Goal: Task Accomplishment & Management: Use online tool/utility

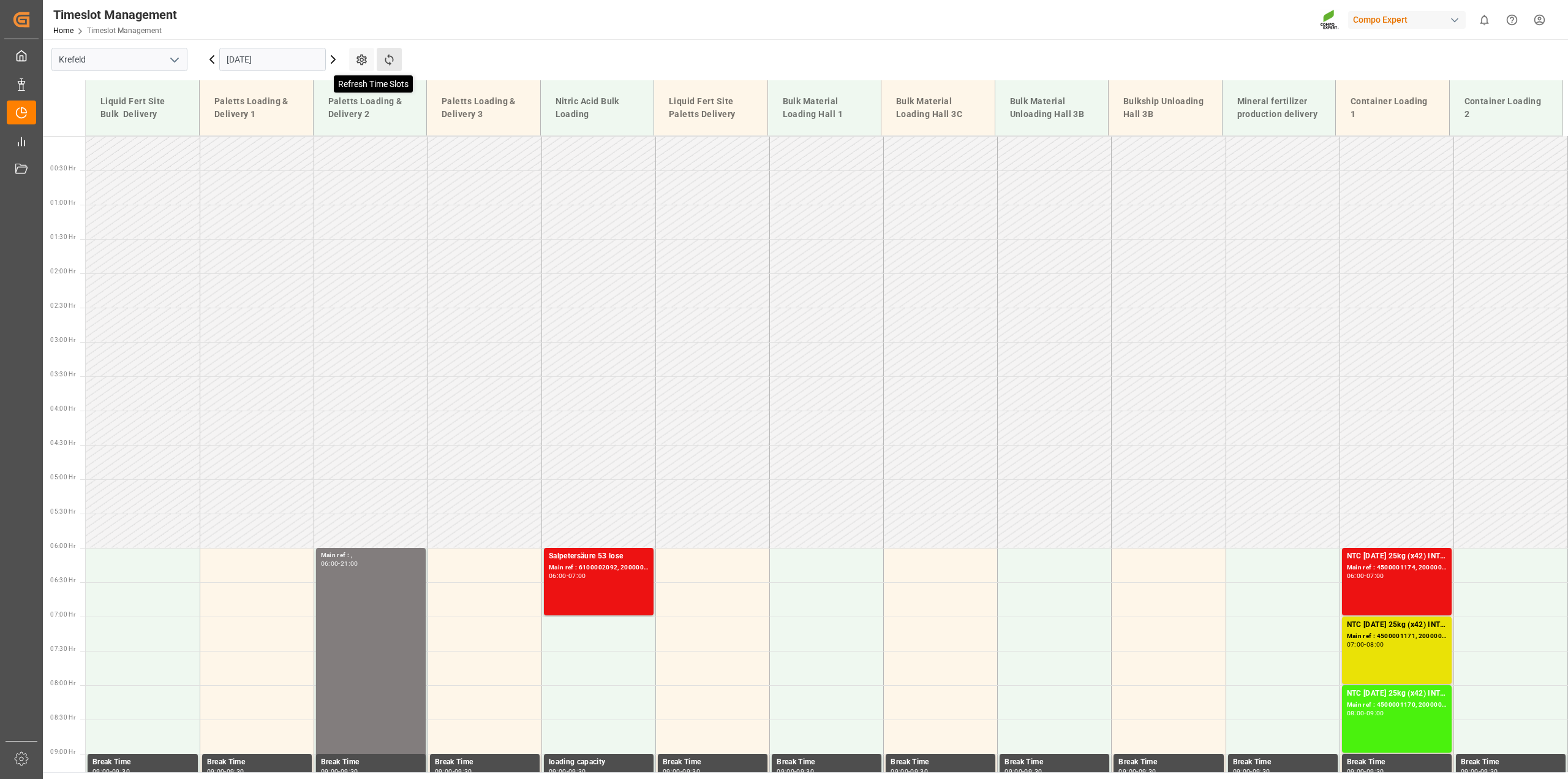
scroll to position [522, 0]
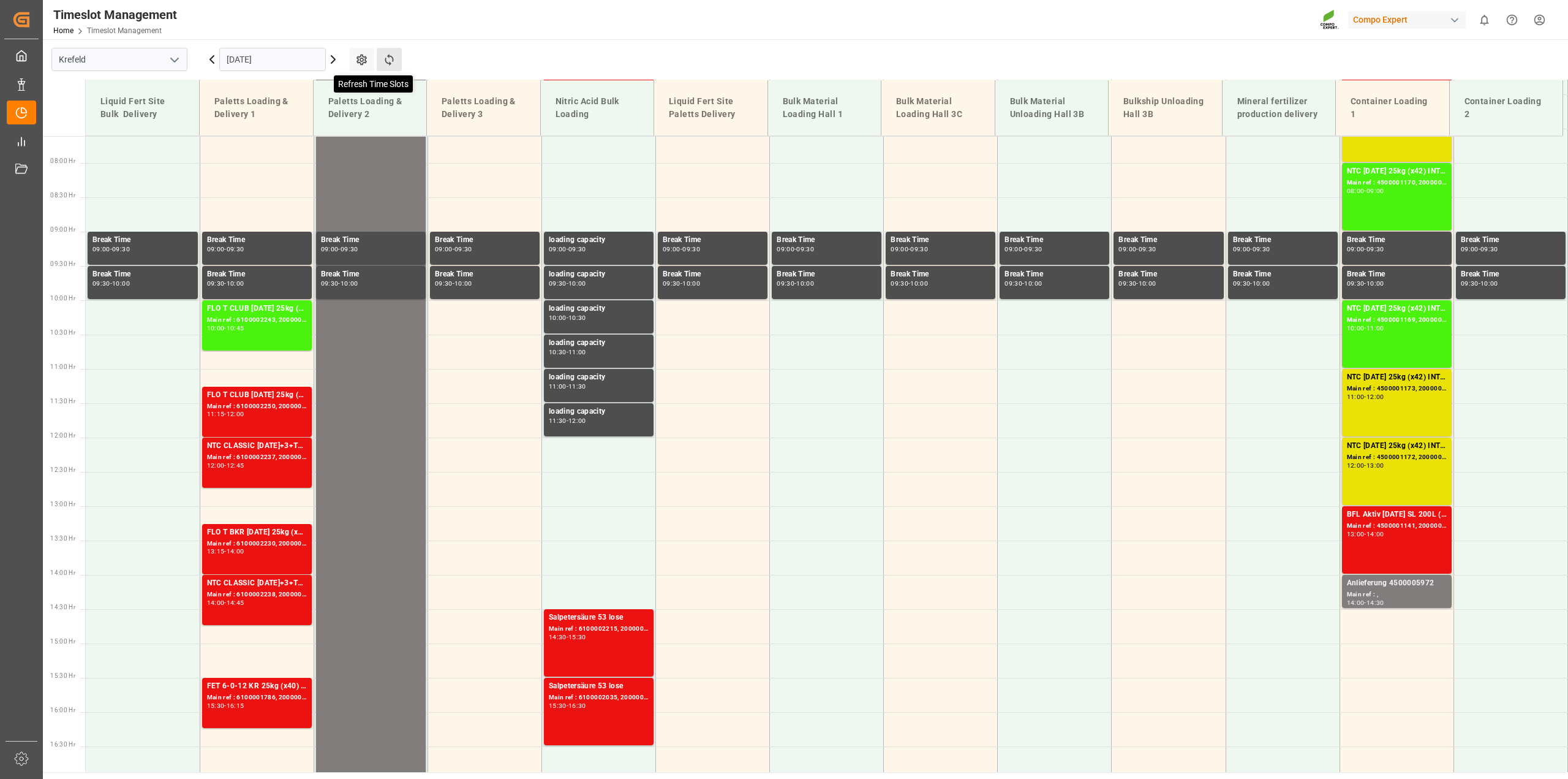
click at [393, 62] on icon at bounding box center [389, 60] width 13 height 13
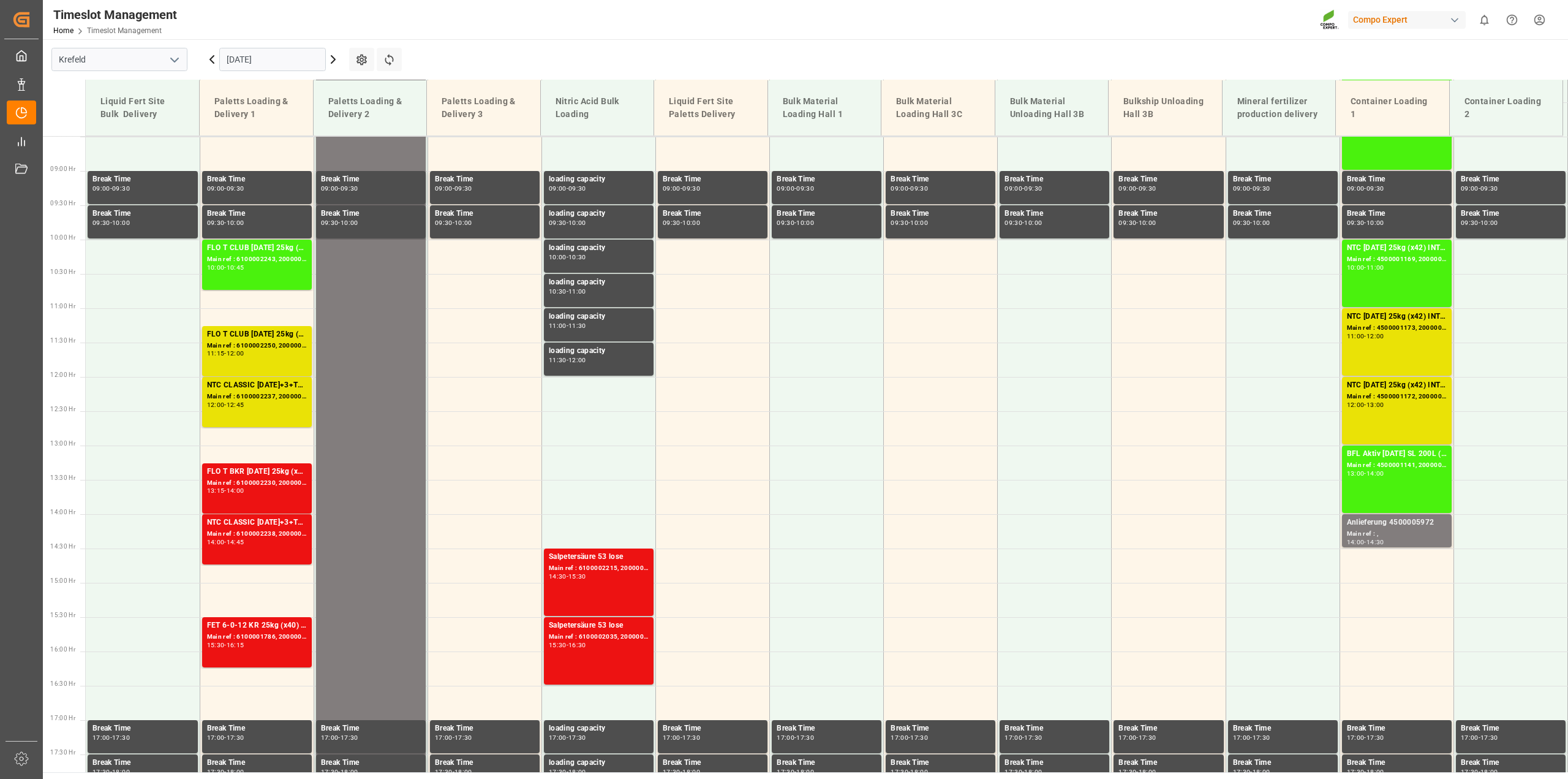
scroll to position [506, 0]
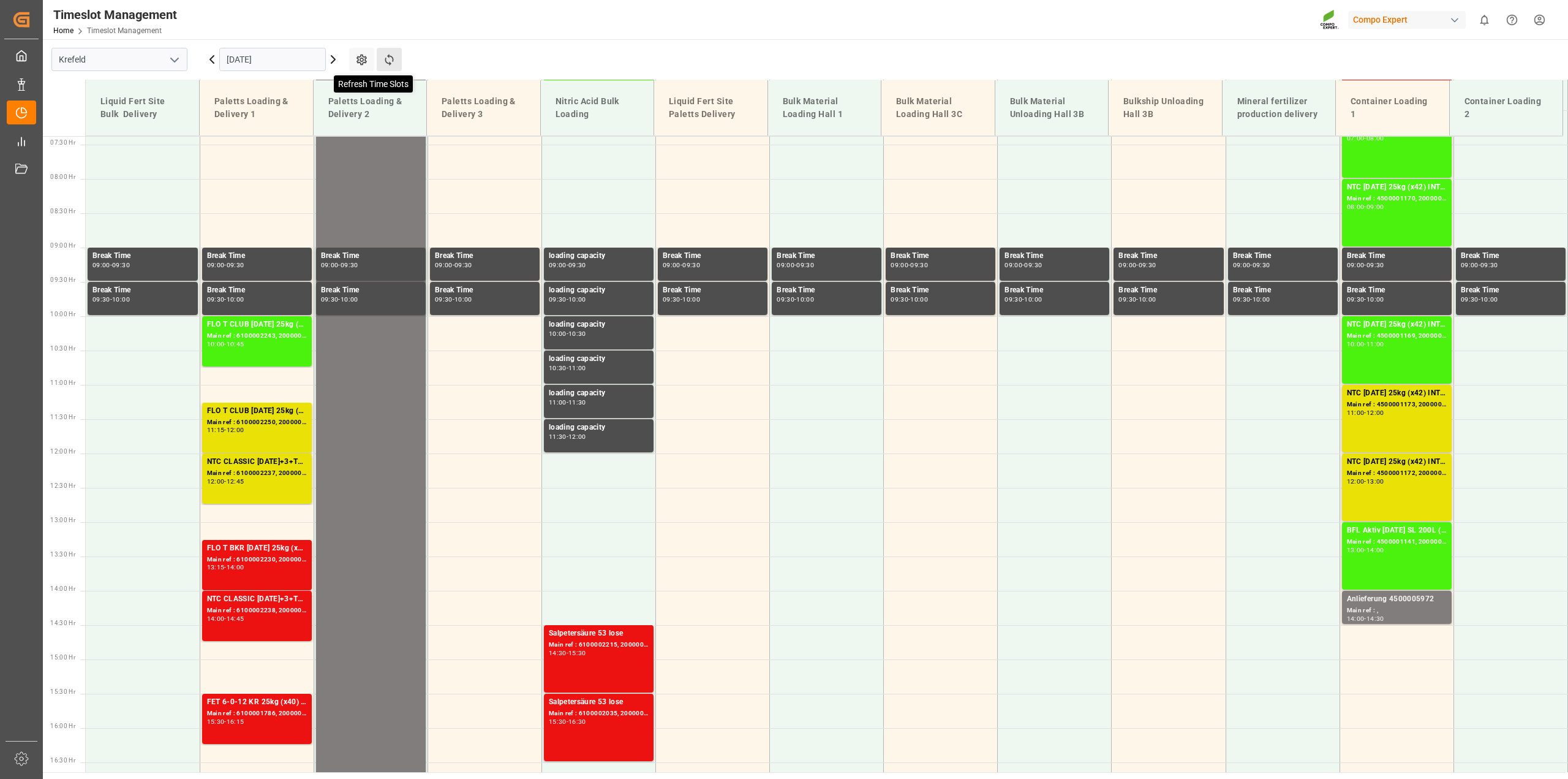
click at [392, 62] on icon at bounding box center [389, 60] width 13 height 13
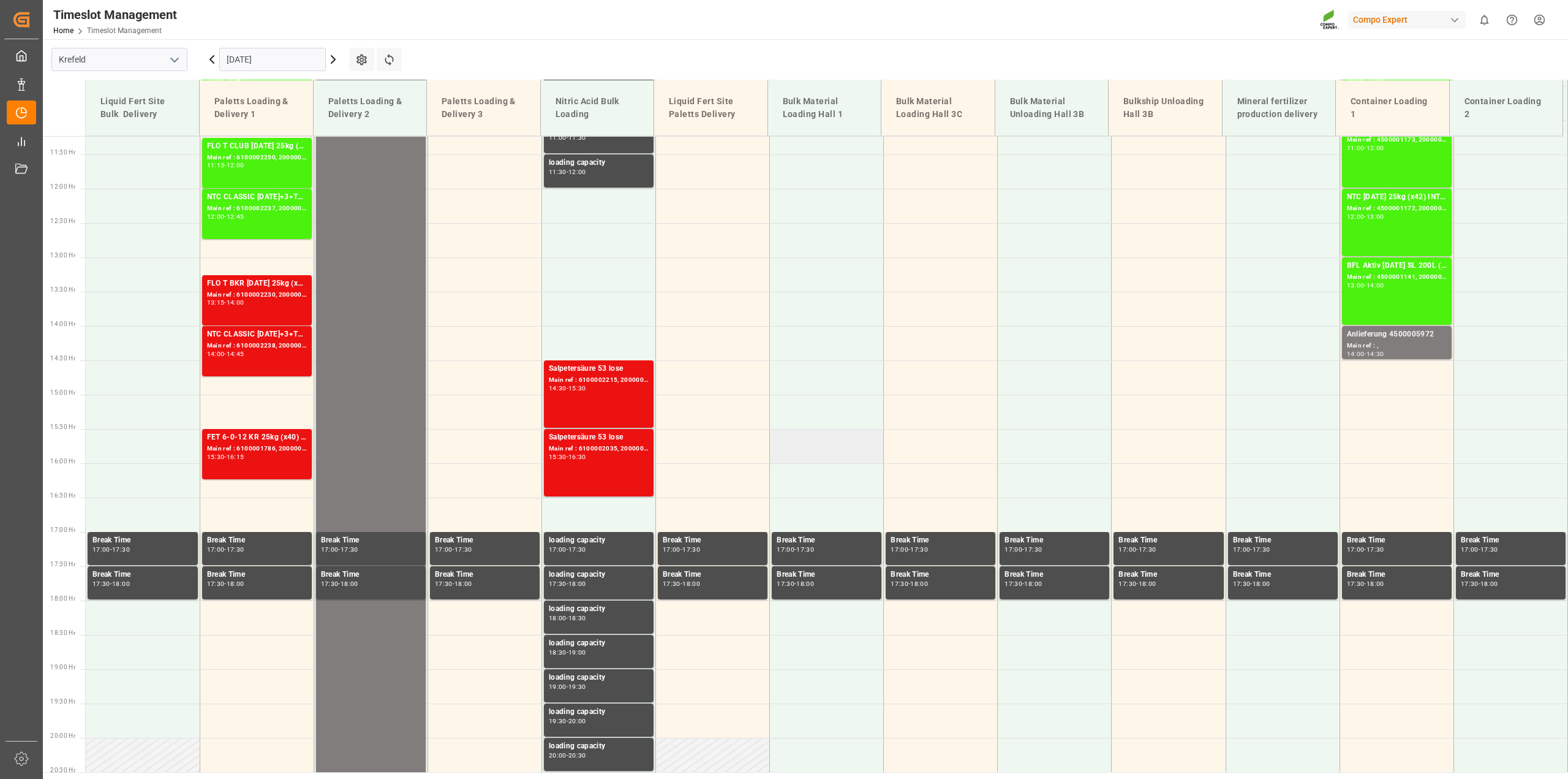
scroll to position [781, 0]
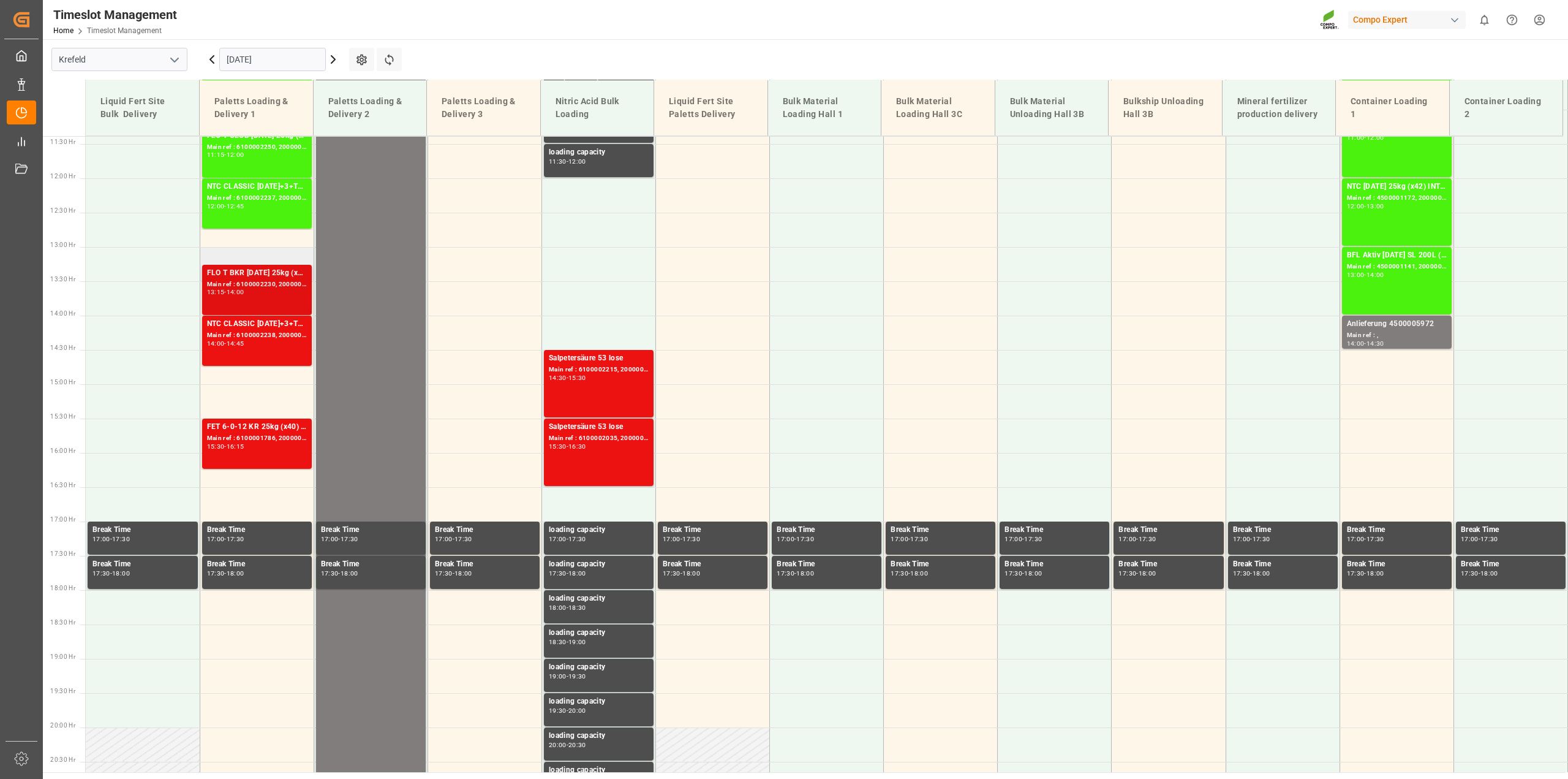
click at [279, 284] on div "Main ref : 6100002230, 2000000720" at bounding box center [257, 284] width 100 height 10
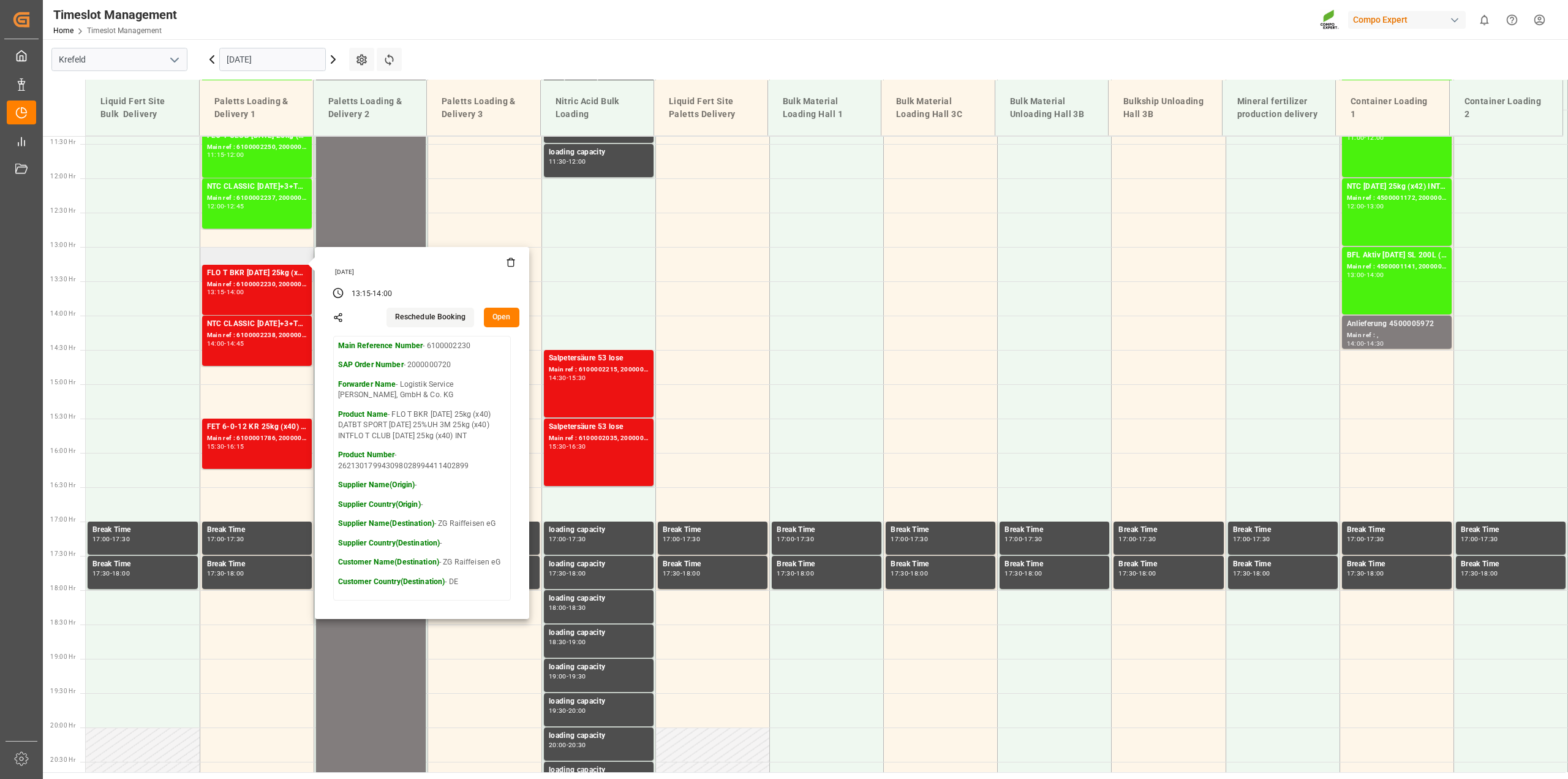
click at [502, 319] on button "Open" at bounding box center [501, 318] width 35 height 20
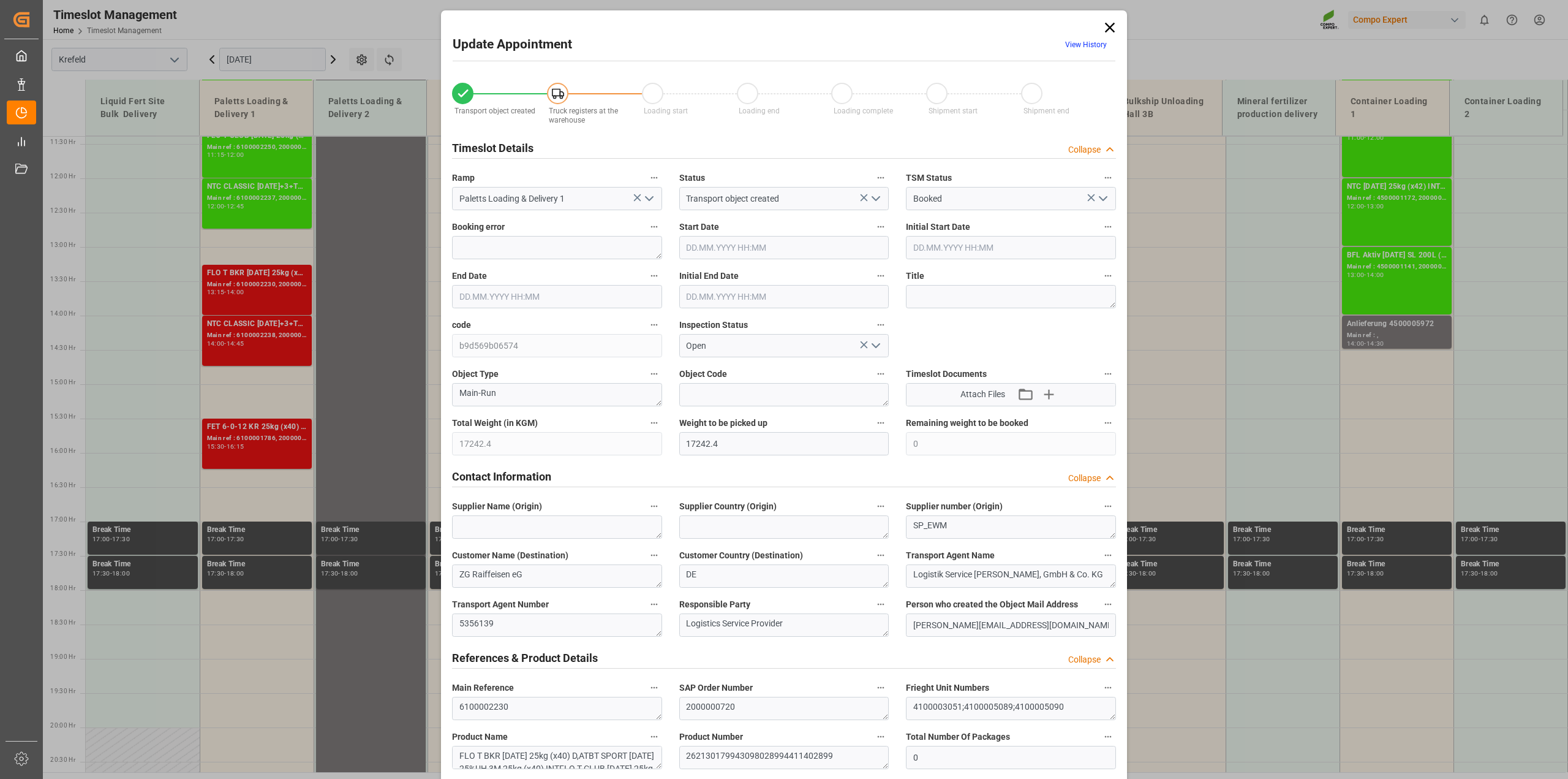
type input "17242.4"
type input "0"
type input "30.09.2025 13:15"
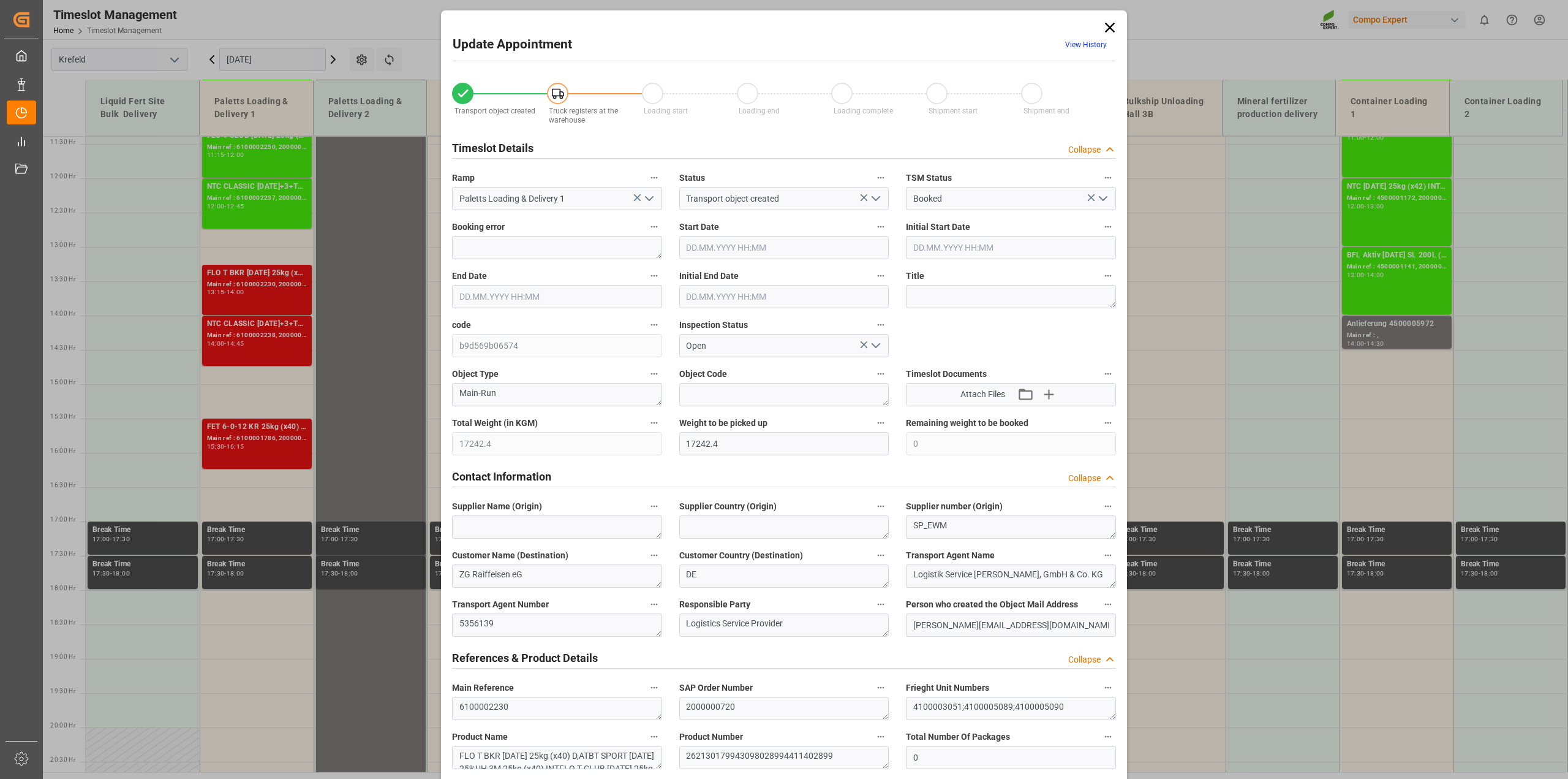
type input "30.09.2025 13:15"
type input "30.09.2025 14:00"
type input "30.09.2025 13:30"
type input "25.09.2025 14:00"
type input "29.09.2025 07:21"
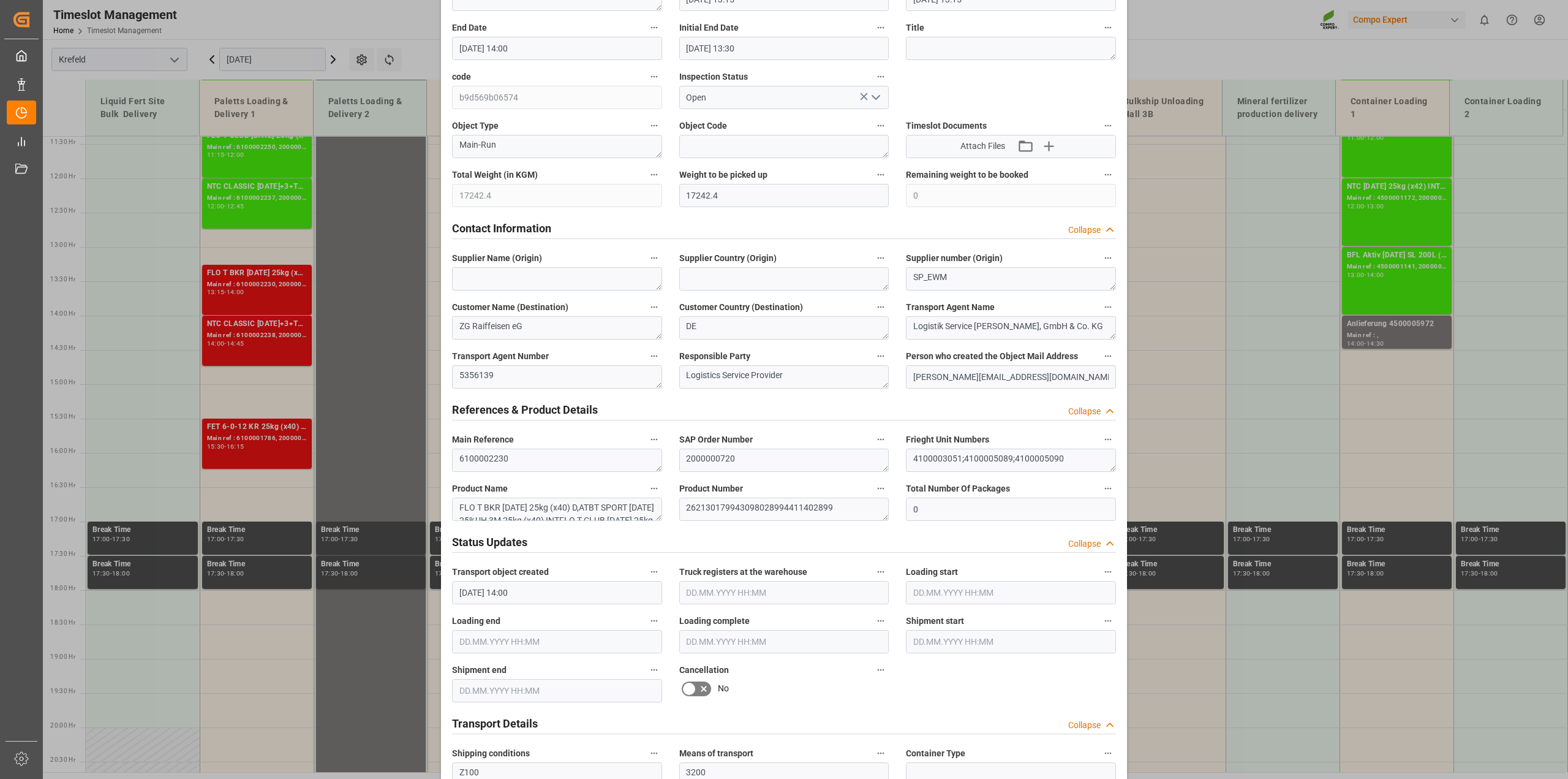
scroll to position [306, 0]
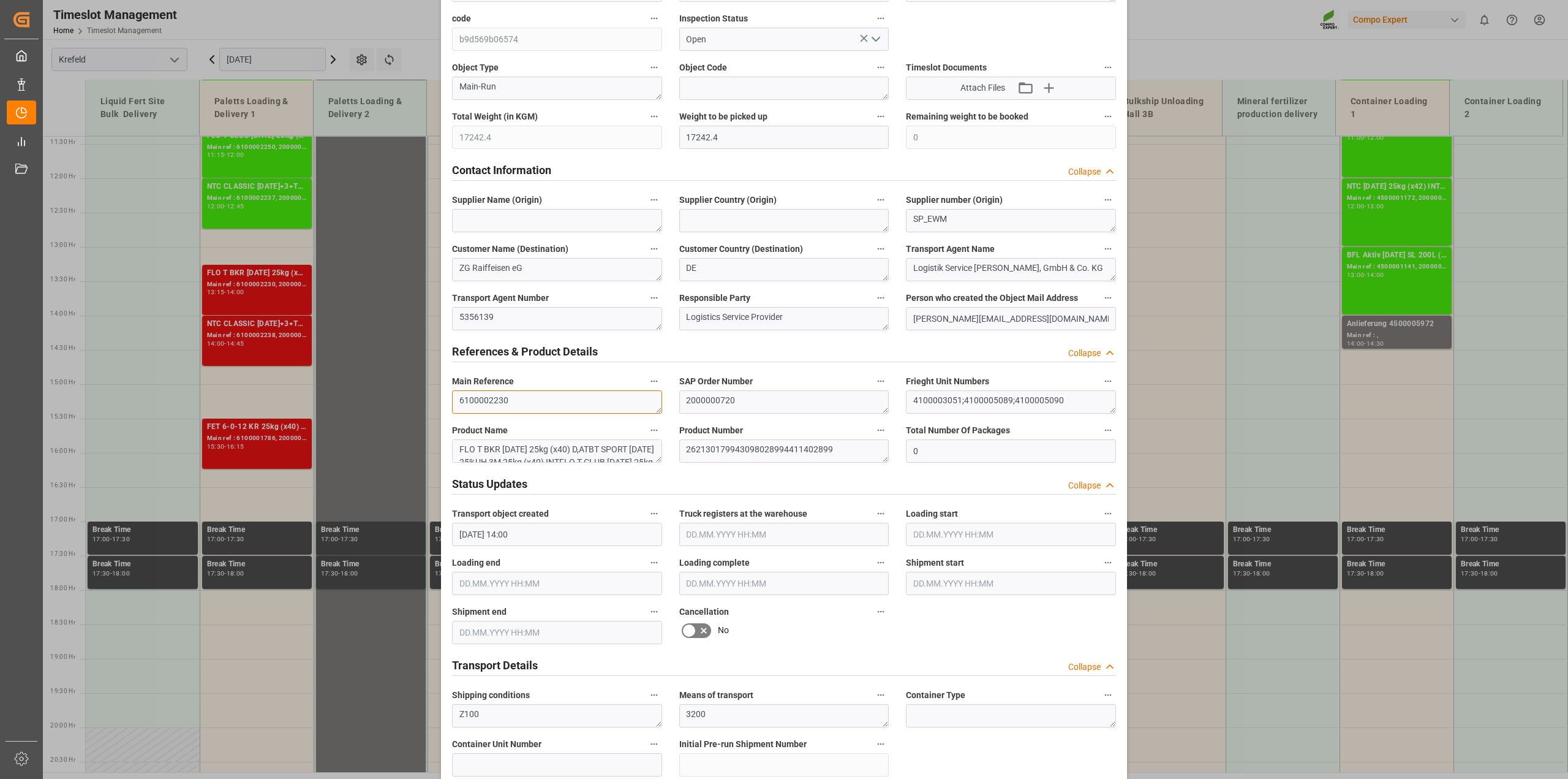
drag, startPoint x: 521, startPoint y: 403, endPoint x: 397, endPoint y: 396, distance: 124.2
click at [397, 396] on div "Update Appointment View History Transport object created Truck registers at the…" at bounding box center [784, 390] width 1568 height 779
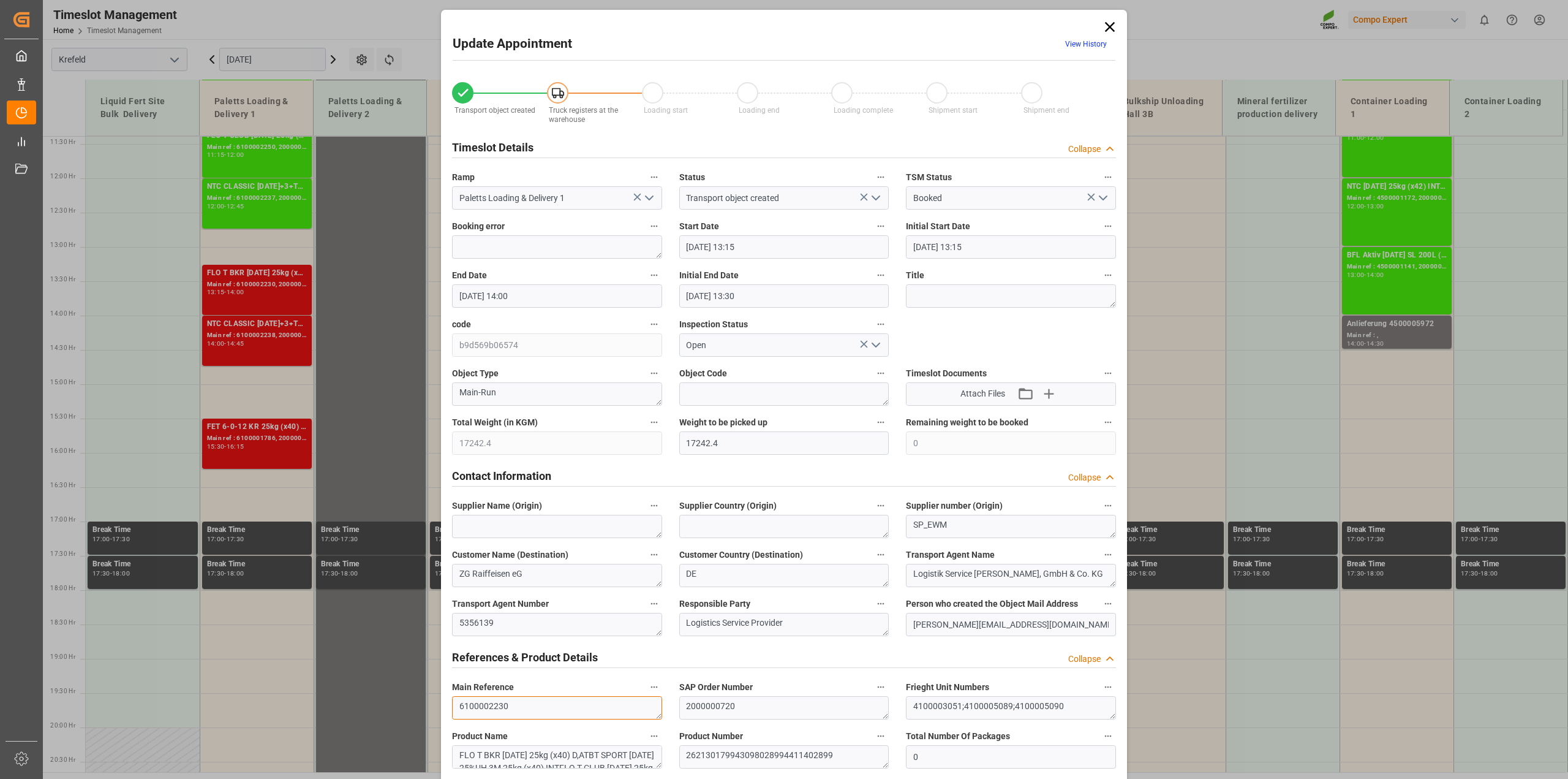
scroll to position [0, 0]
click at [1104, 28] on icon at bounding box center [1109, 27] width 17 height 17
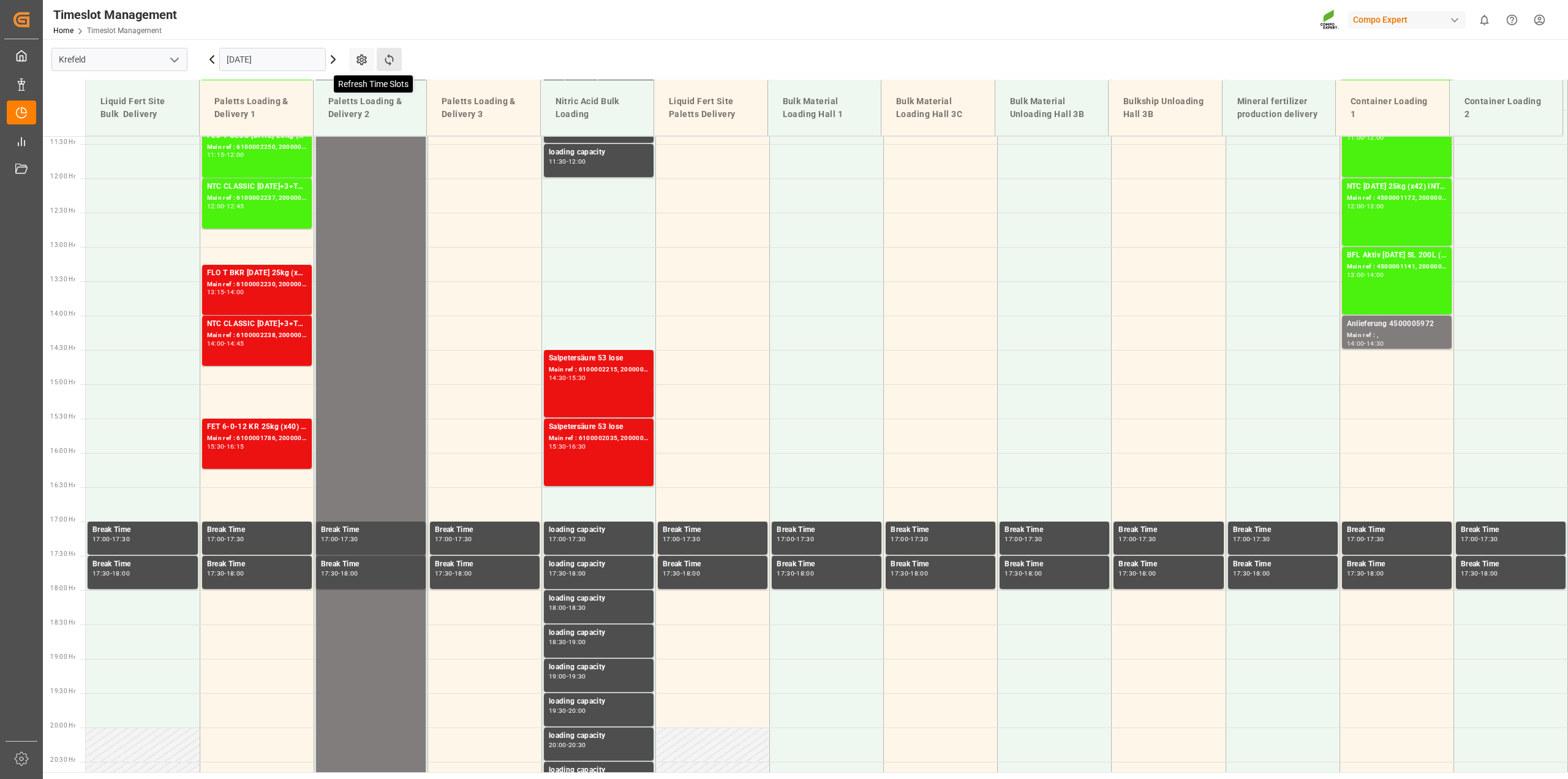
click at [393, 60] on icon at bounding box center [389, 59] width 9 height 12
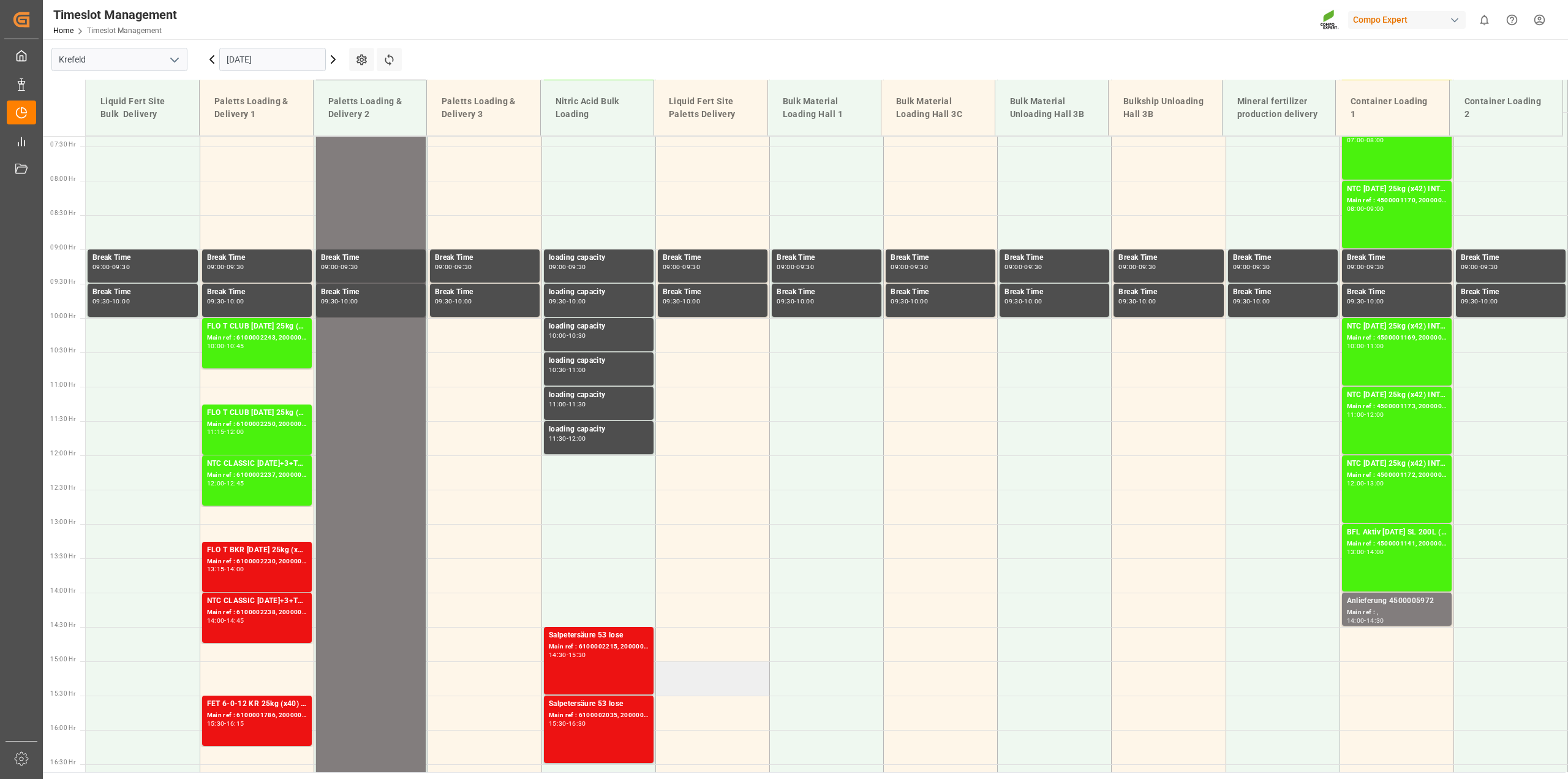
scroll to position [705, 0]
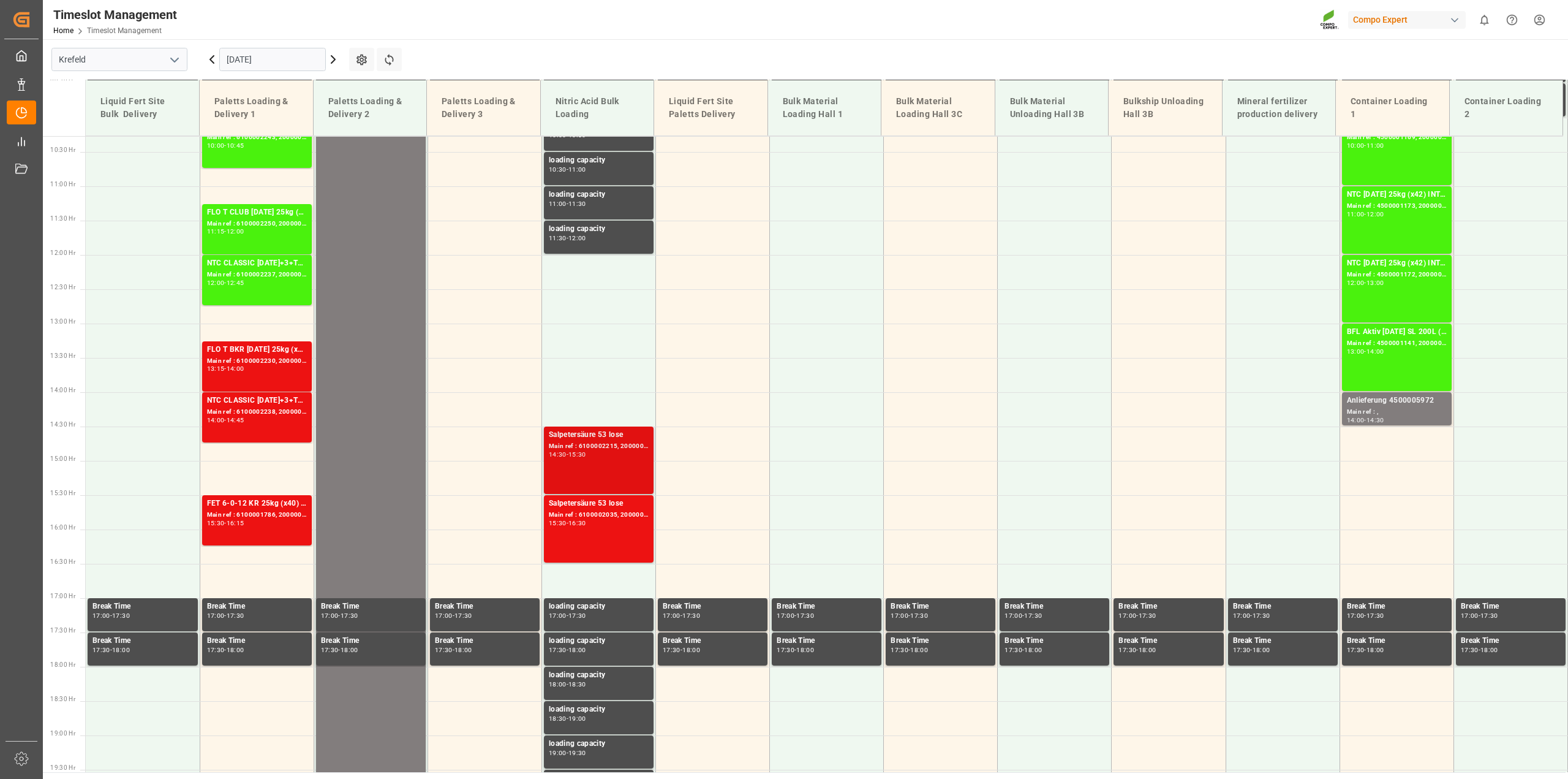
click at [632, 470] on div "Salpetersäure 53 lose Main ref : 6100002215, 2000001740 14:30 - 15:30" at bounding box center [598, 460] width 100 height 62
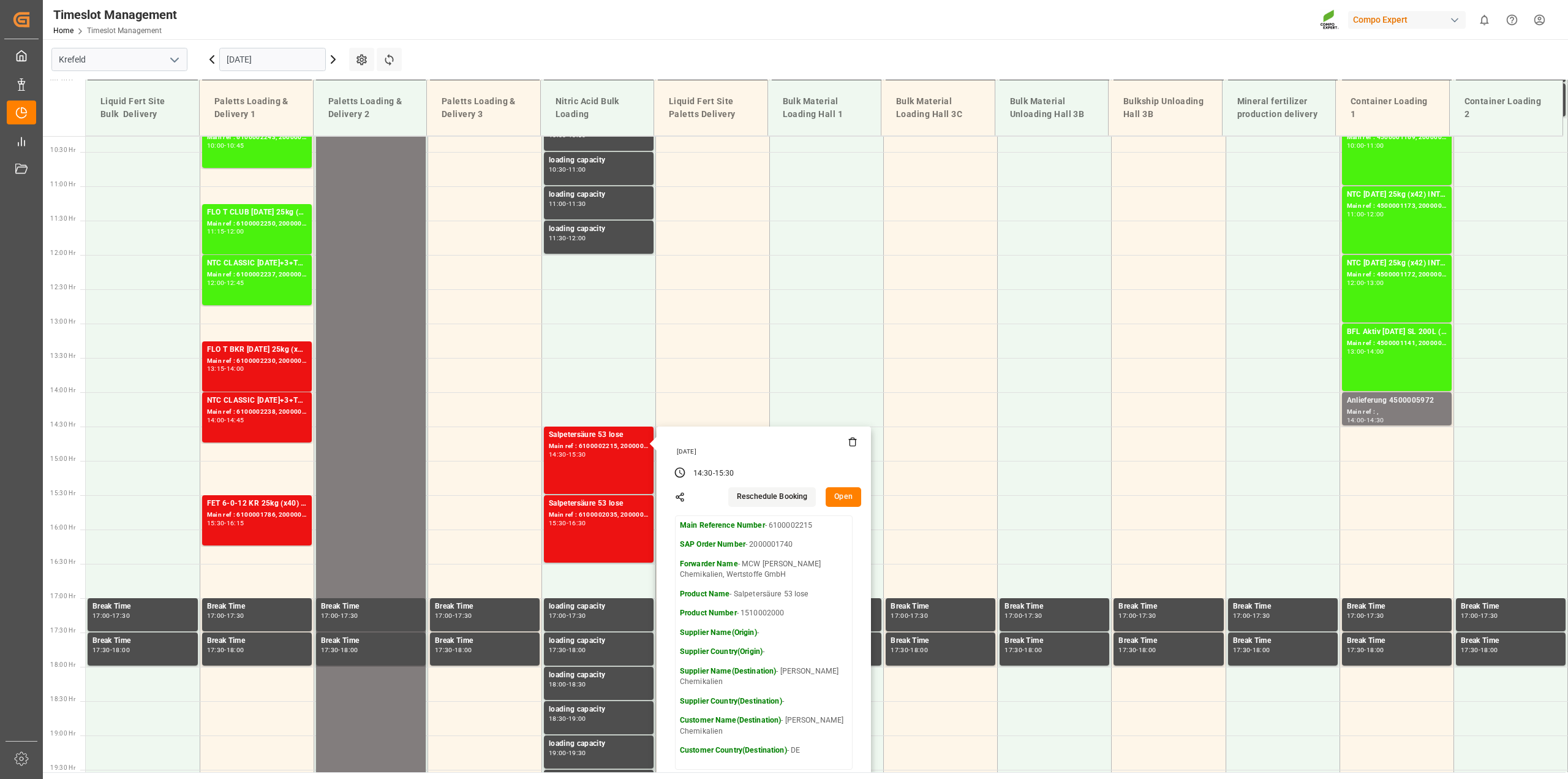
click at [847, 497] on button "Open" at bounding box center [844, 497] width 35 height 20
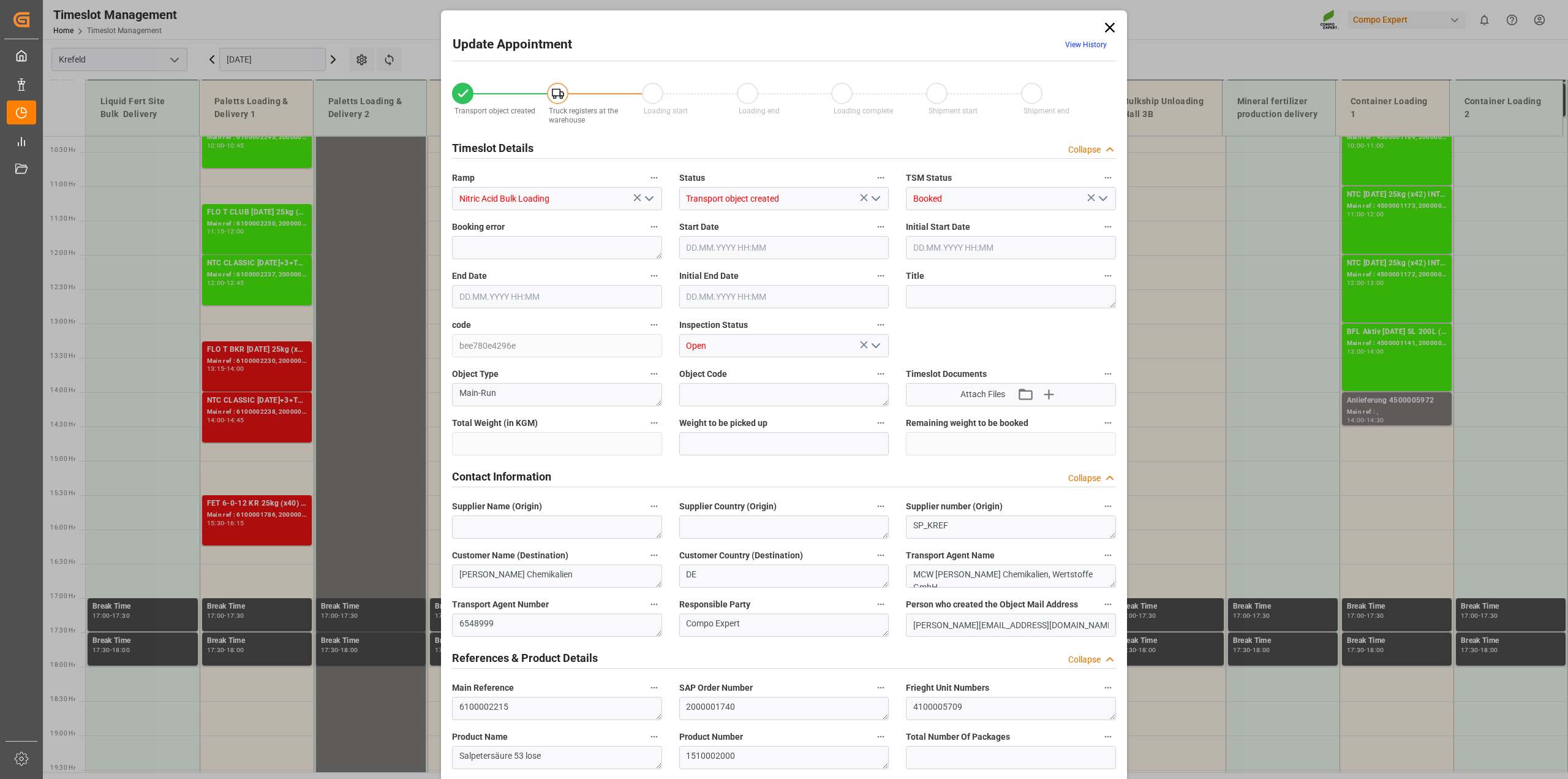
type input "6000"
type input "0"
type input "30.09.2025 14:30"
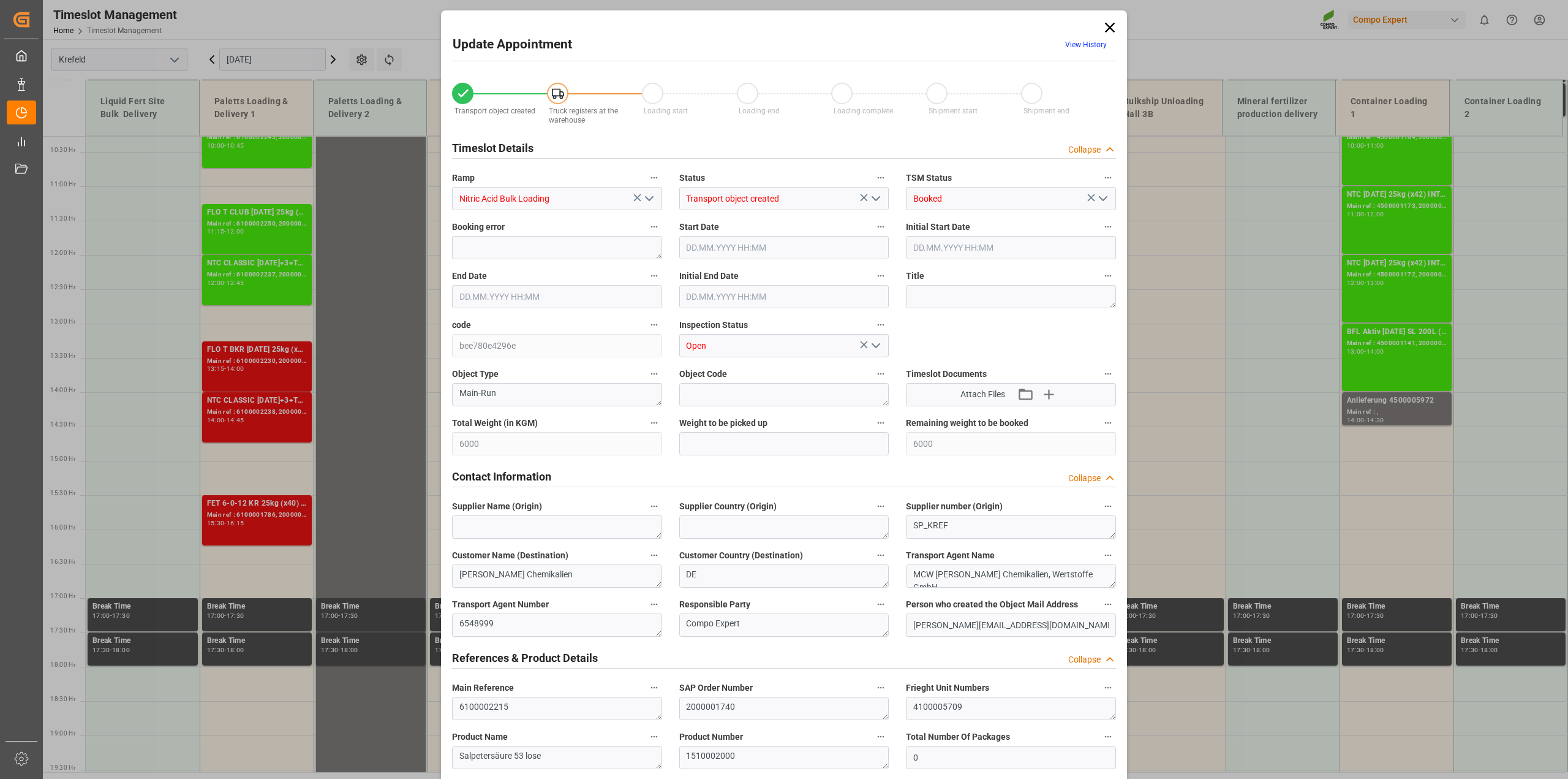
type input "30.09.2025 15:30"
type input "30.09.2025 15:00"
type input "25.09.2025 08:31"
type input "25.09.2025 07:21"
drag, startPoint x: 454, startPoint y: 703, endPoint x: 347, endPoint y: 703, distance: 107.0
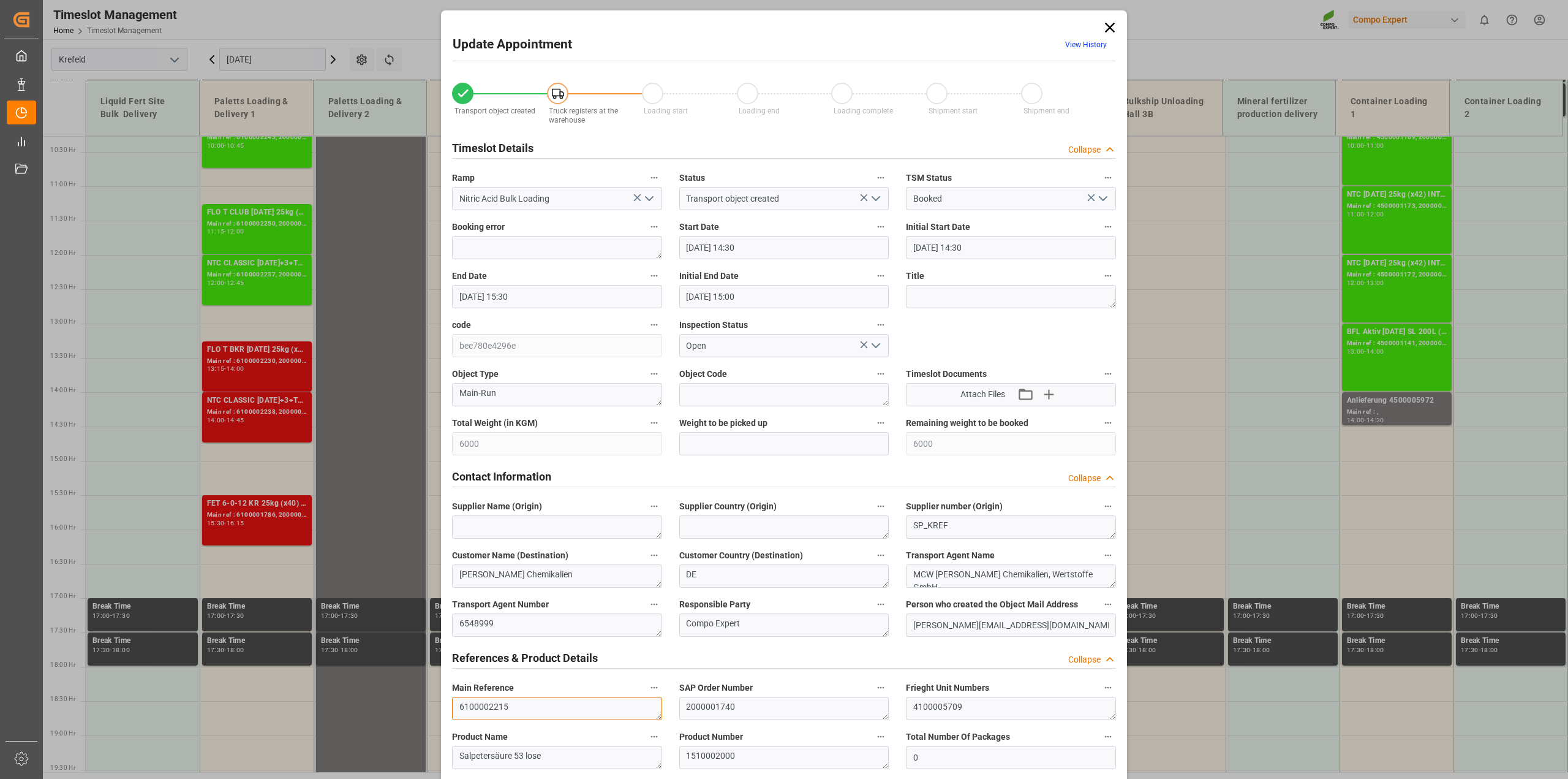
click at [334, 700] on div "Update Appointment View History Transport object created Truck registers at the…" at bounding box center [784, 390] width 1568 height 779
click at [559, 705] on textarea "6100002215" at bounding box center [557, 708] width 210 height 23
click at [1112, 25] on icon at bounding box center [1109, 27] width 17 height 17
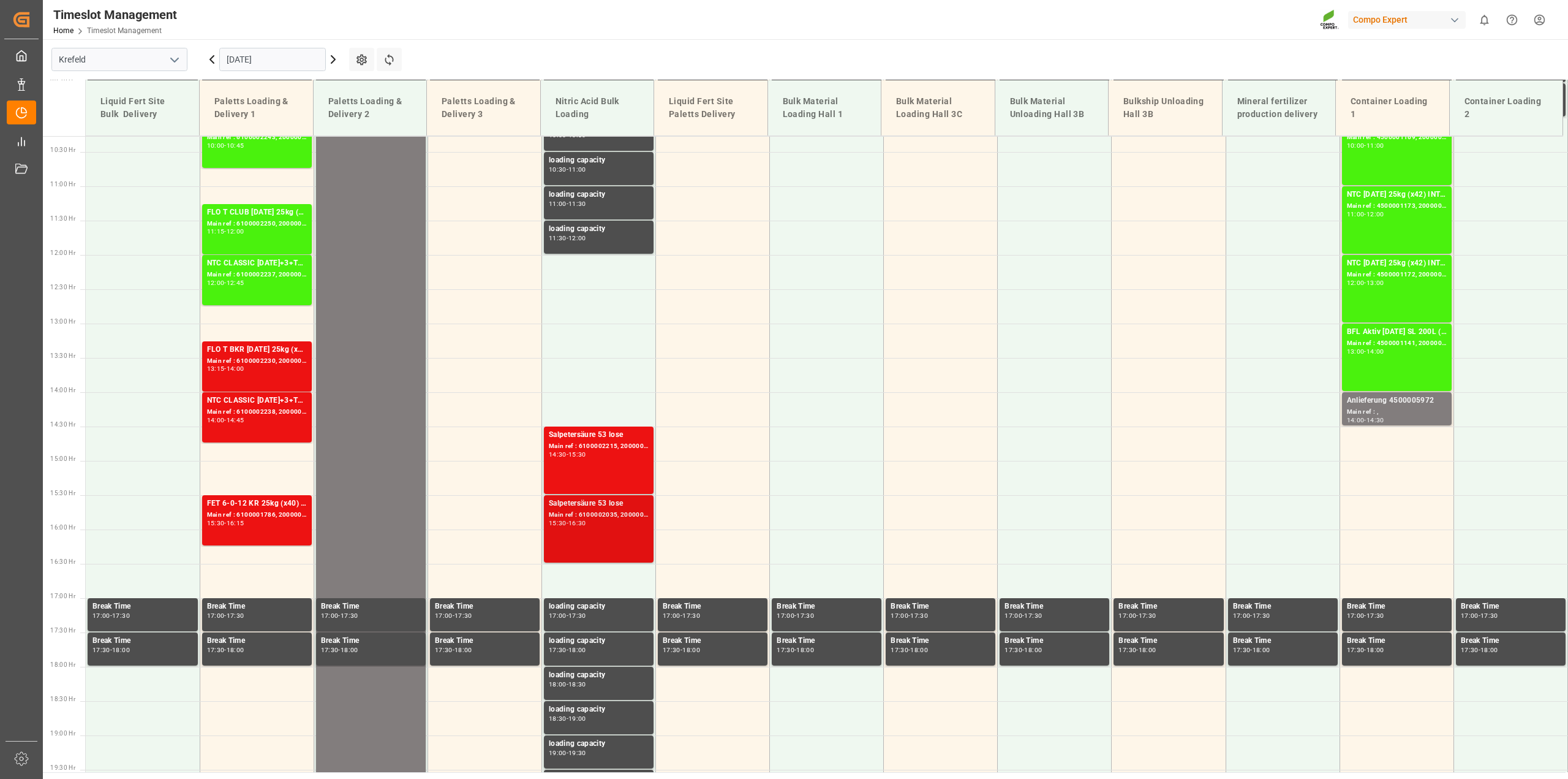
click at [620, 520] on div "15:30 - 16:30" at bounding box center [598, 523] width 100 height 6
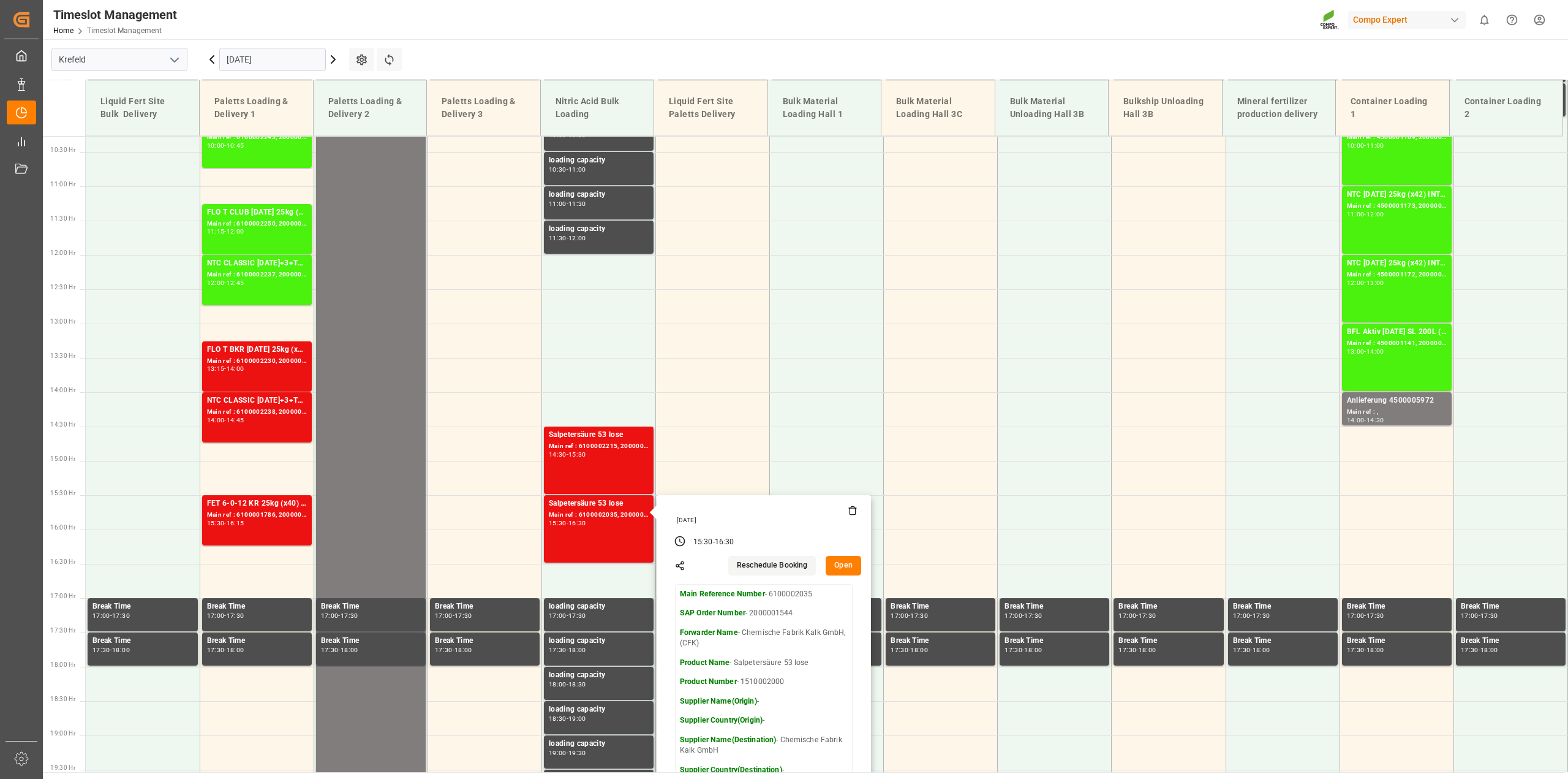
click at [852, 565] on button "Open" at bounding box center [844, 565] width 35 height 20
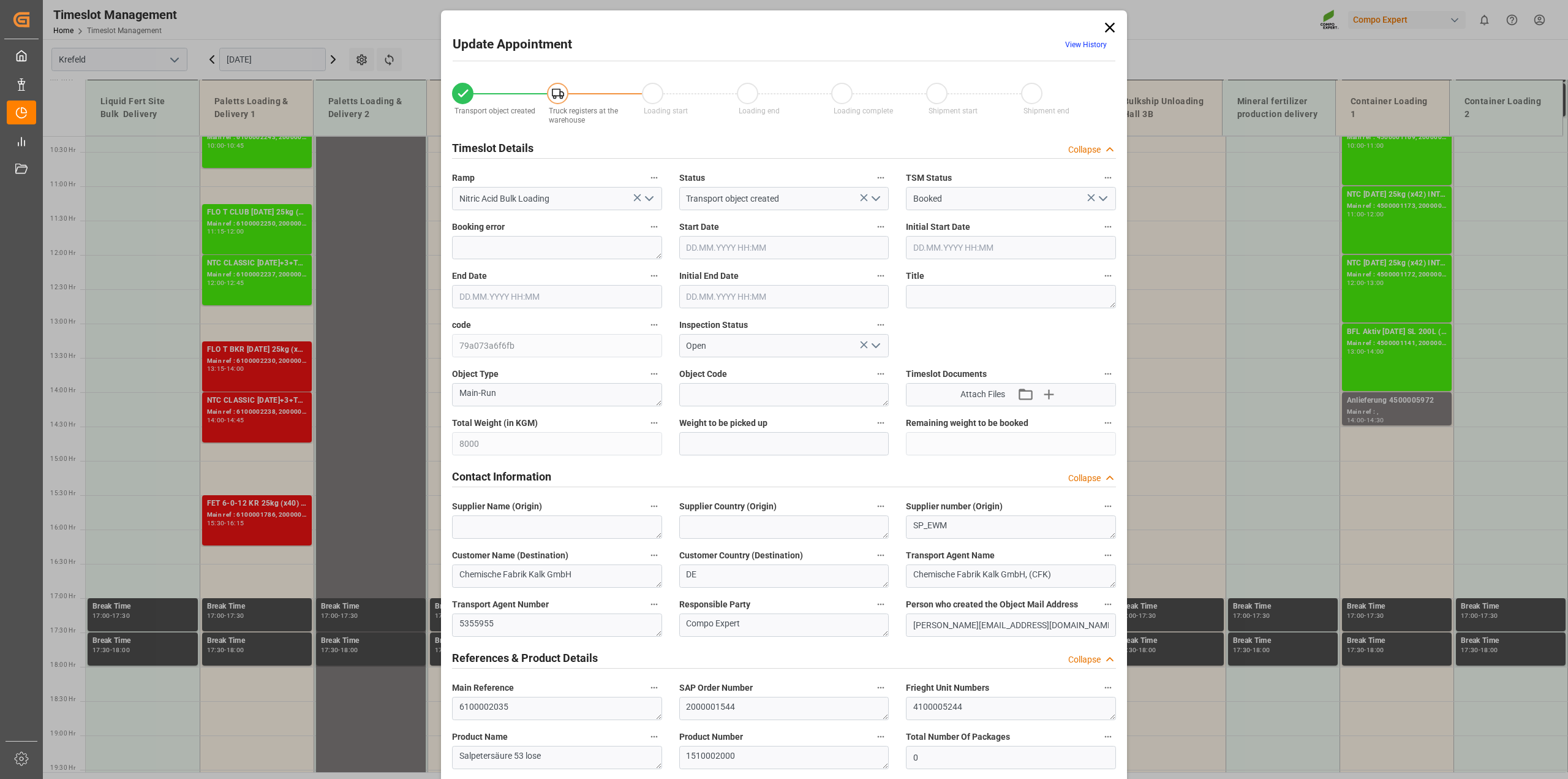
type input "8000"
type input "0"
type input "30.09.2025 15:30"
type input "30.09.2025 16:30"
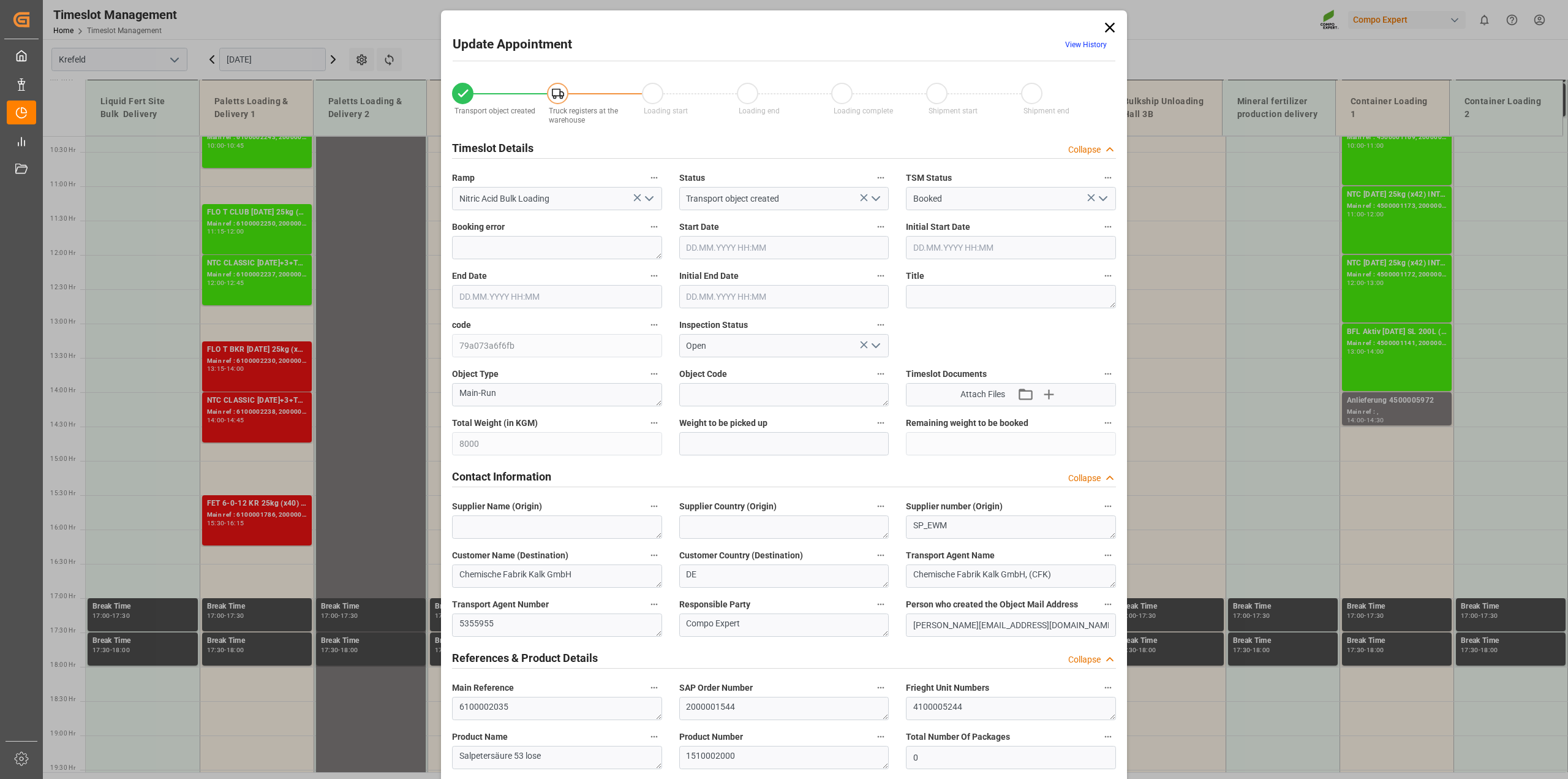
type input "30.09.2025 16:00"
type input "12.09.2025 12:59"
type input "17.09.2025 09:52"
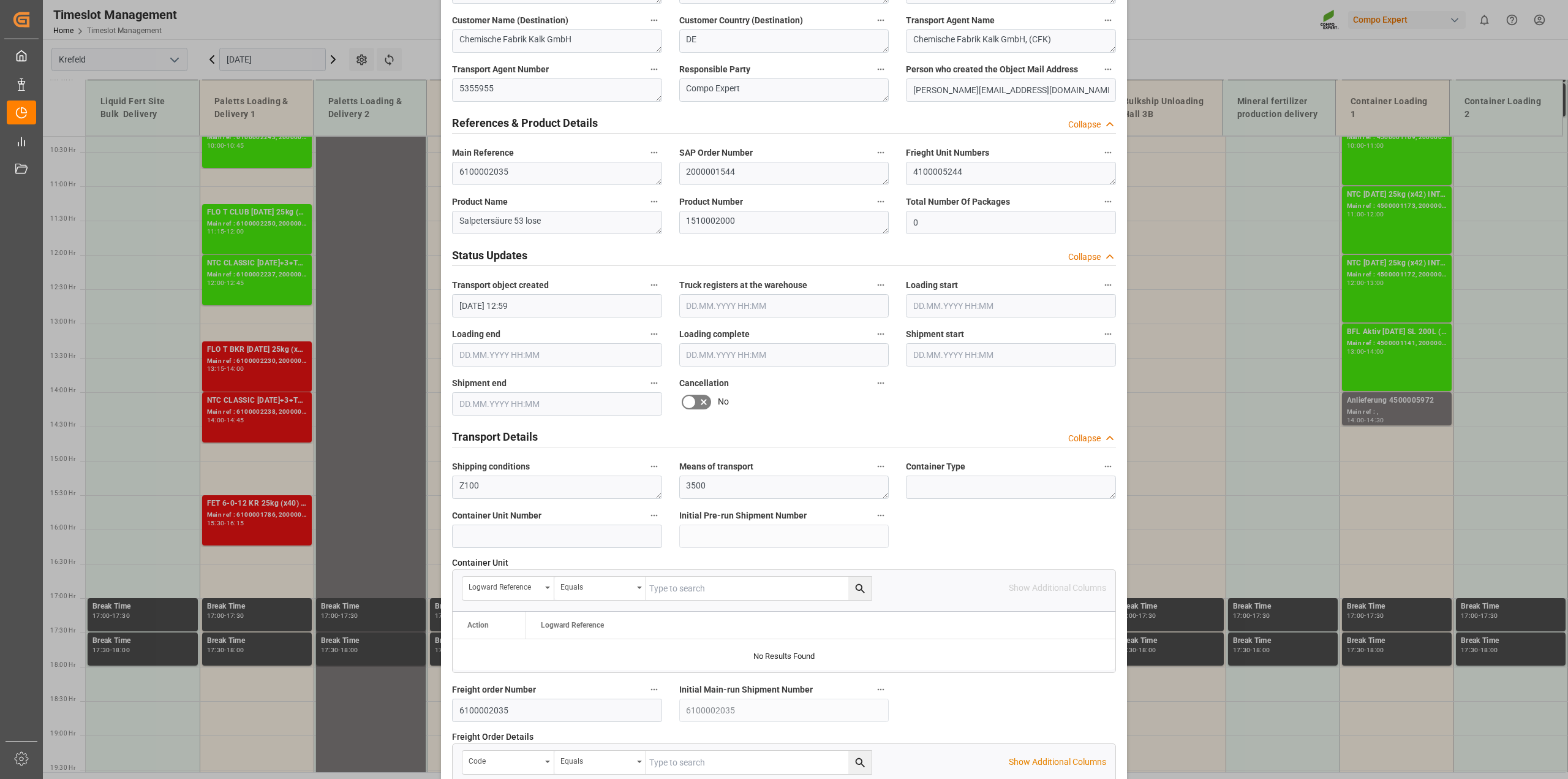
scroll to position [536, 0]
drag, startPoint x: 516, startPoint y: 174, endPoint x: 358, endPoint y: 166, distance: 158.2
click at [358, 166] on div "Update Appointment View History Transport object created Truck registers at the…" at bounding box center [784, 390] width 1568 height 779
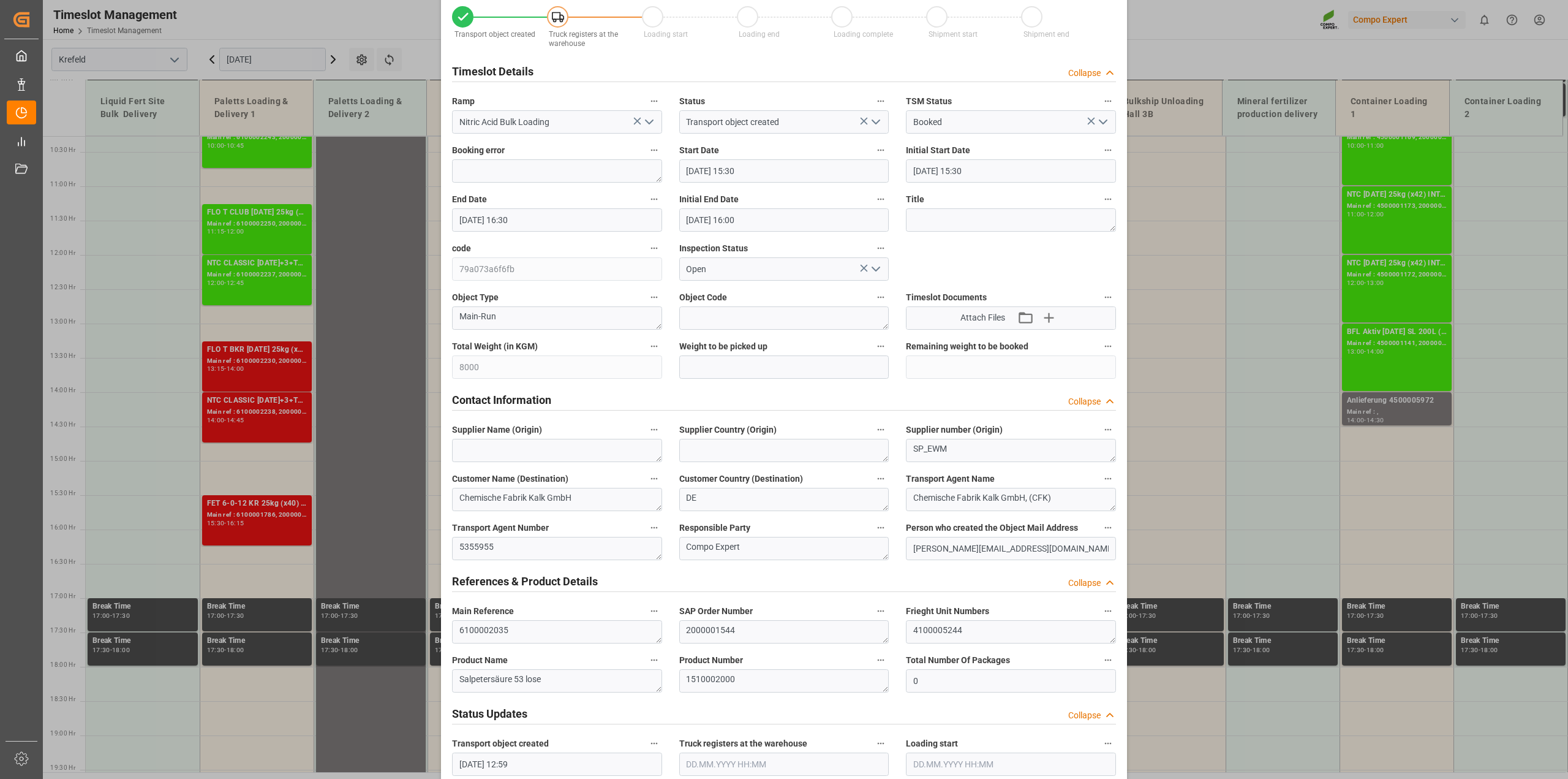
scroll to position [0, 0]
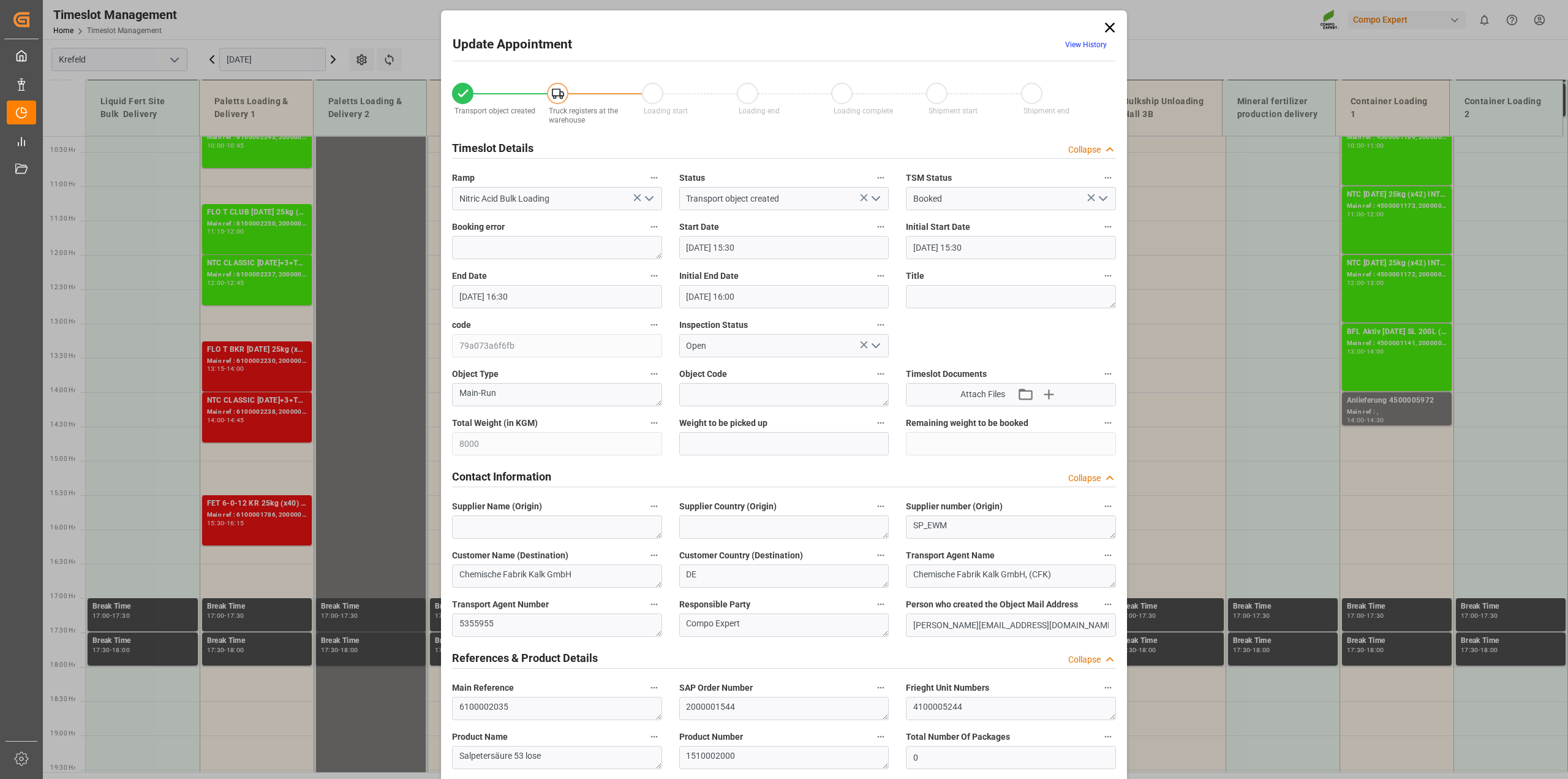
click at [1107, 25] on icon at bounding box center [1109, 27] width 17 height 17
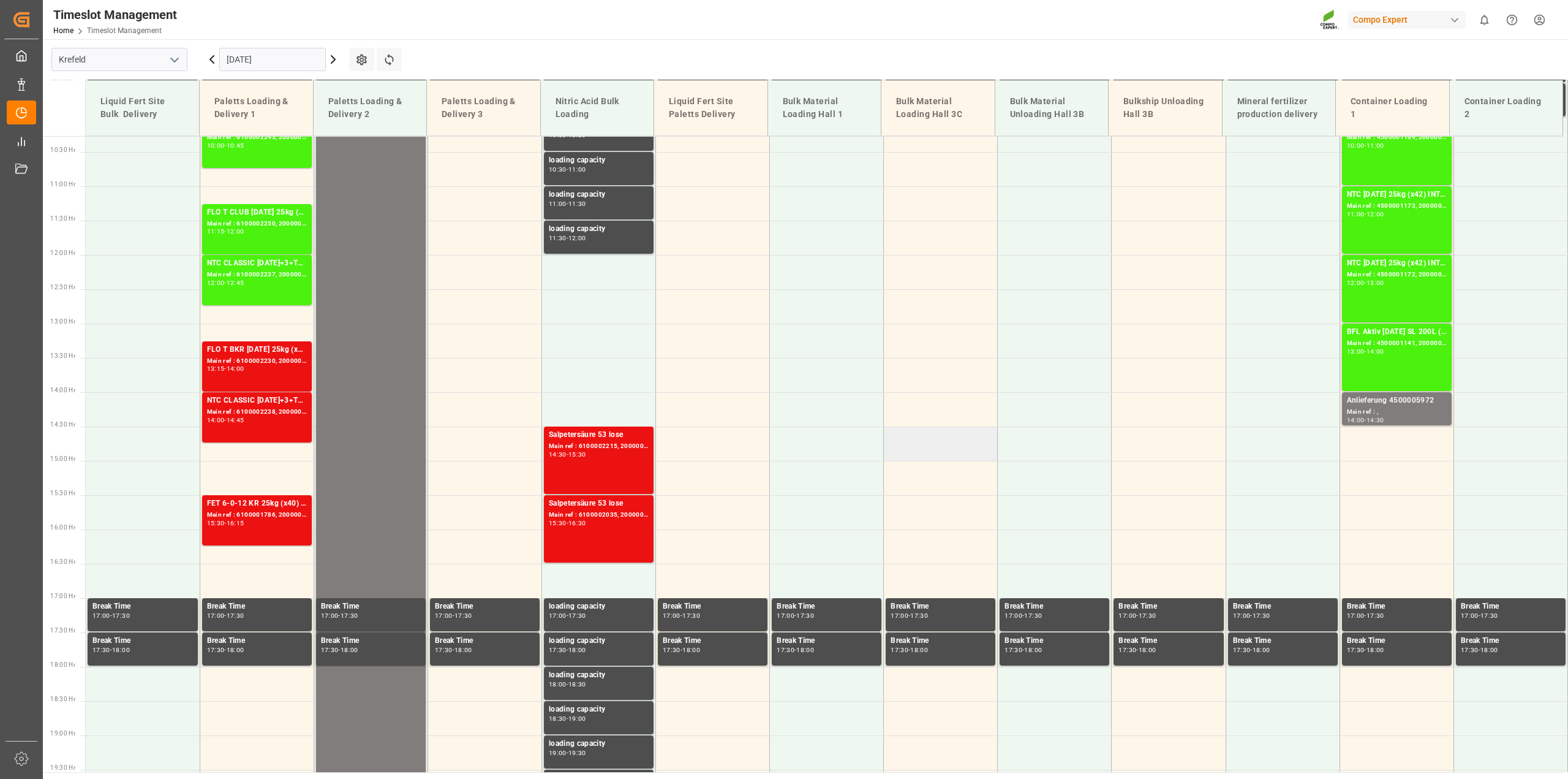
scroll to position [245, 0]
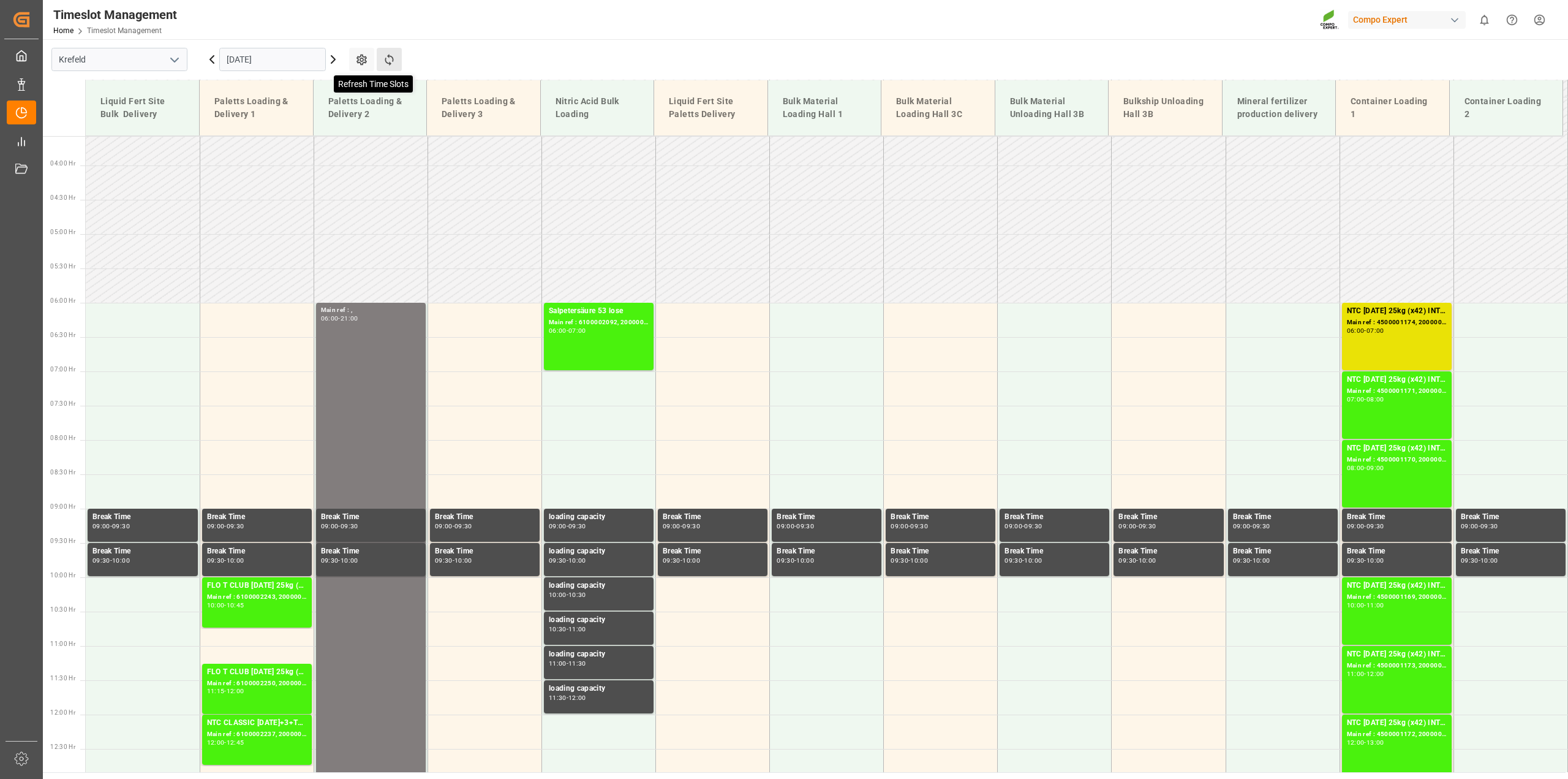
click at [393, 60] on icon at bounding box center [389, 60] width 13 height 13
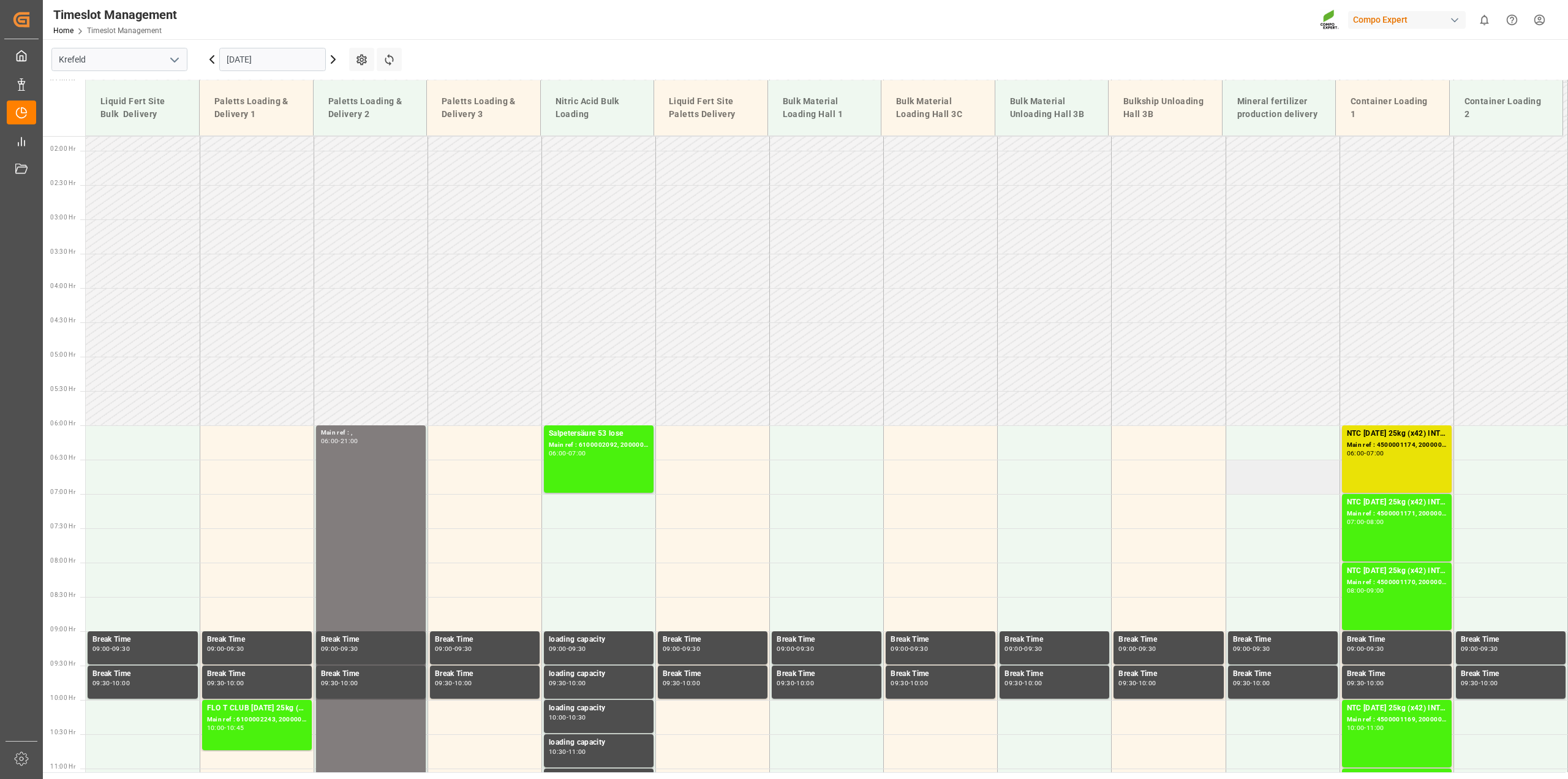
scroll to position [90, 0]
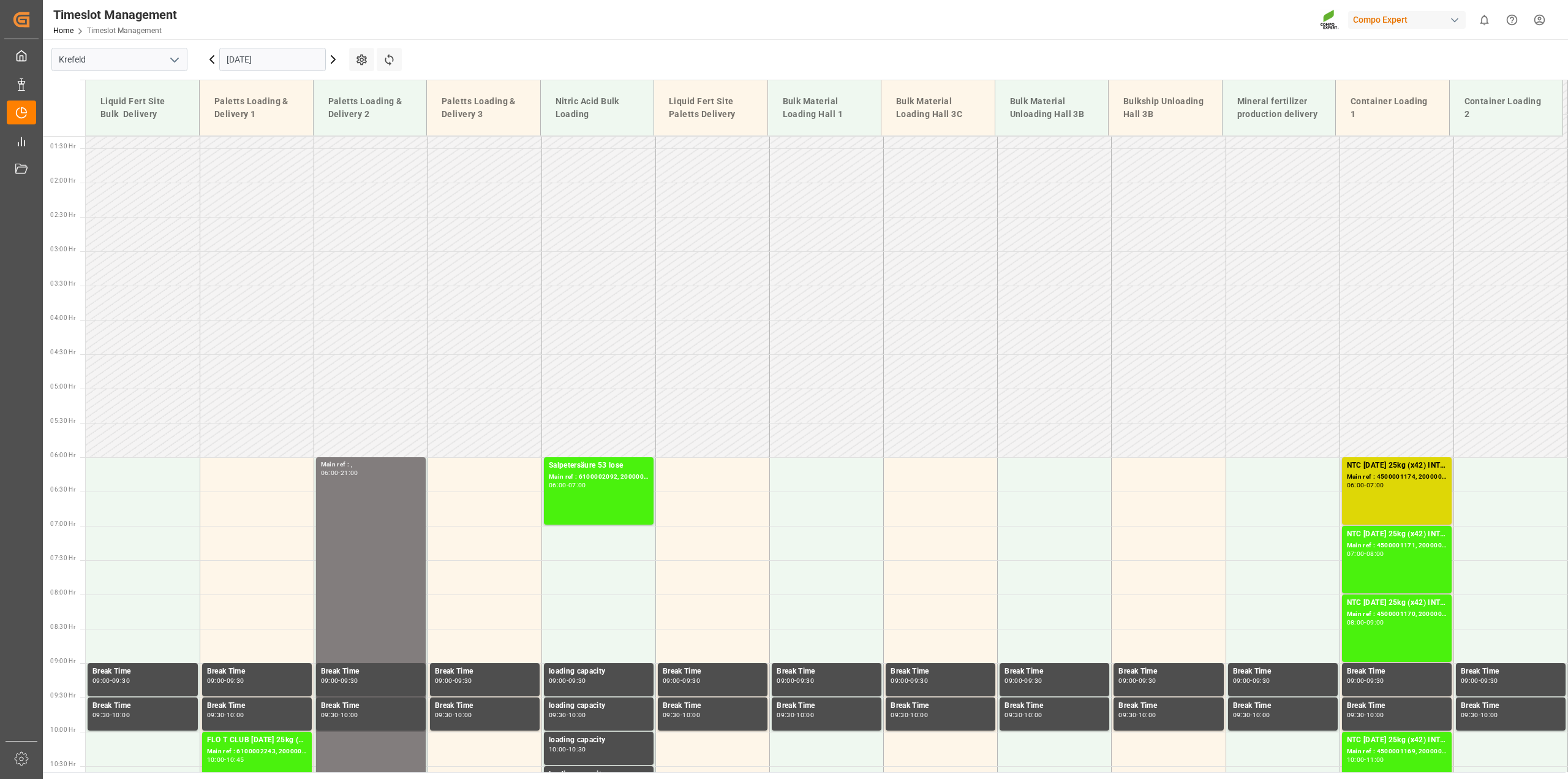
click at [1413, 485] on div "06:00 - 07:00" at bounding box center [1397, 485] width 100 height 6
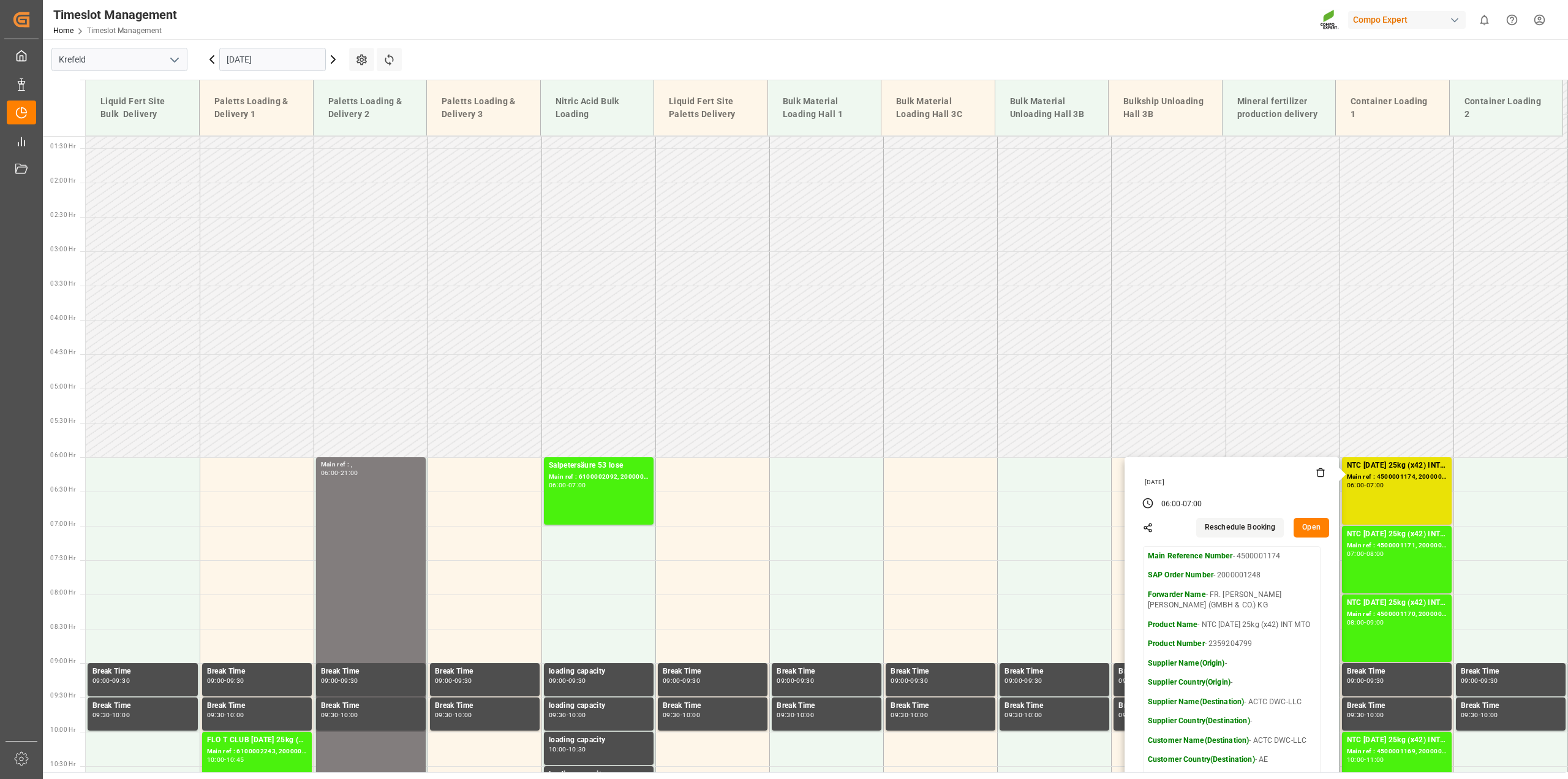
click at [1309, 525] on button "Open" at bounding box center [1311, 527] width 35 height 20
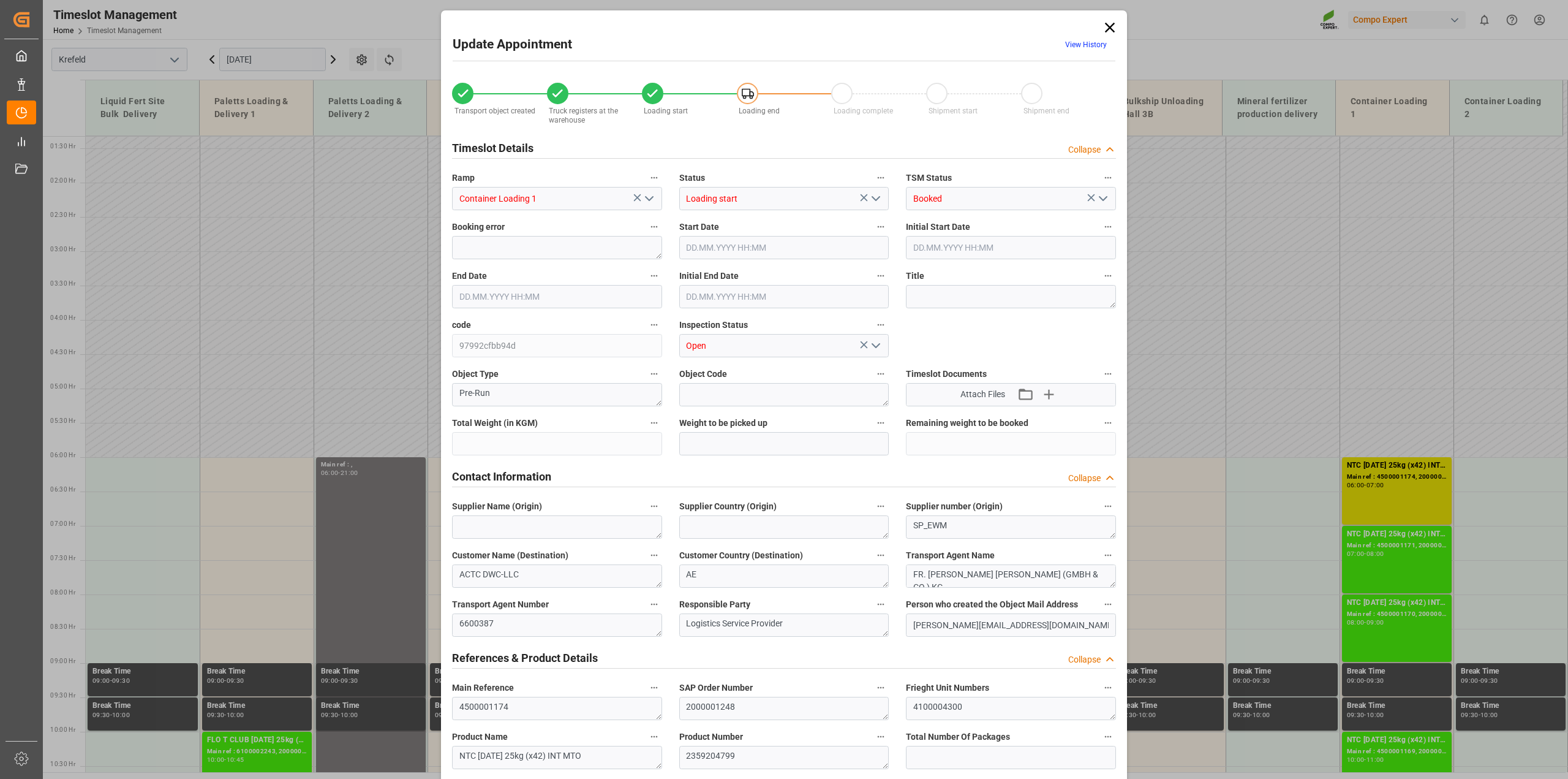
type input "55910.4"
type input "0"
type input "30.09.2025 06:00"
type input "30.09.2025 07:00"
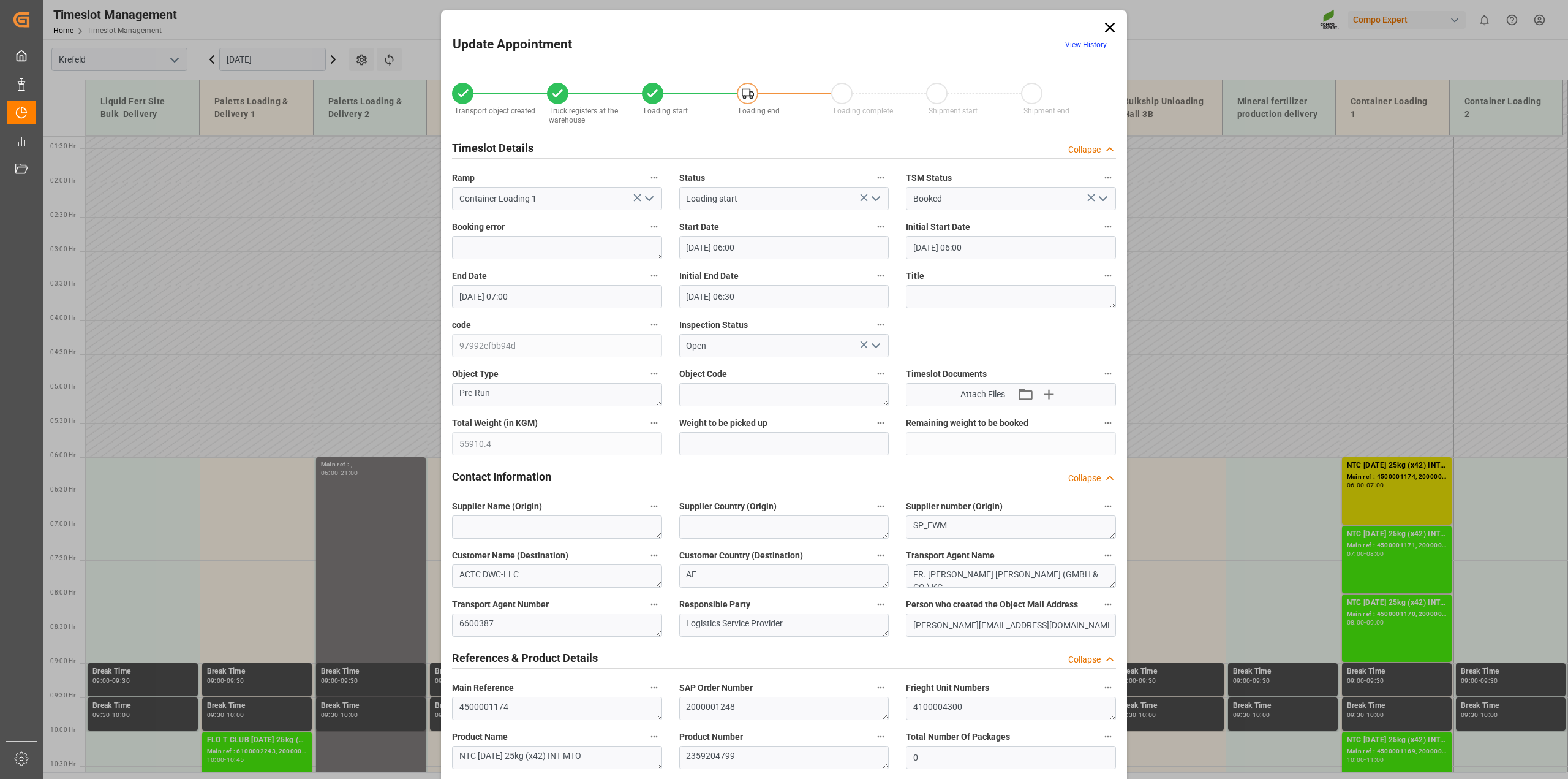
type input "30.09.2025 06:30"
type input "[DATE] 15:31"
type input "[DATE] 16:12"
type input "10.09.2025 08:32"
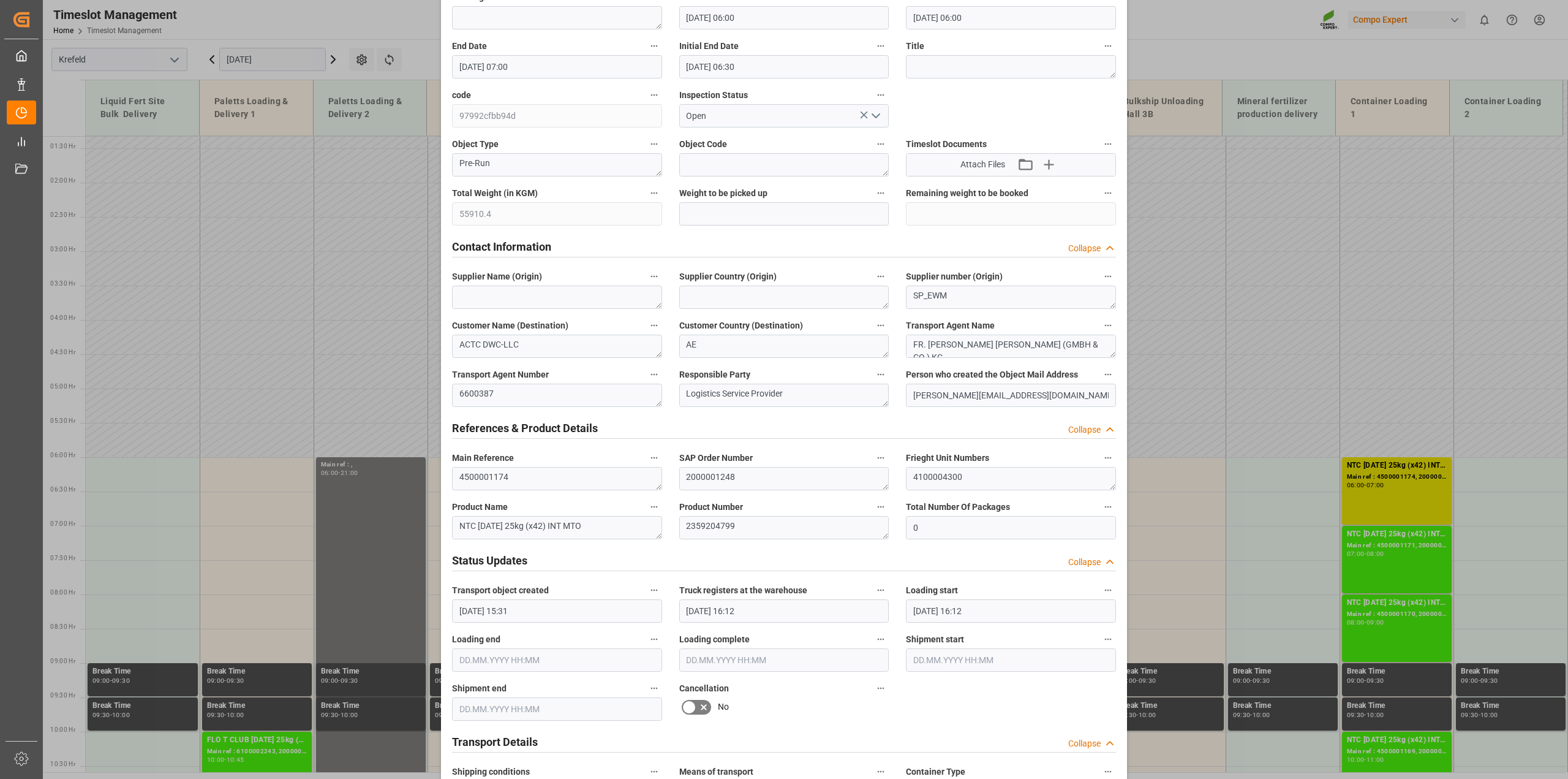
scroll to position [536, 0]
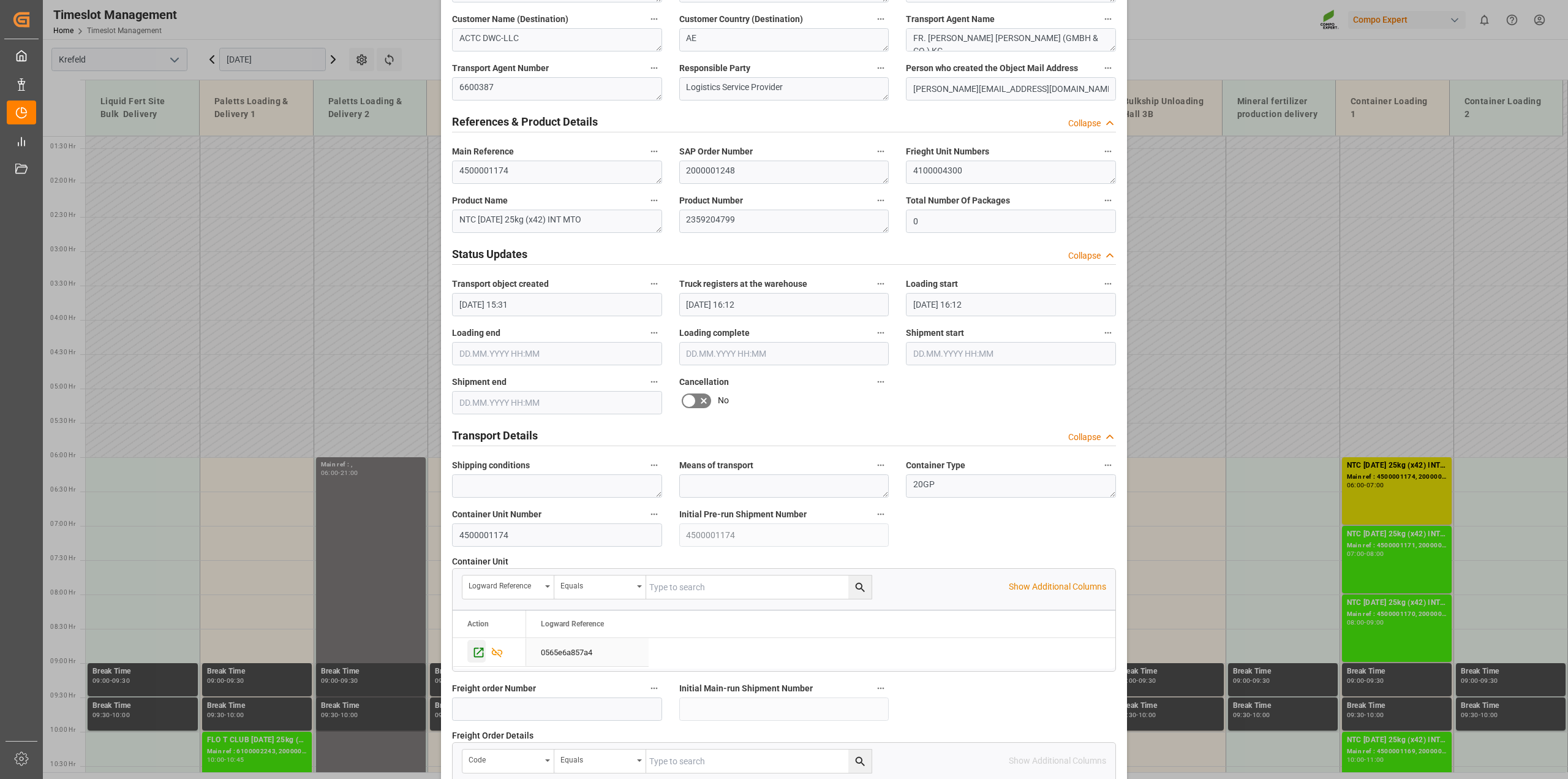
click at [473, 653] on icon "Press SPACE to select this row." at bounding box center [479, 652] width 13 height 13
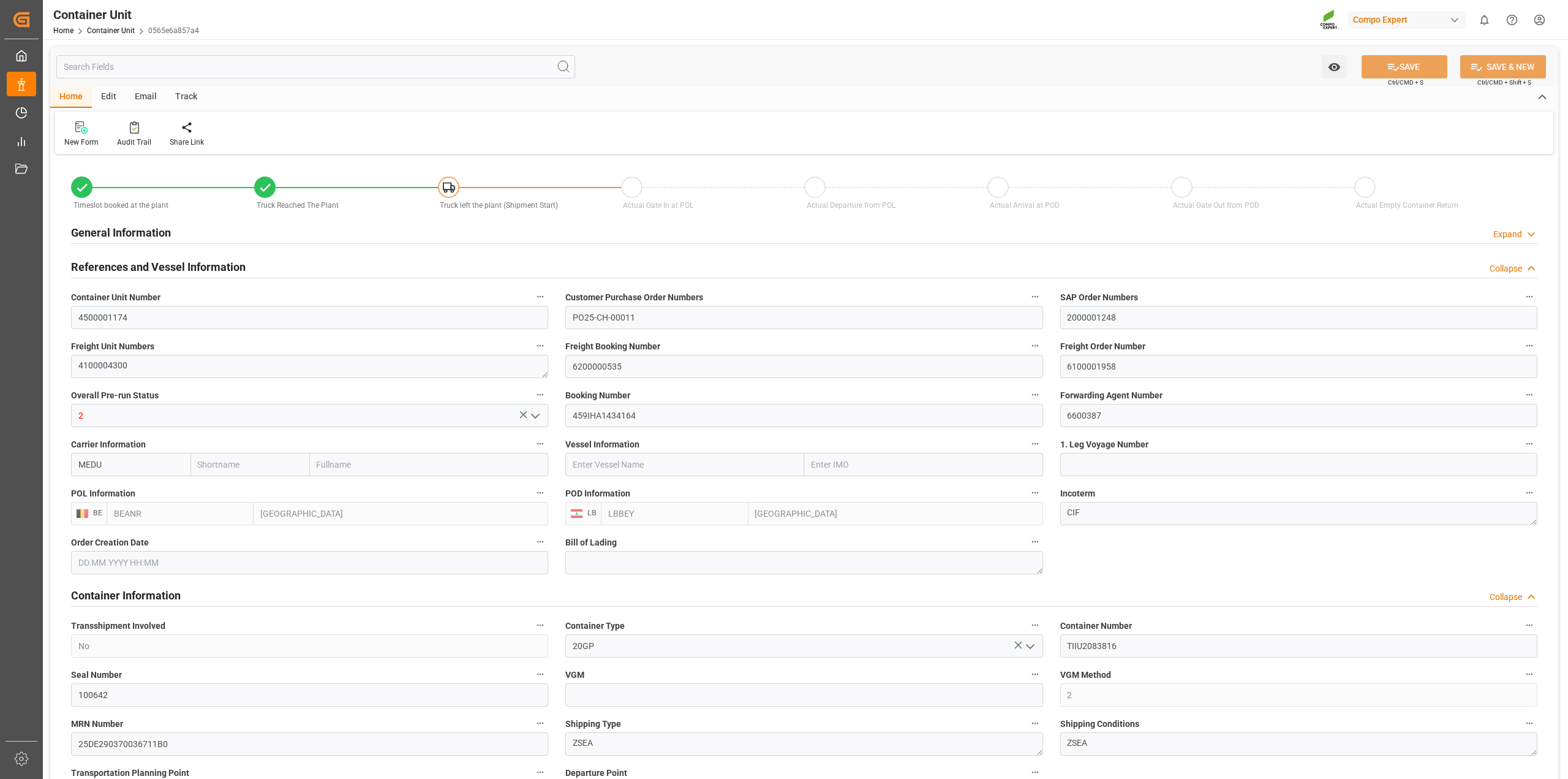
type input "BEANR"
type input "LBBEY"
type input "7"
type input "0"
type input "8"
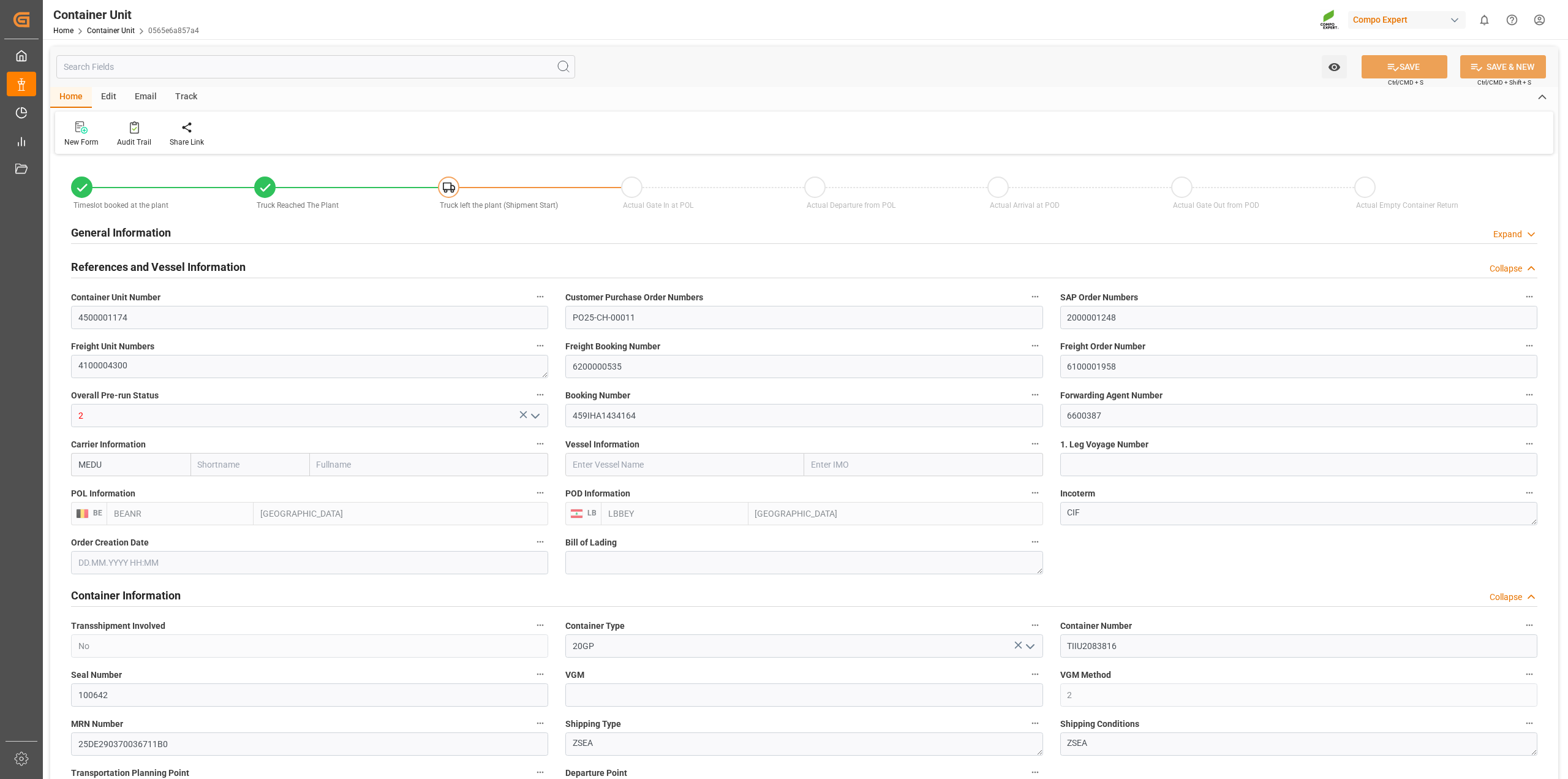
type input "0"
type input "55910.4"
type input "[DATE] 15:31"
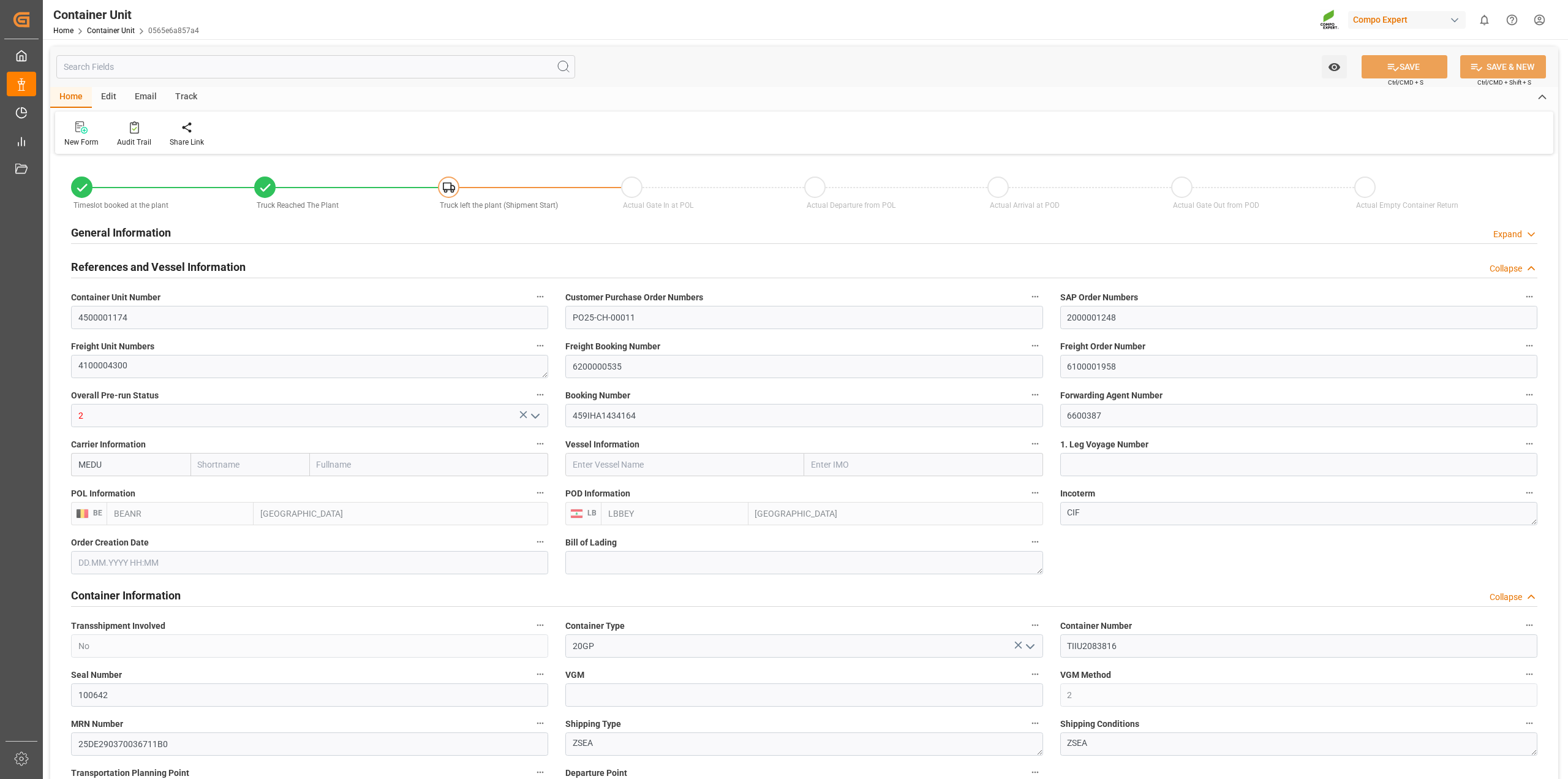
type input "[DATE] 16:12"
type input "[DATE]"
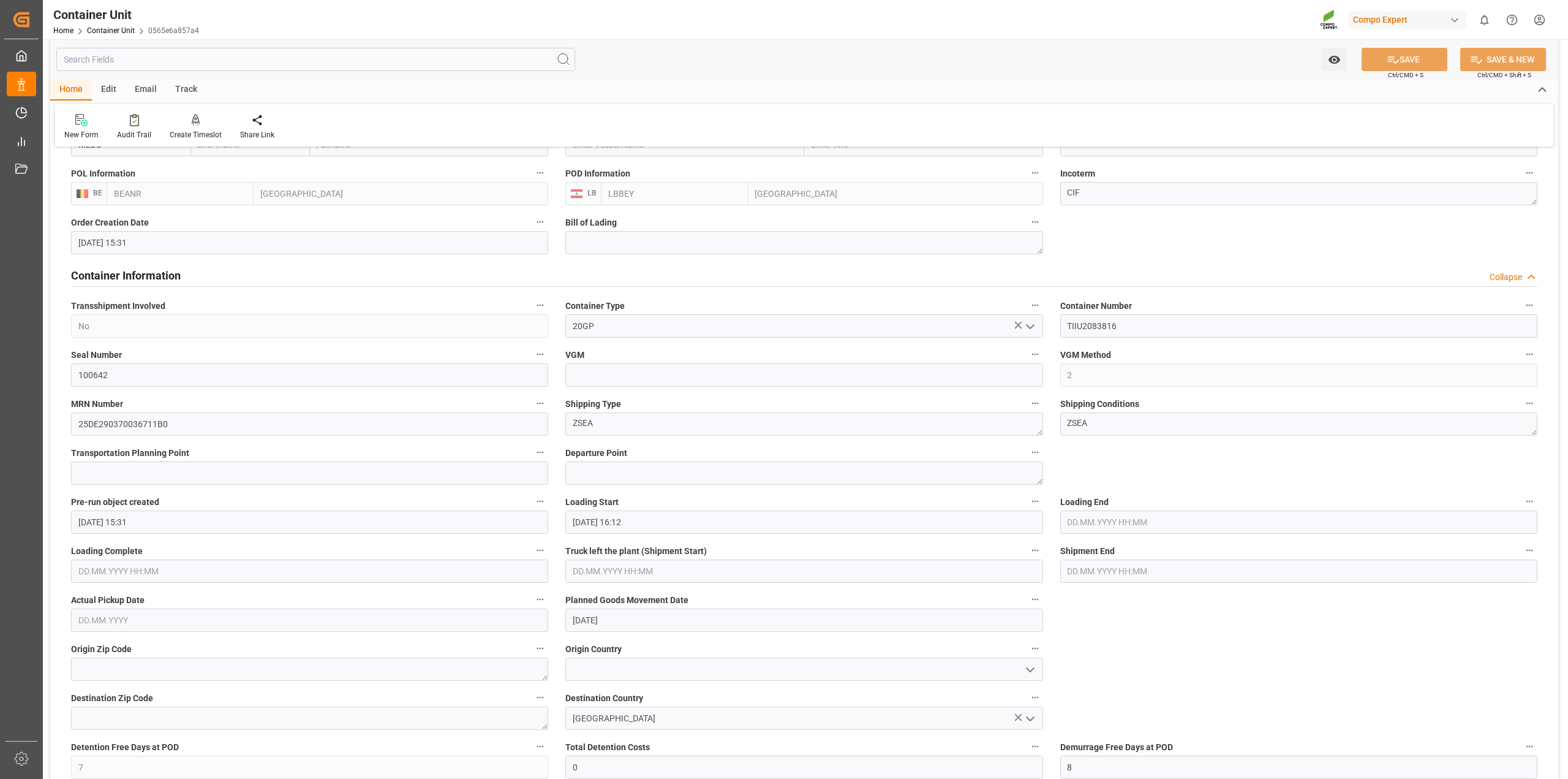
scroll to position [77, 0]
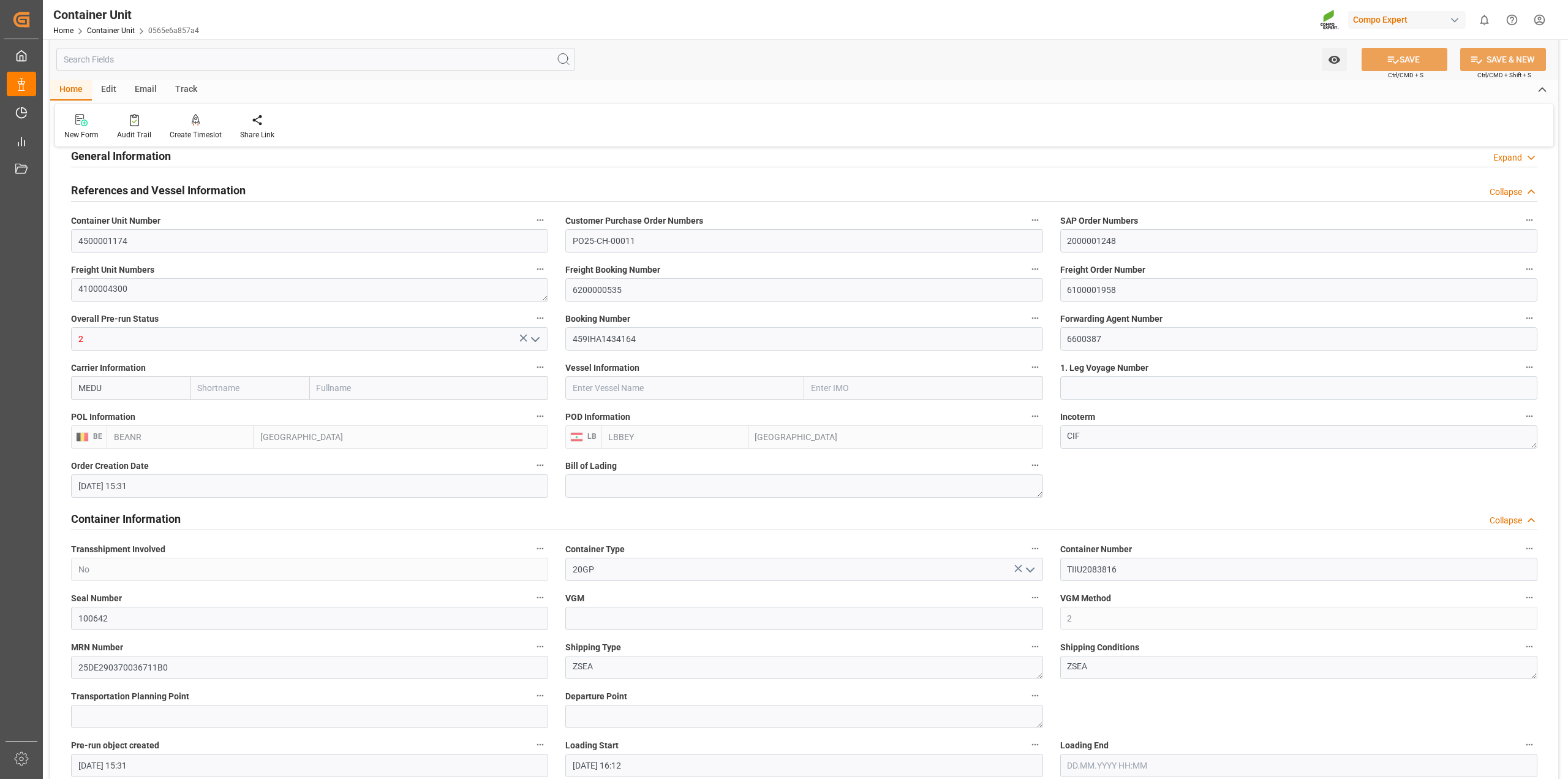
click at [182, 62] on input "text" at bounding box center [315, 59] width 519 height 23
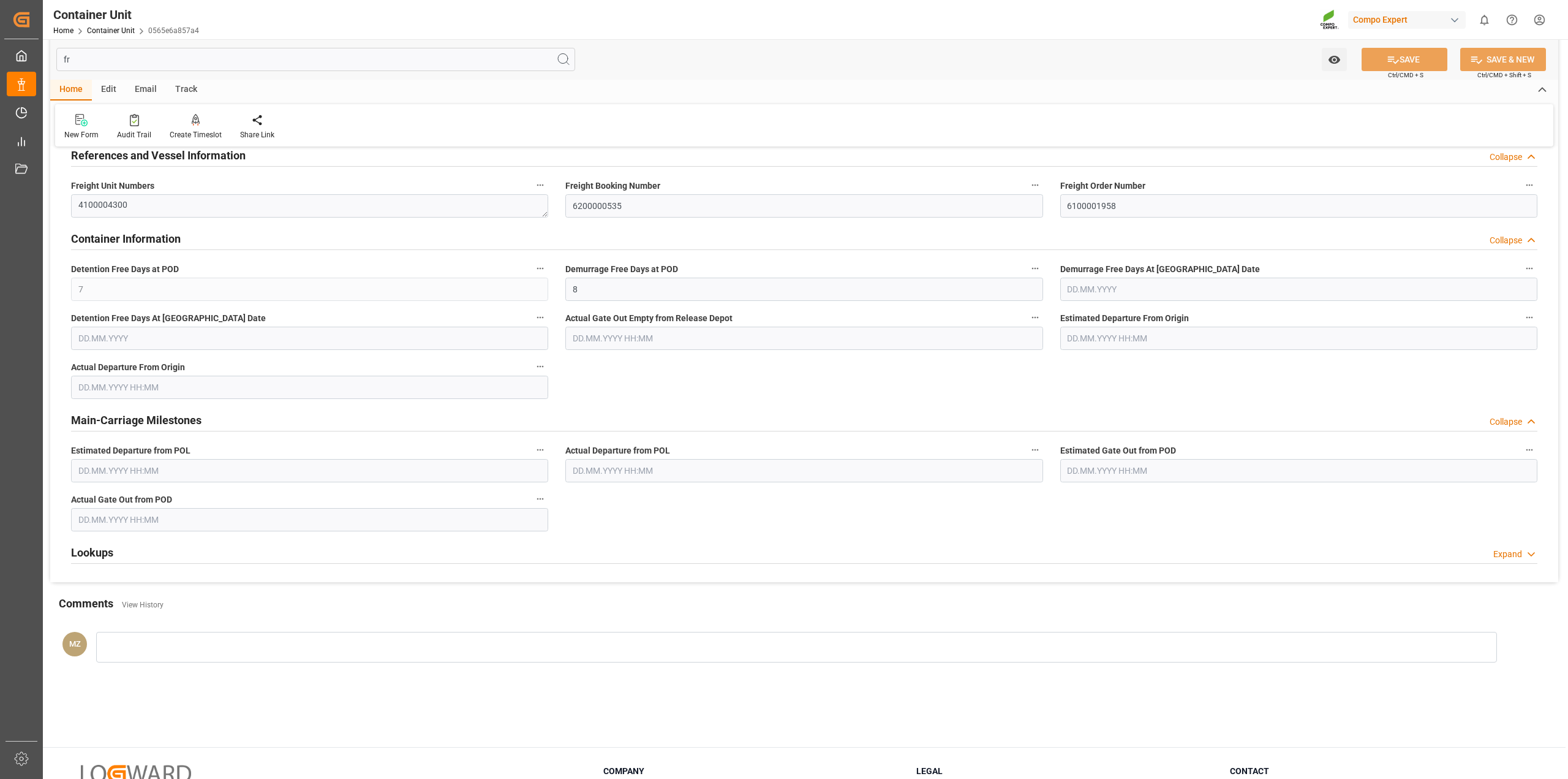
scroll to position [0, 0]
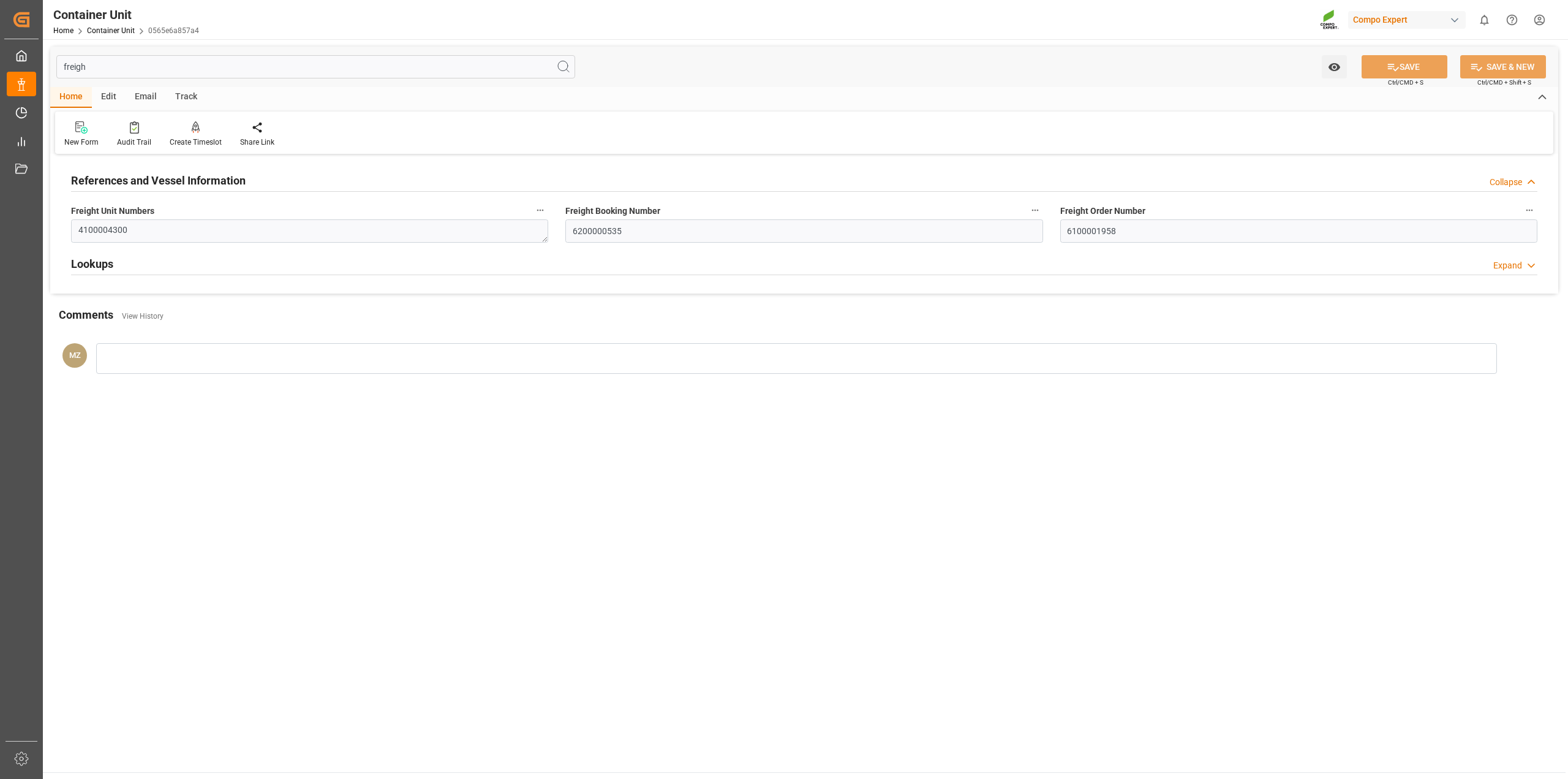
type input "freigh"
drag, startPoint x: 1153, startPoint y: 231, endPoint x: 996, endPoint y: 226, distance: 157.1
click at [996, 226] on div "References and Vessel Information Collapse Freight Unit Numbers 4100004300 Frei…" at bounding box center [804, 226] width 1508 height 136
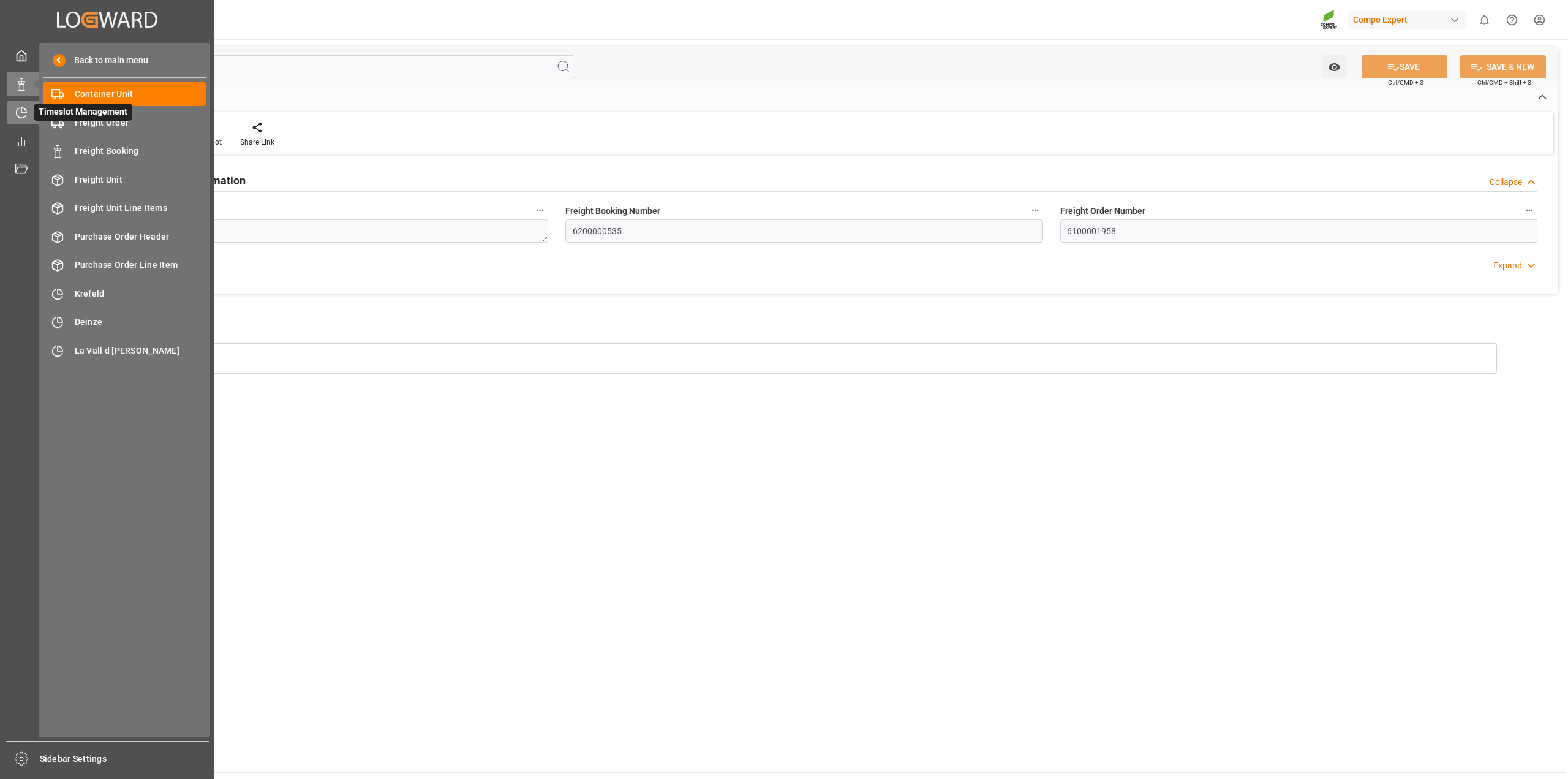
click at [26, 117] on icon at bounding box center [21, 112] width 12 height 12
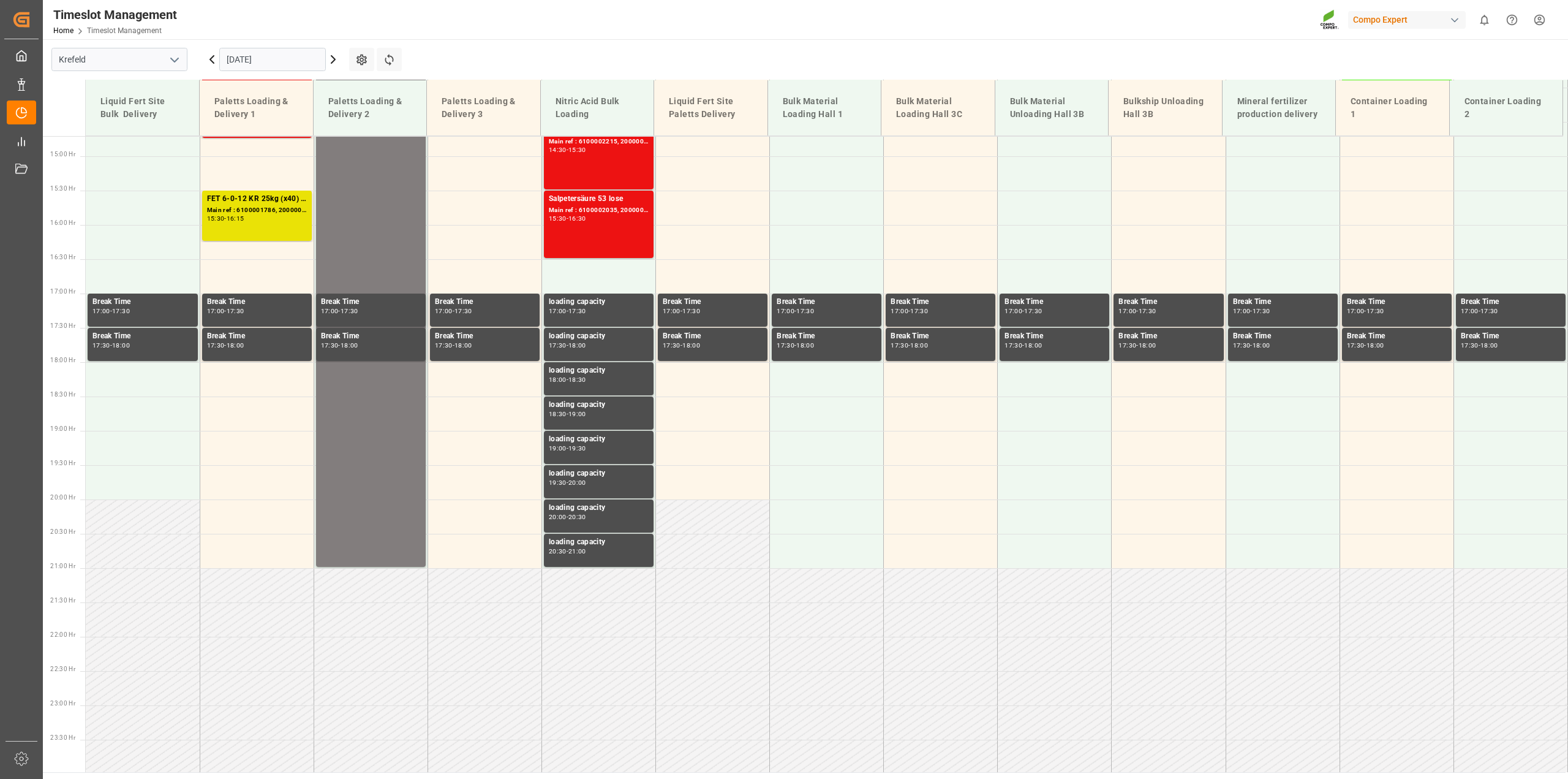
scroll to position [1011, 0]
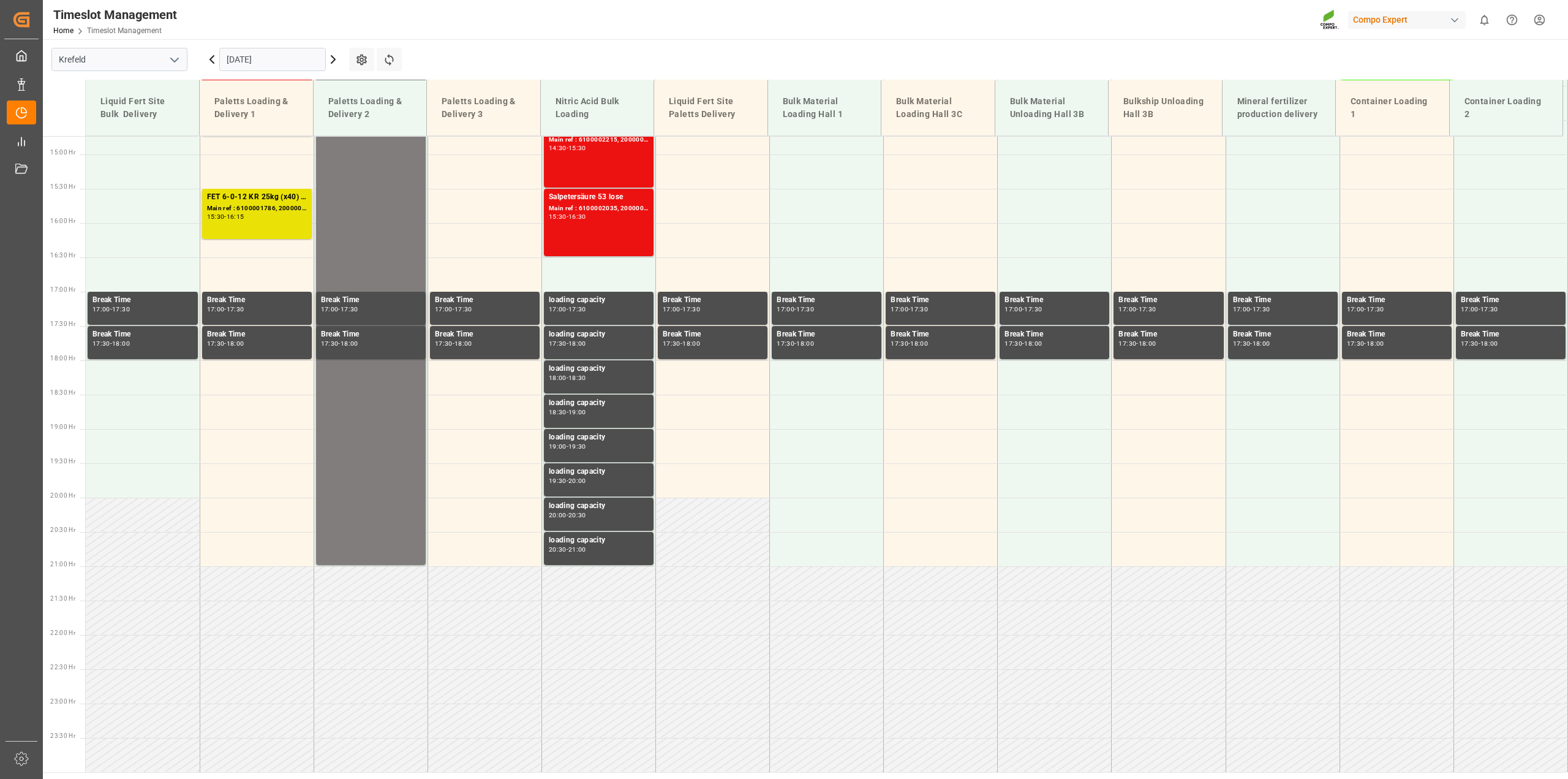
click at [258, 51] on input "[DATE]" at bounding box center [272, 59] width 106 height 23
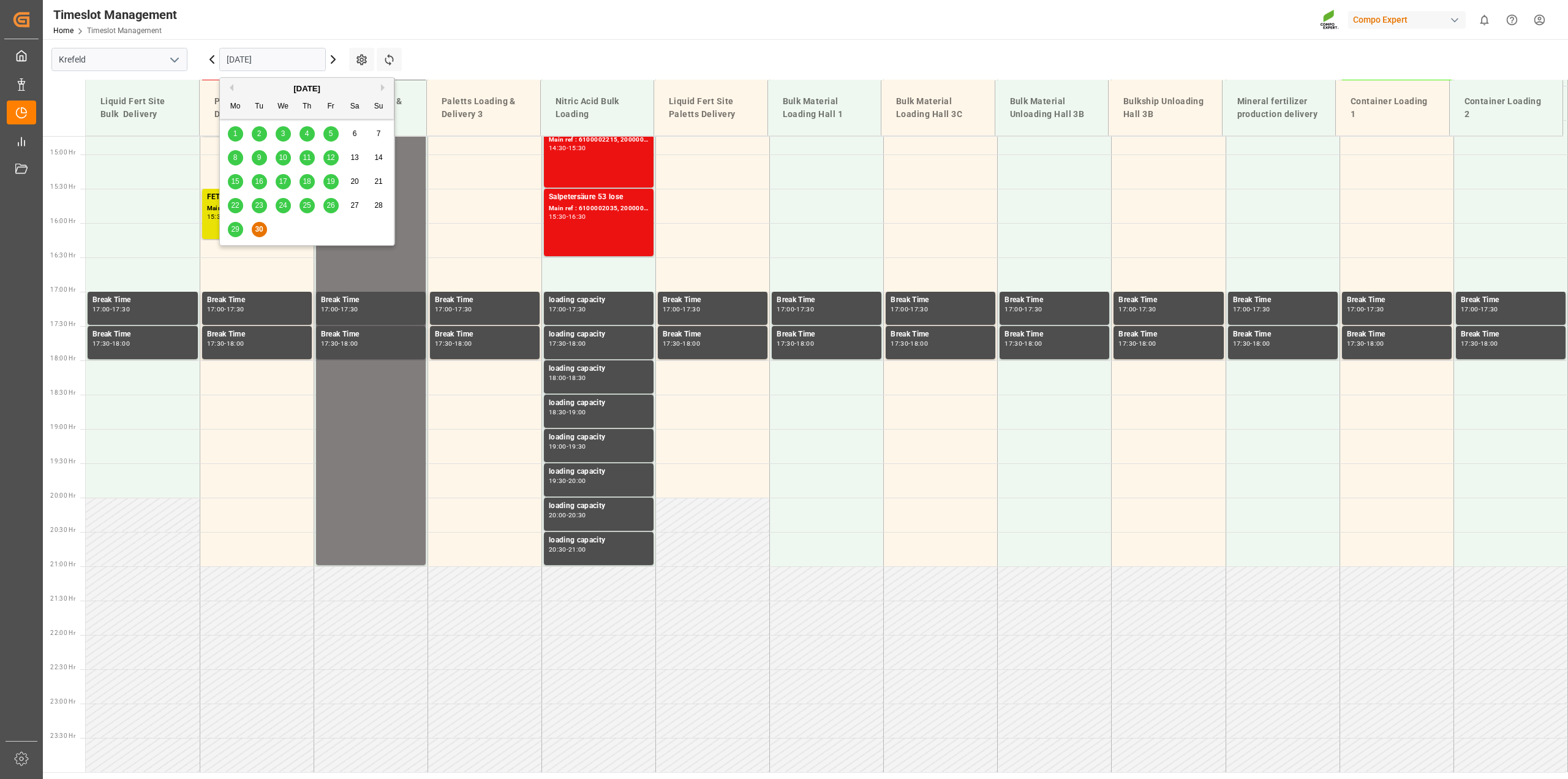
click at [381, 90] on button "Next Month" at bounding box center [385, 87] width 7 height 7
click at [263, 51] on input "[DATE]" at bounding box center [272, 59] width 106 height 23
click at [381, 86] on button "Next Month" at bounding box center [385, 87] width 7 height 7
click at [231, 86] on button "Previous Month" at bounding box center [229, 87] width 7 height 7
click at [259, 157] on span "7" at bounding box center [259, 158] width 4 height 9
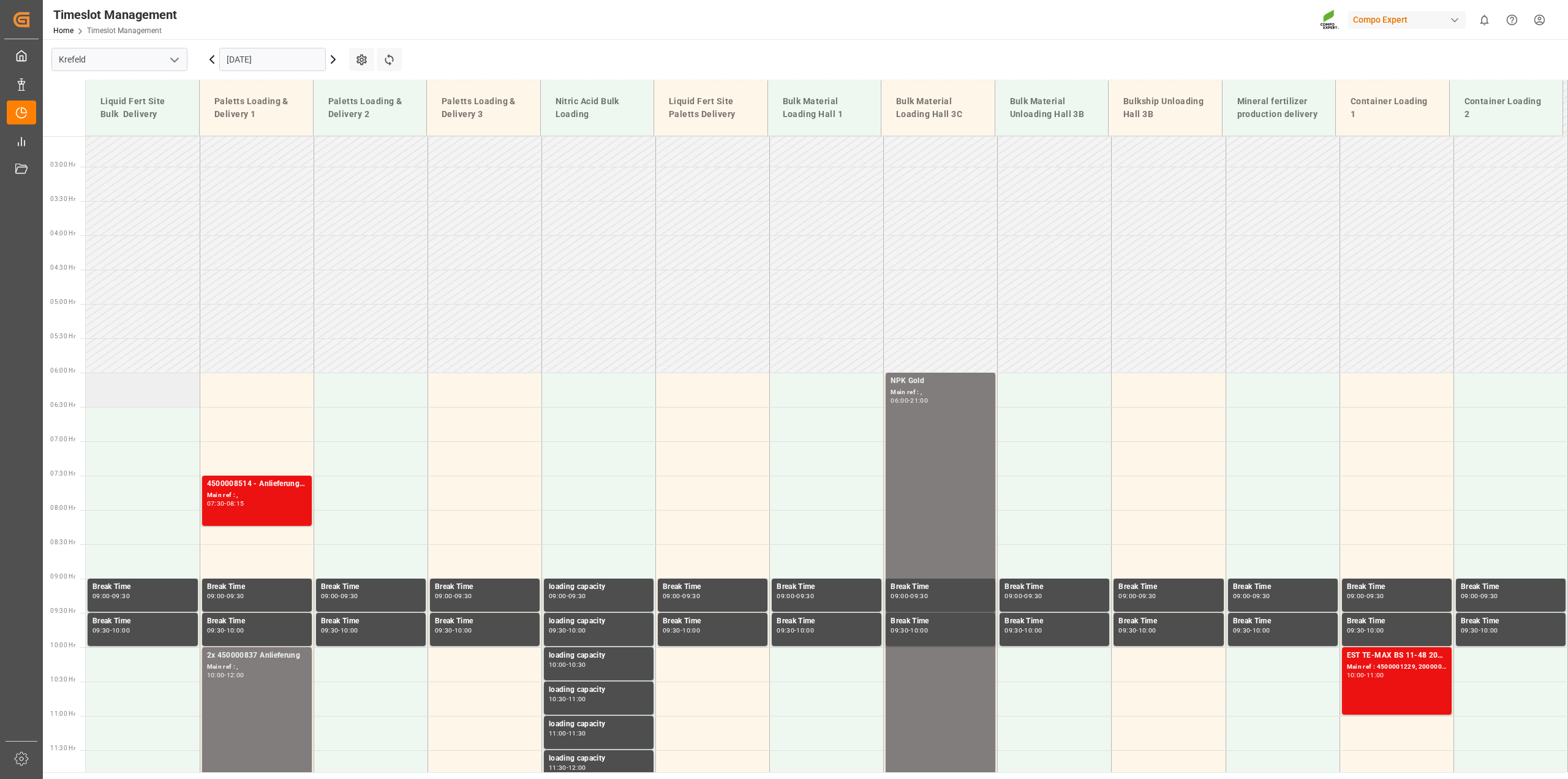
scroll to position [169, 0]
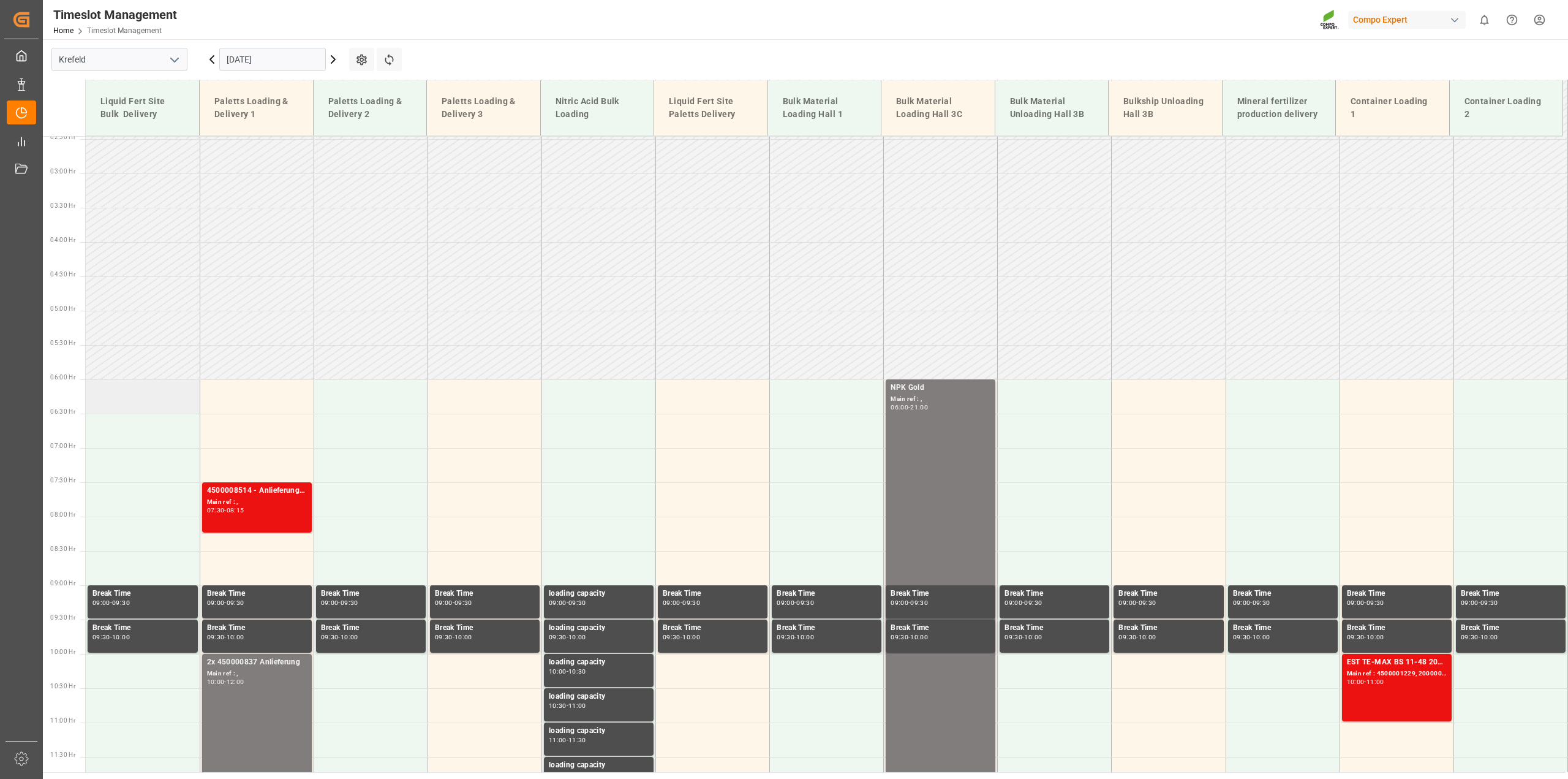
click at [144, 397] on td at bounding box center [142, 396] width 114 height 34
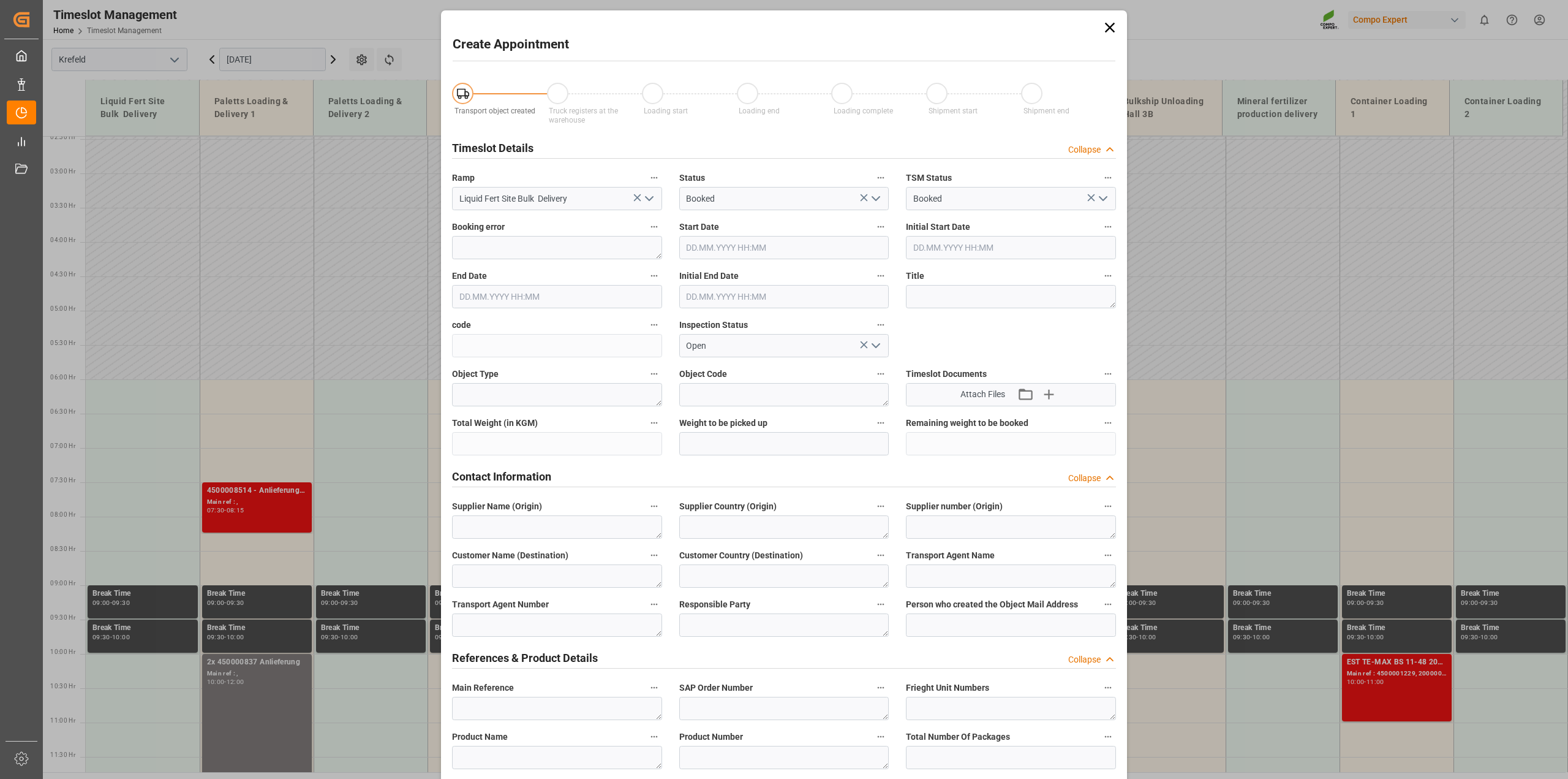
type input "[DATE] 06:00"
type input "[DATE] 06:30"
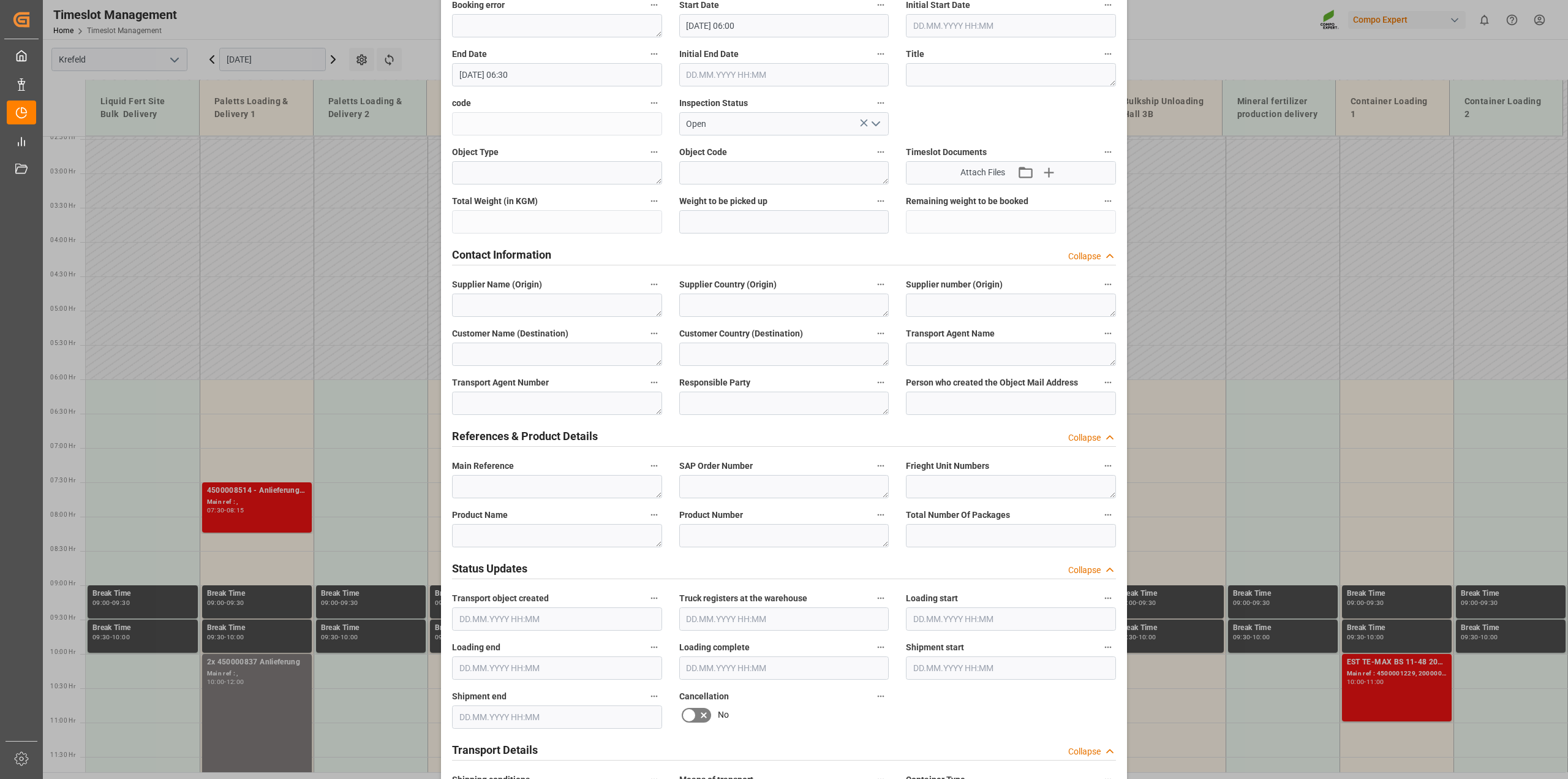
scroll to position [306, 0]
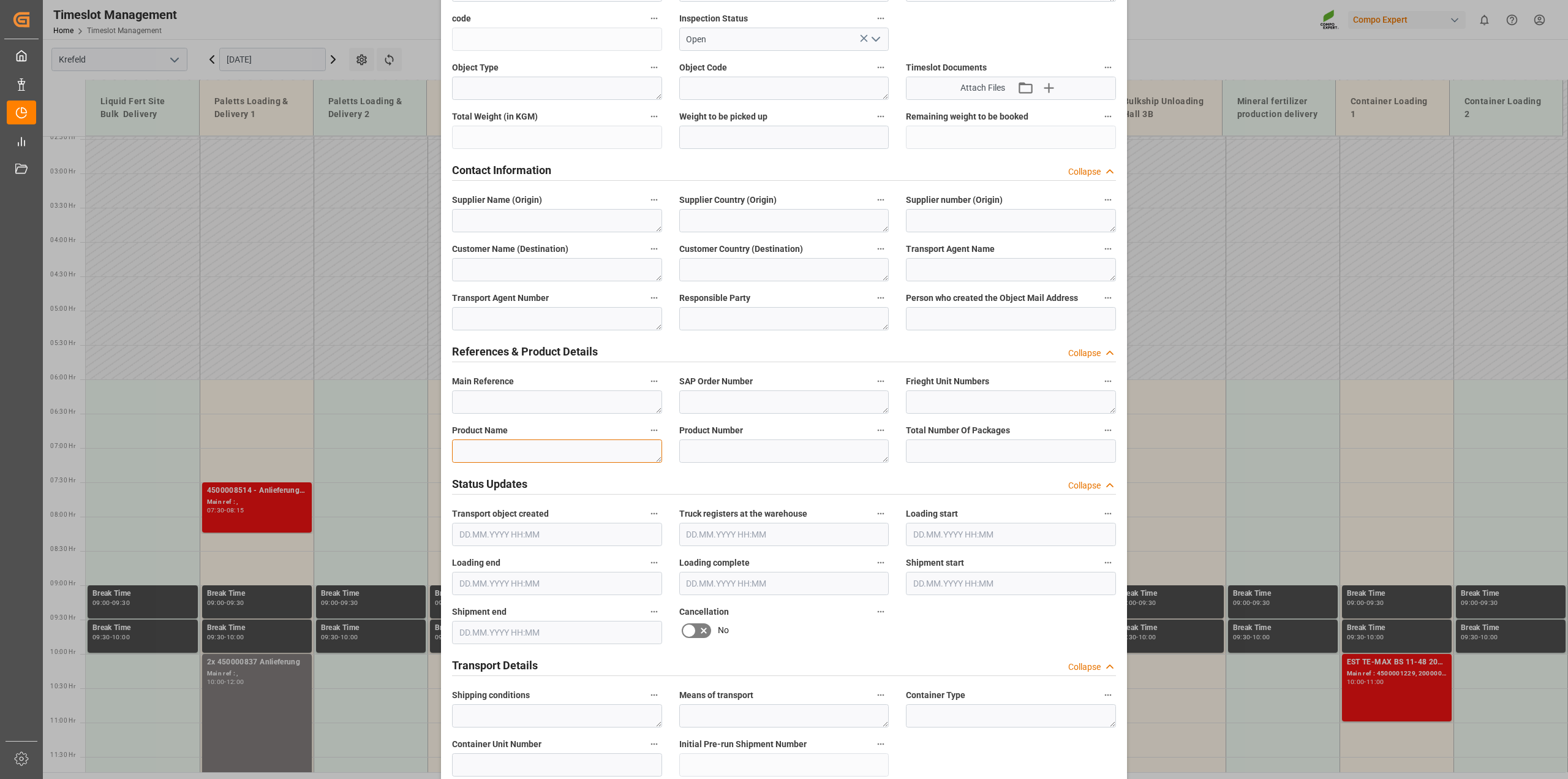
click at [509, 454] on textarea at bounding box center [557, 450] width 210 height 23
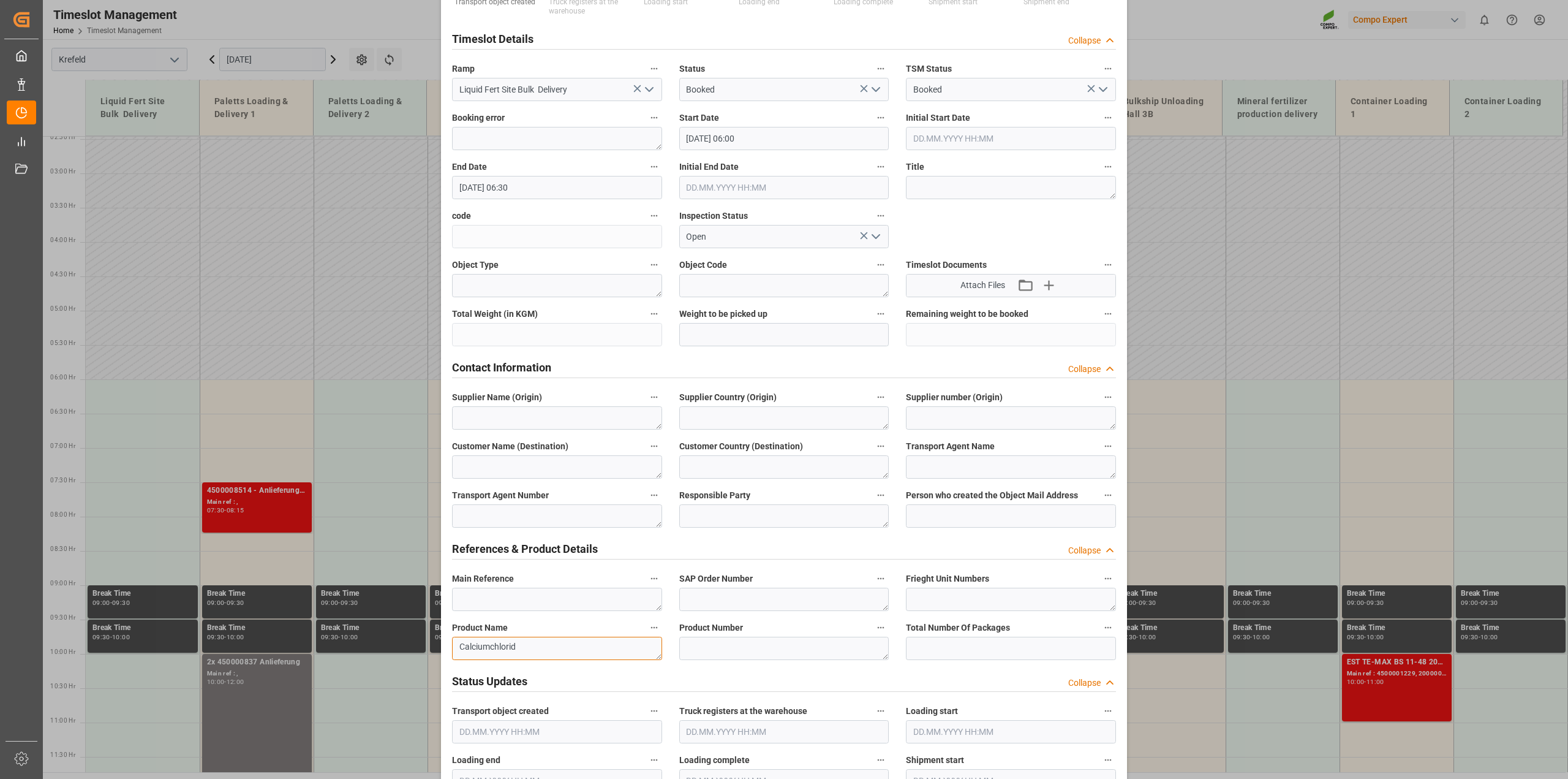
scroll to position [77, 0]
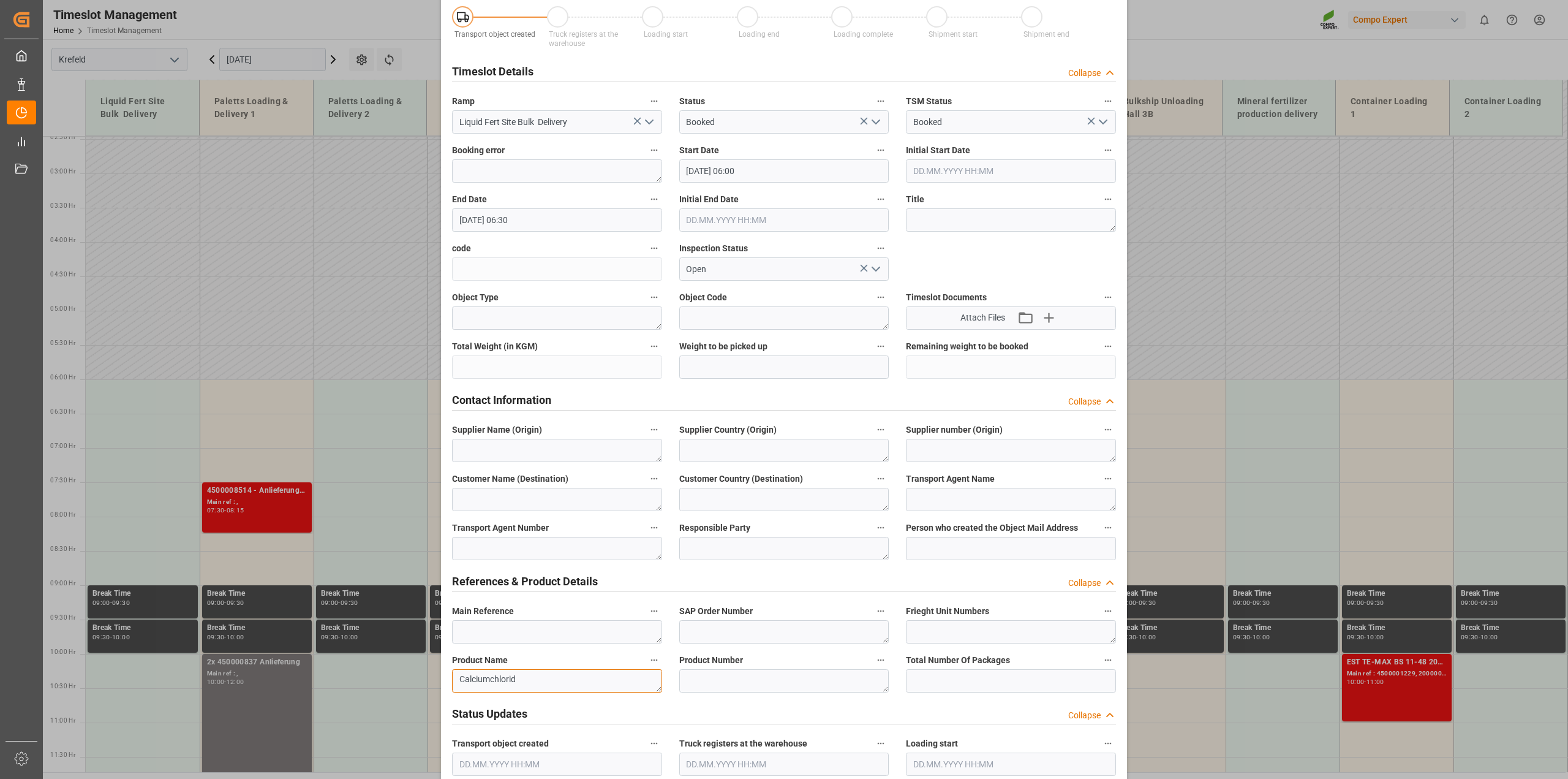
type textarea "Calciumchlorid"
click at [546, 216] on input "[DATE] 06:30" at bounding box center [557, 219] width 210 height 23
click at [487, 316] on div "7" at bounding box center [490, 318] width 15 height 14
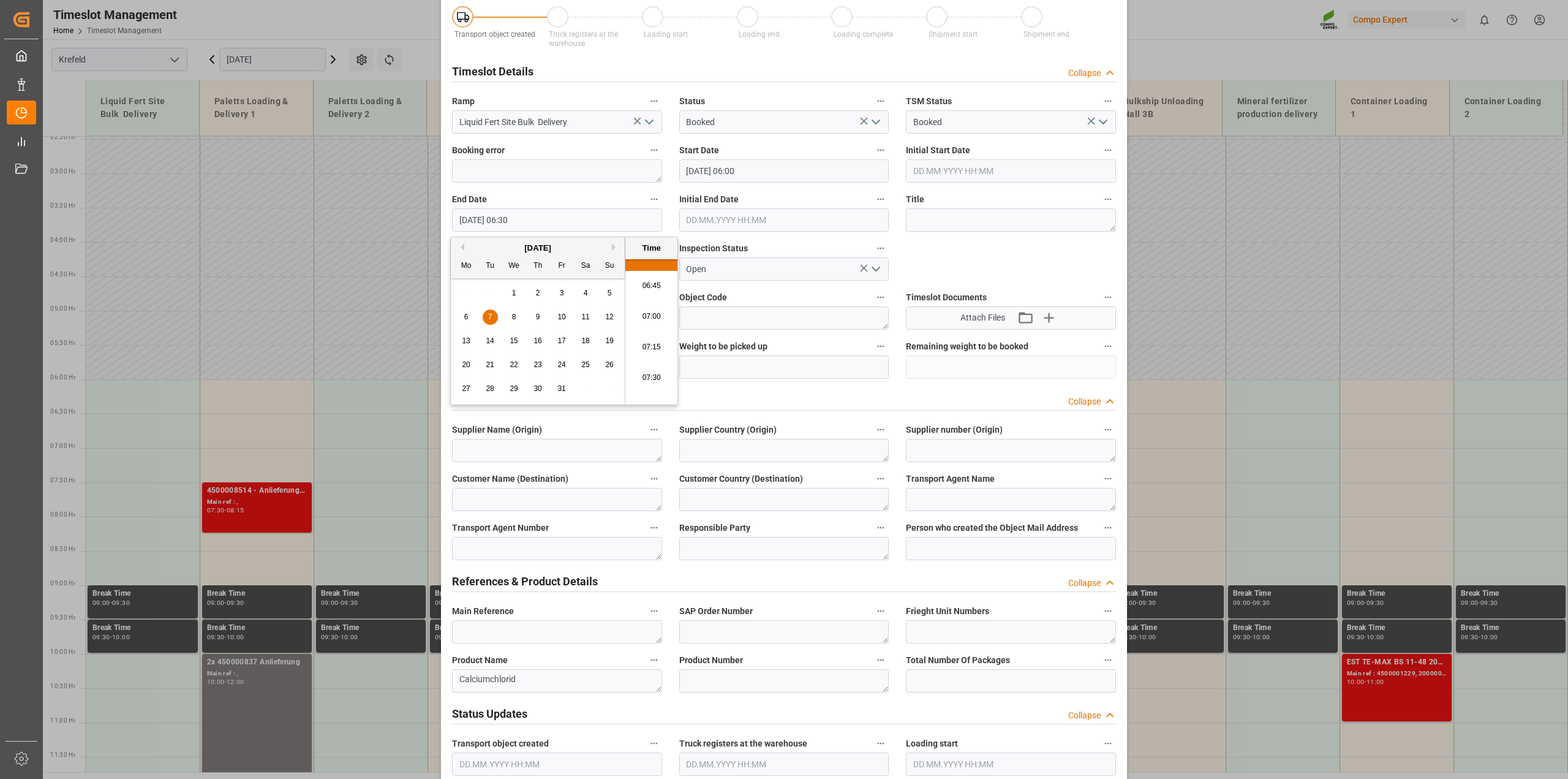
click at [656, 376] on li "07:30" at bounding box center [651, 378] width 52 height 30
type input "[DATE] 07:30"
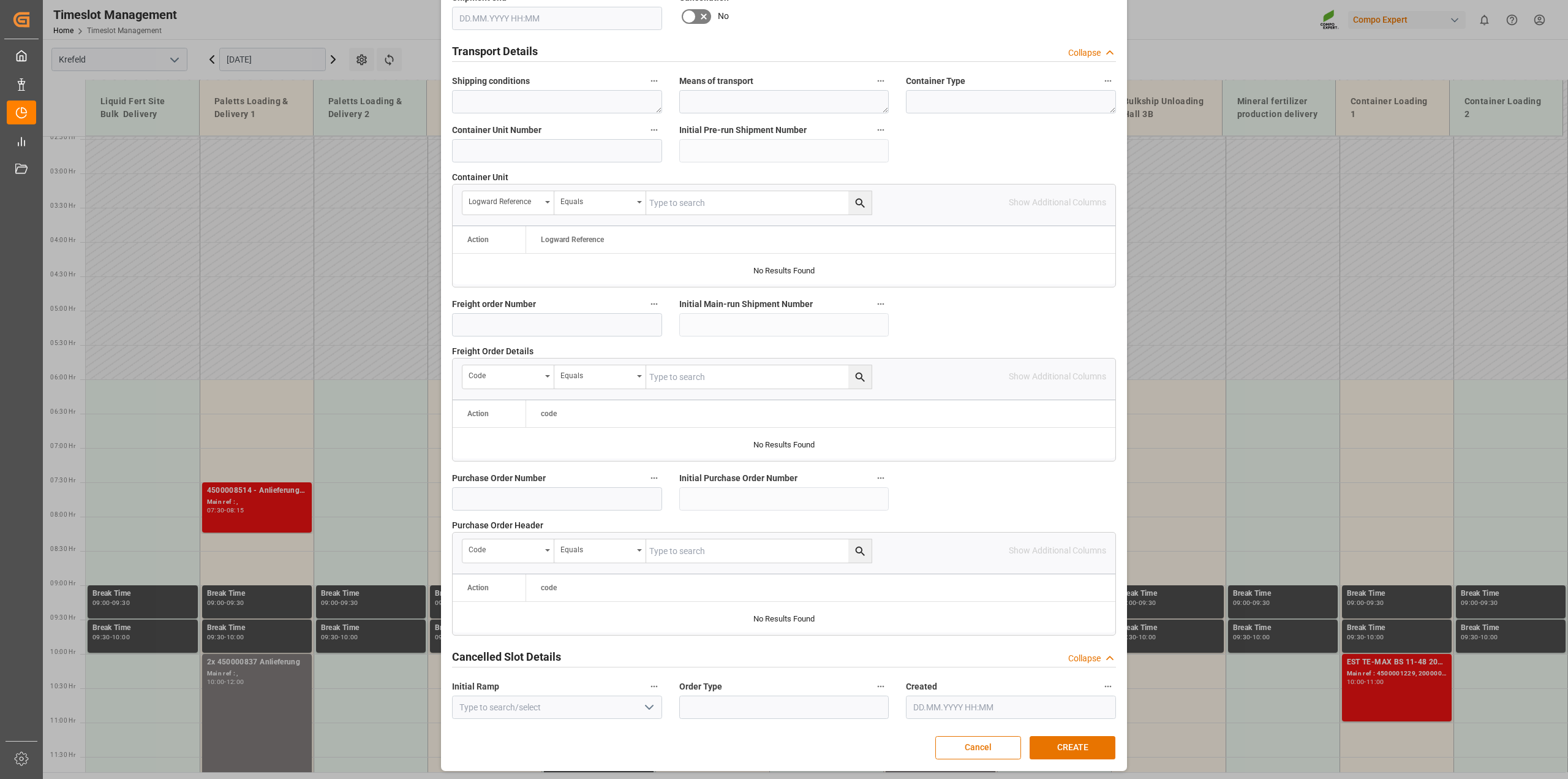
scroll to position [924, 0]
click at [1063, 745] on button "CREATE" at bounding box center [1072, 745] width 86 height 23
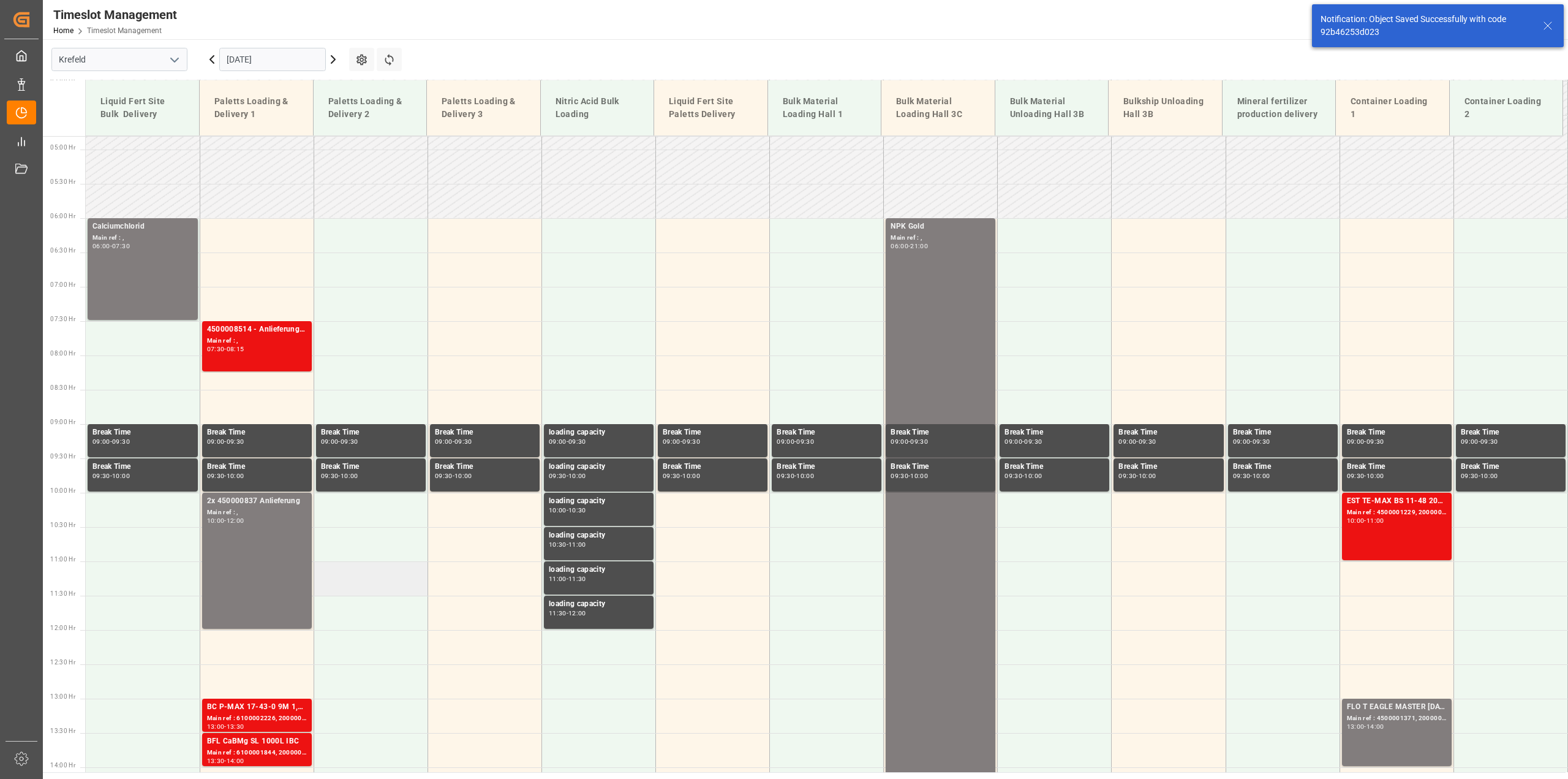
scroll to position [348, 0]
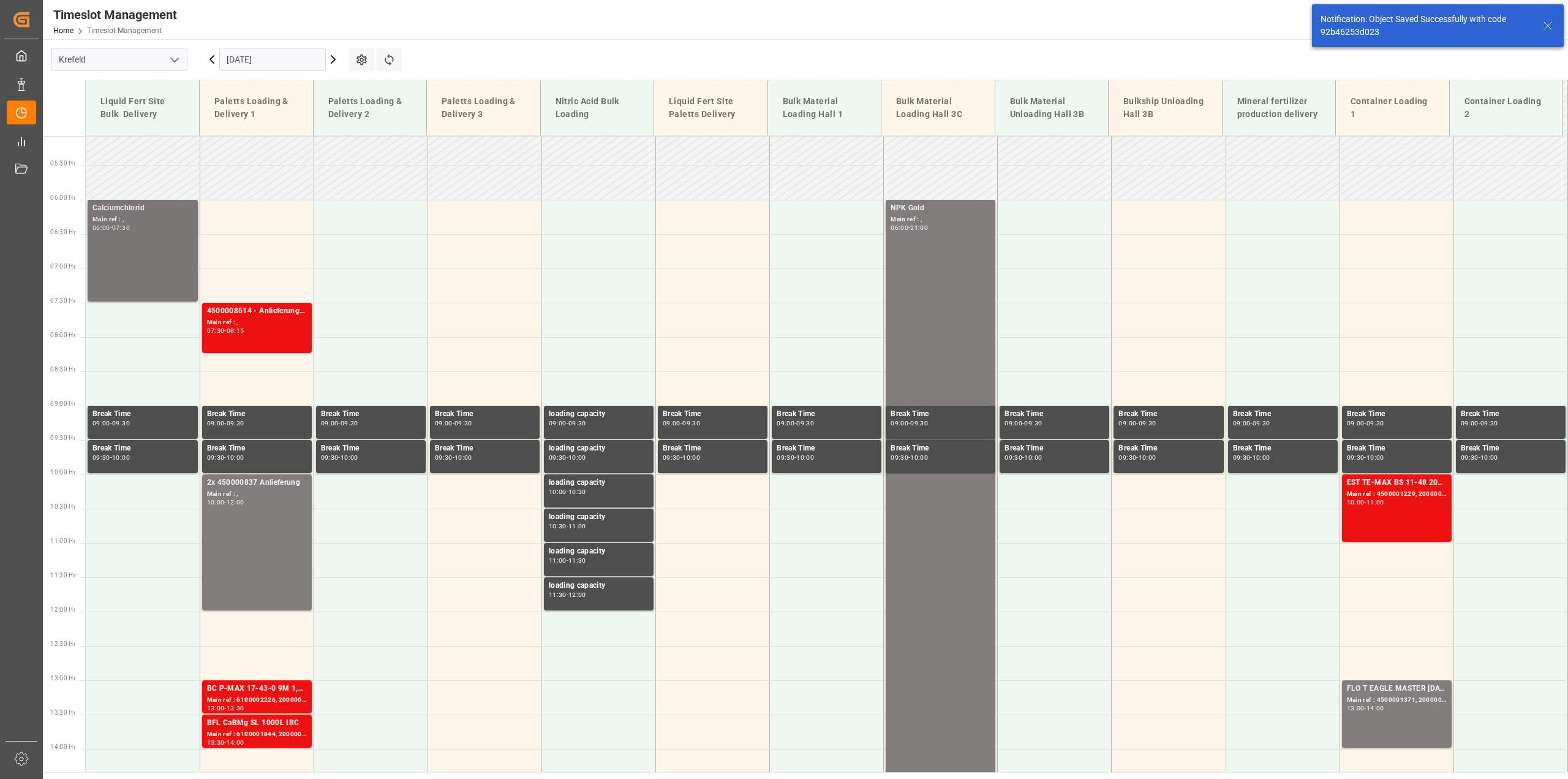
click at [134, 238] on div "Calciumchlorid Main ref : , 06:00 - 07:30" at bounding box center [143, 250] width 101 height 97
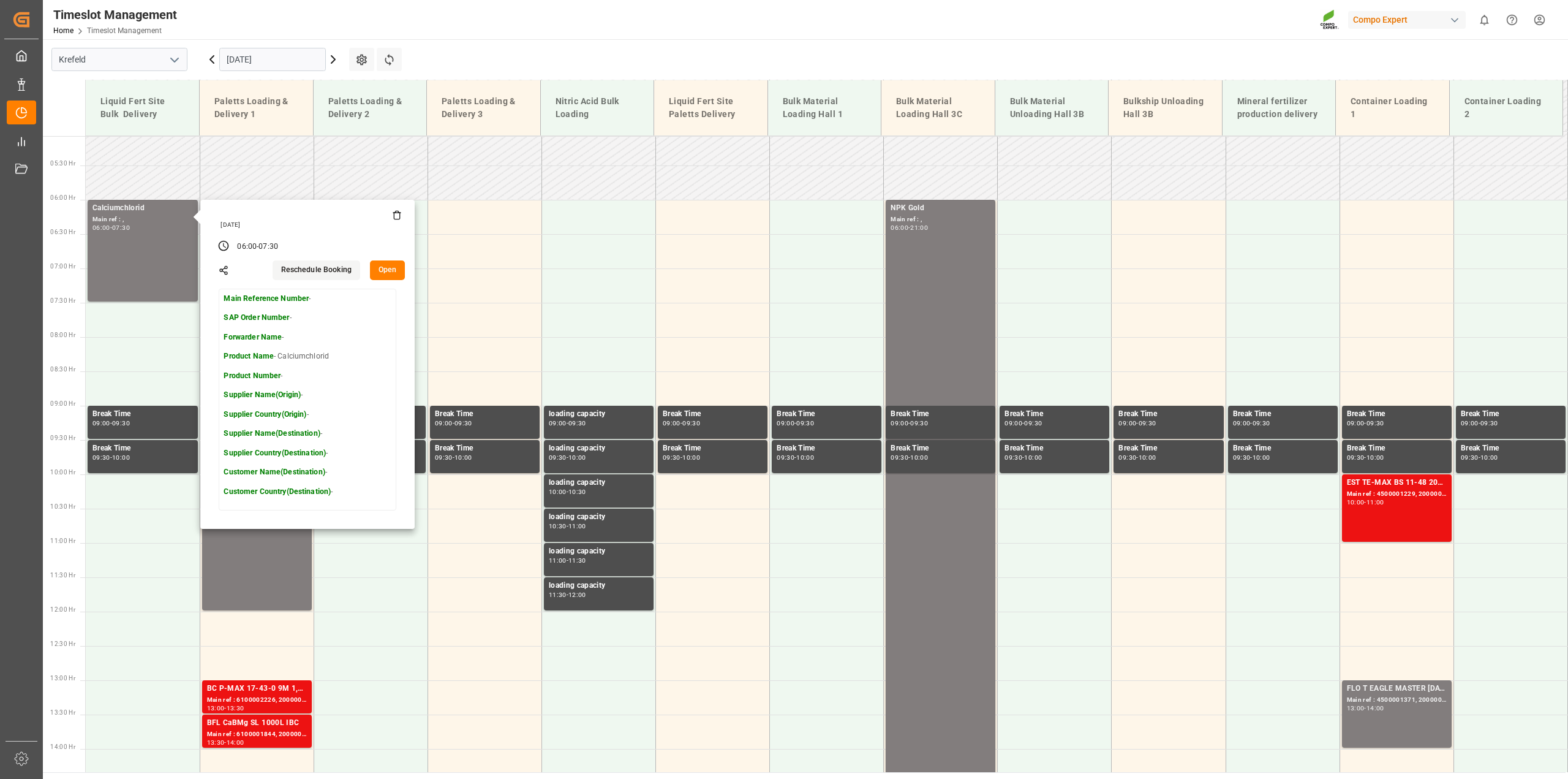
click at [393, 271] on button "Open" at bounding box center [388, 270] width 35 height 20
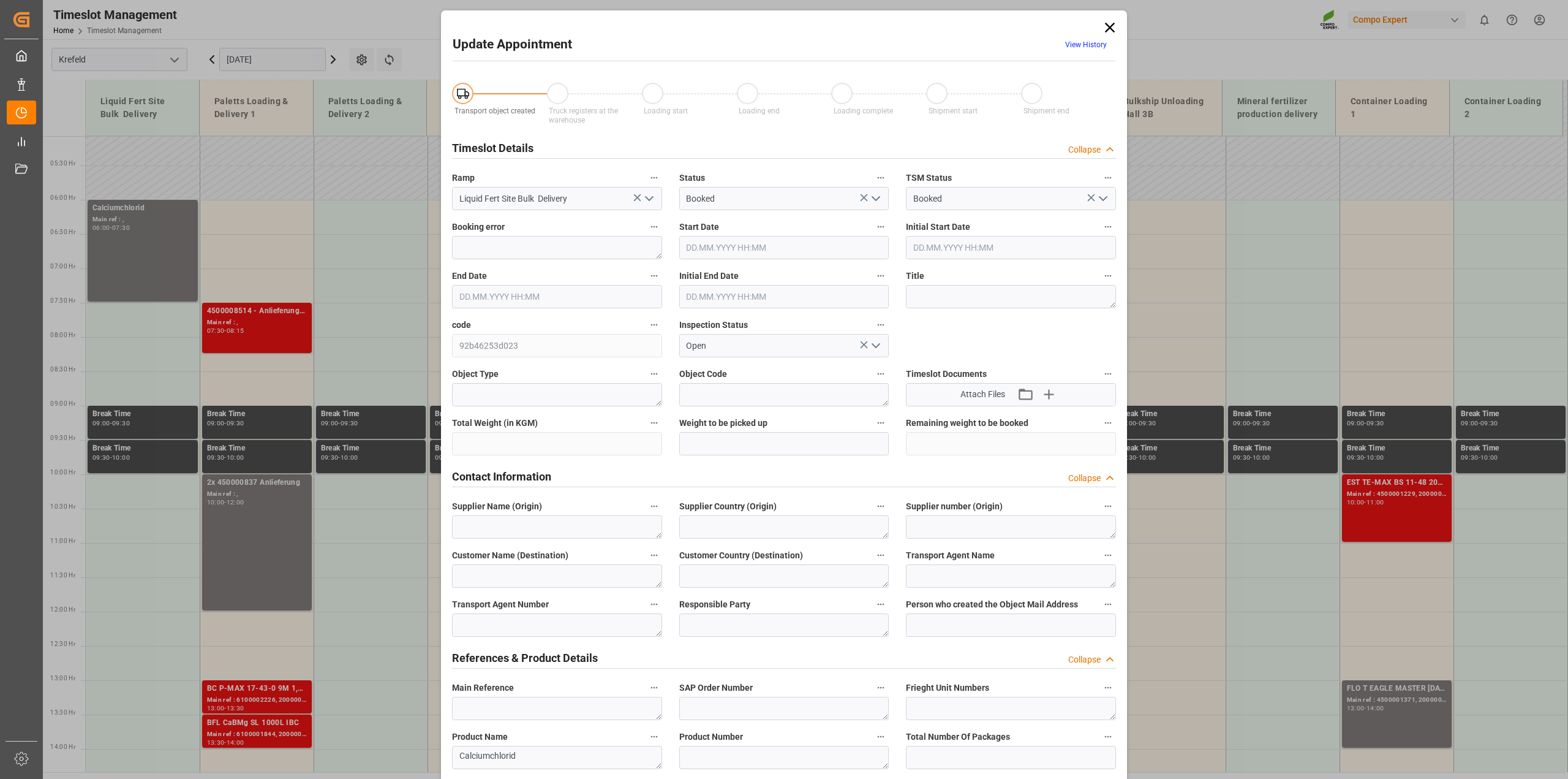
type input "[DATE] 06:00"
type input "[DATE] 07:30"
type input "[DATE] 13:58"
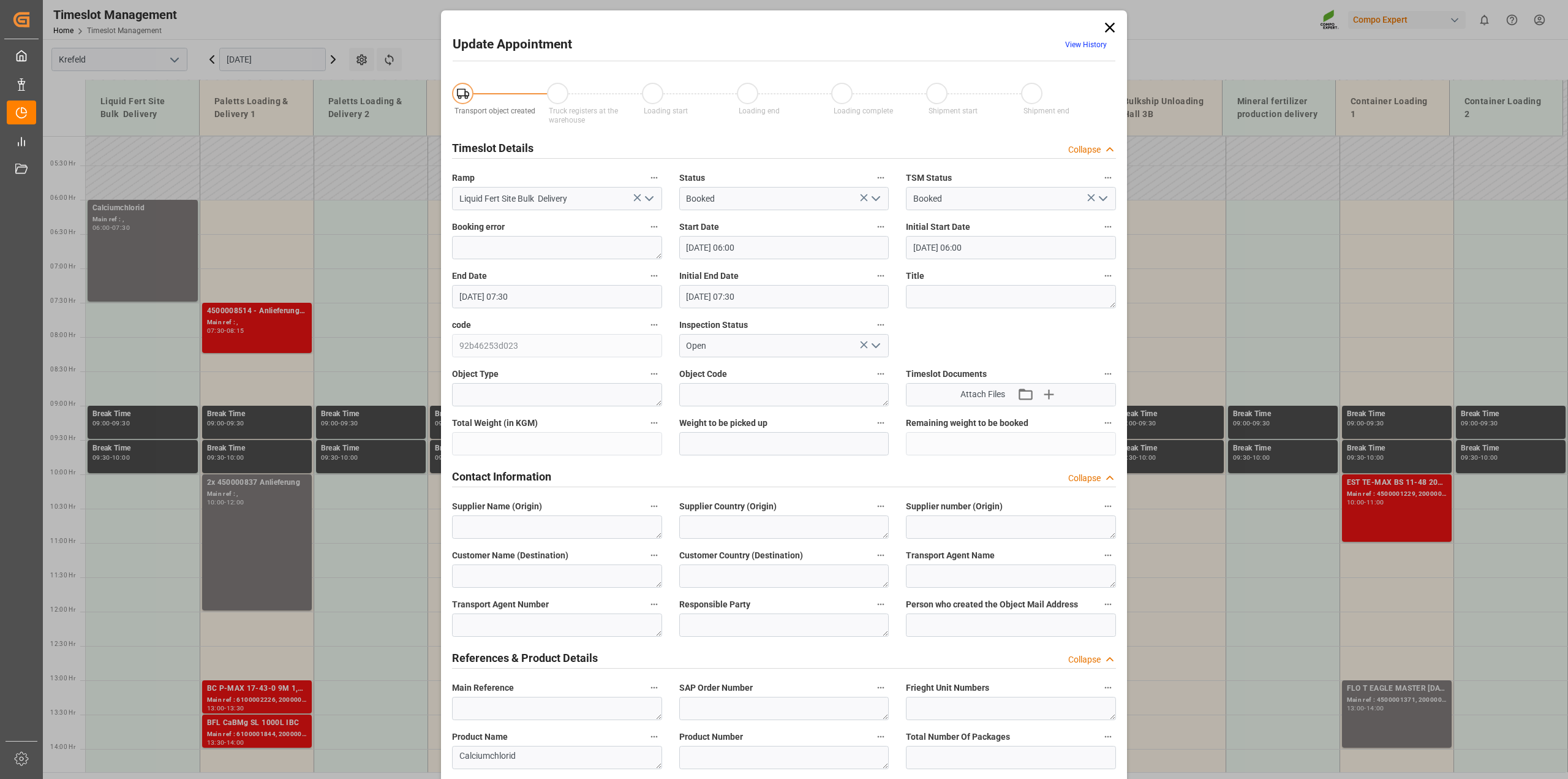
click at [874, 199] on polyline "open menu" at bounding box center [876, 198] width 7 height 4
click at [754, 252] on div "Truck registers at the warehouse" at bounding box center [784, 254] width 209 height 27
click at [868, 203] on icon "open menu" at bounding box center [876, 198] width 14 height 14
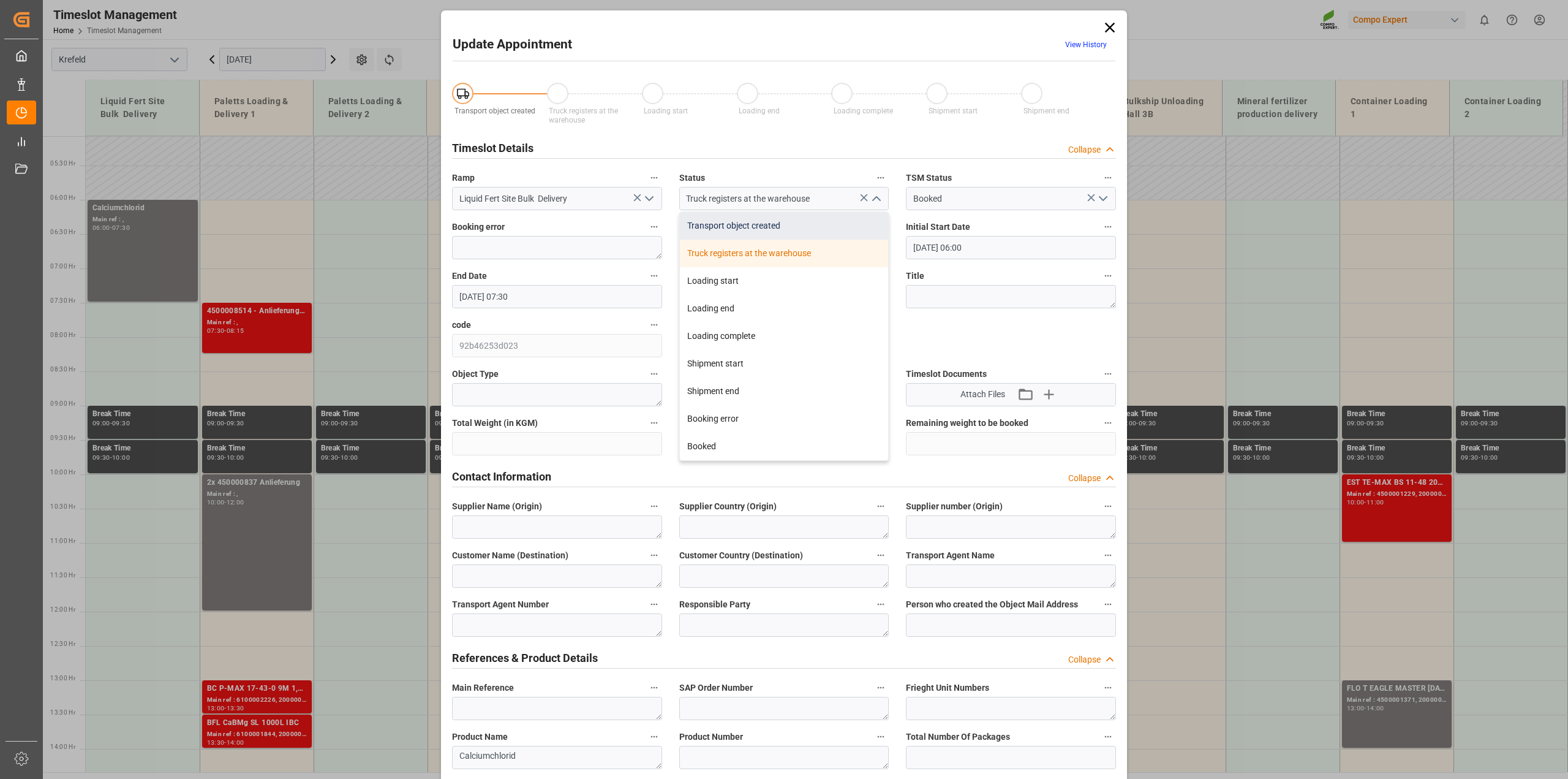
click at [806, 225] on div "Transport object created" at bounding box center [784, 226] width 209 height 27
type input "Transport object created"
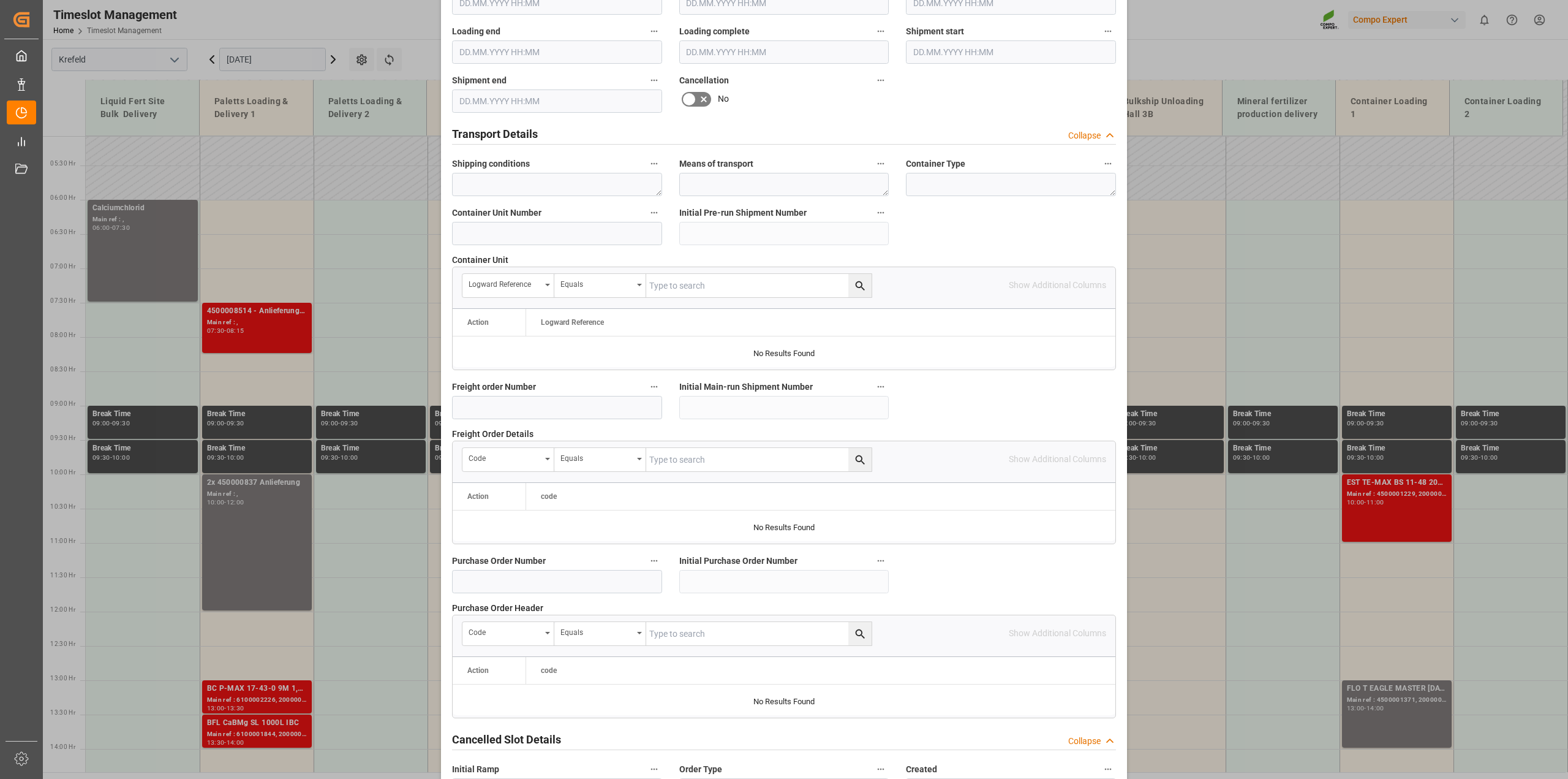
scroll to position [924, 0]
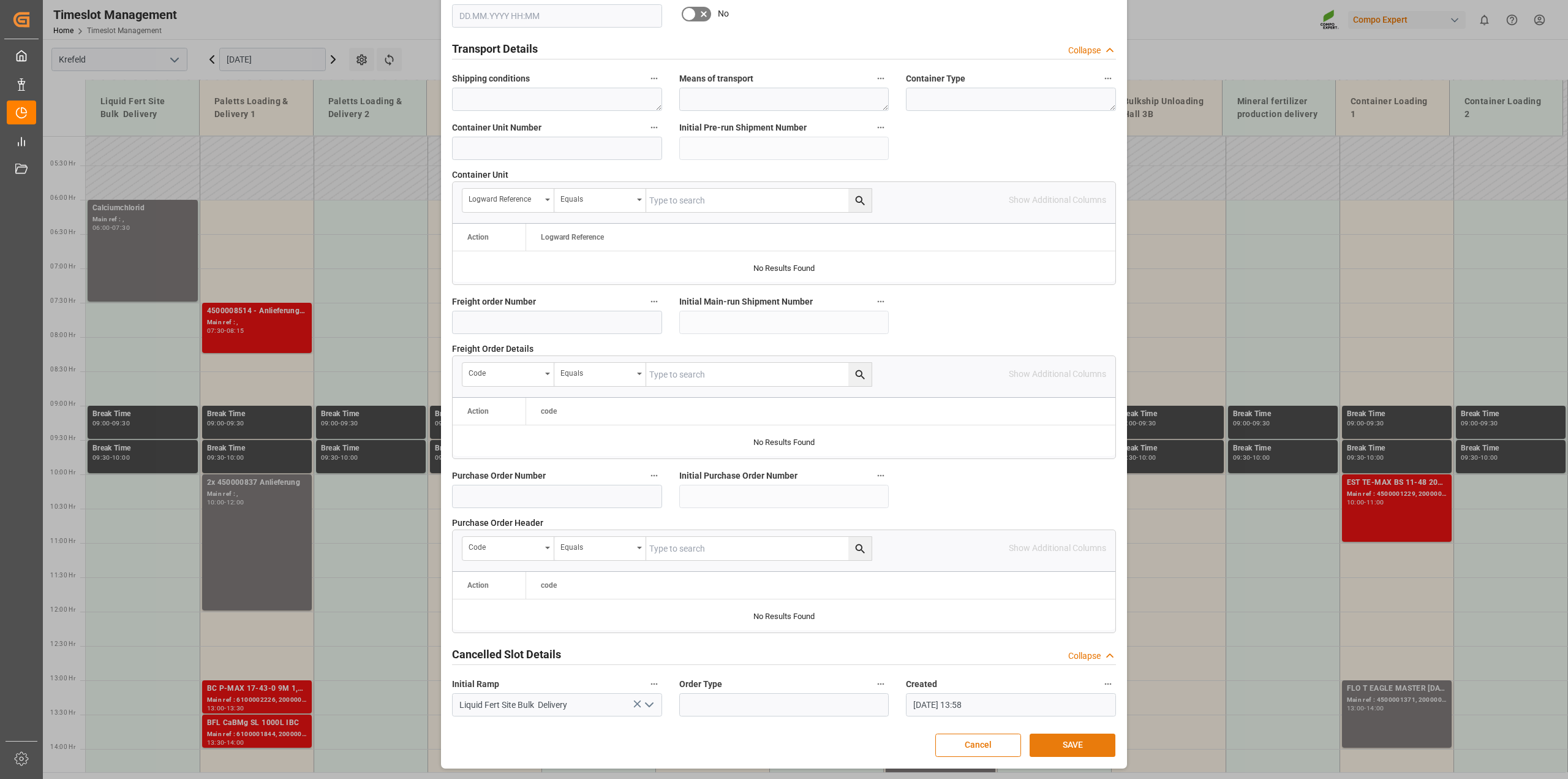
click at [1091, 743] on button "SAVE" at bounding box center [1072, 745] width 86 height 23
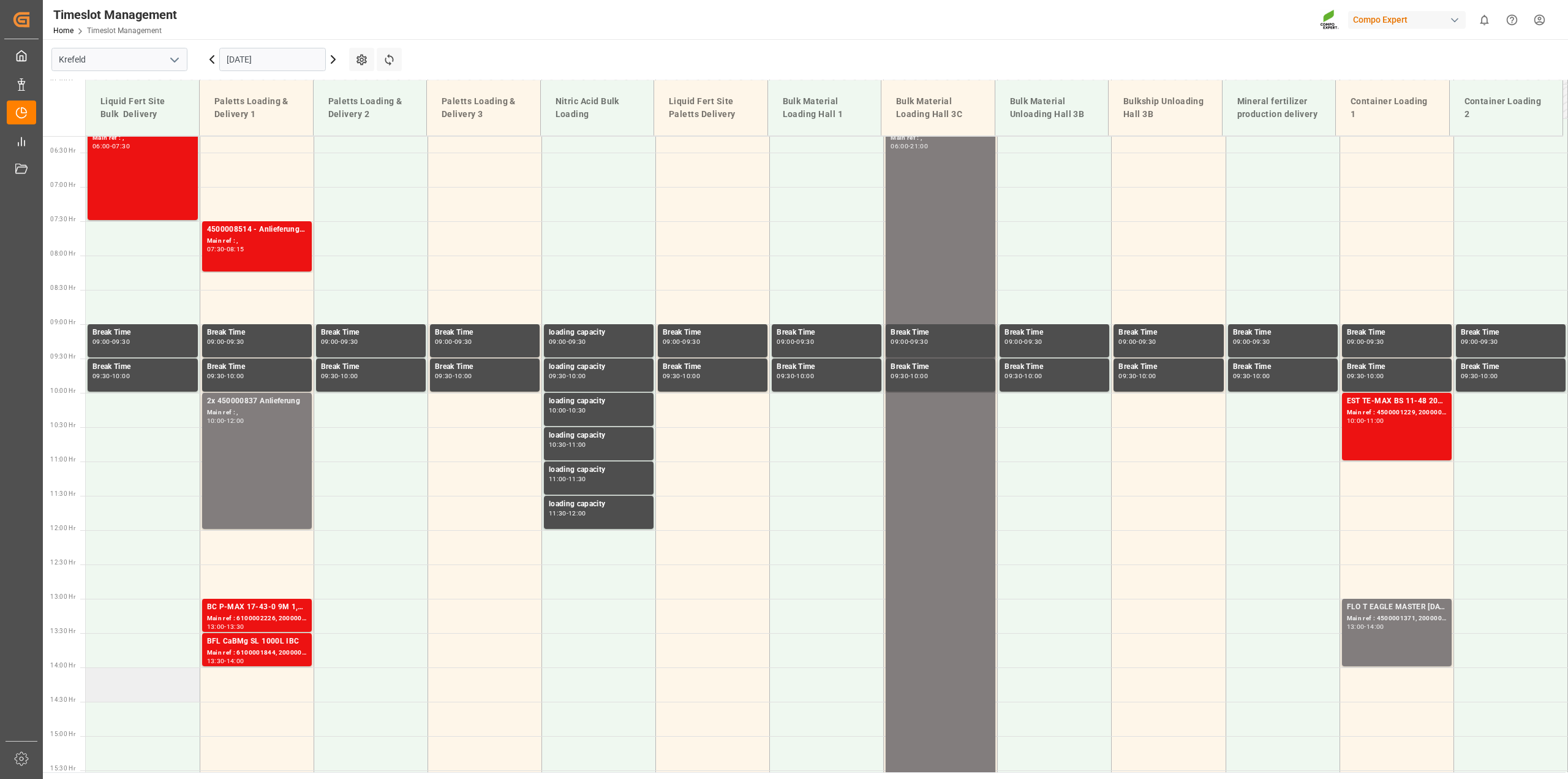
scroll to position [501, 0]
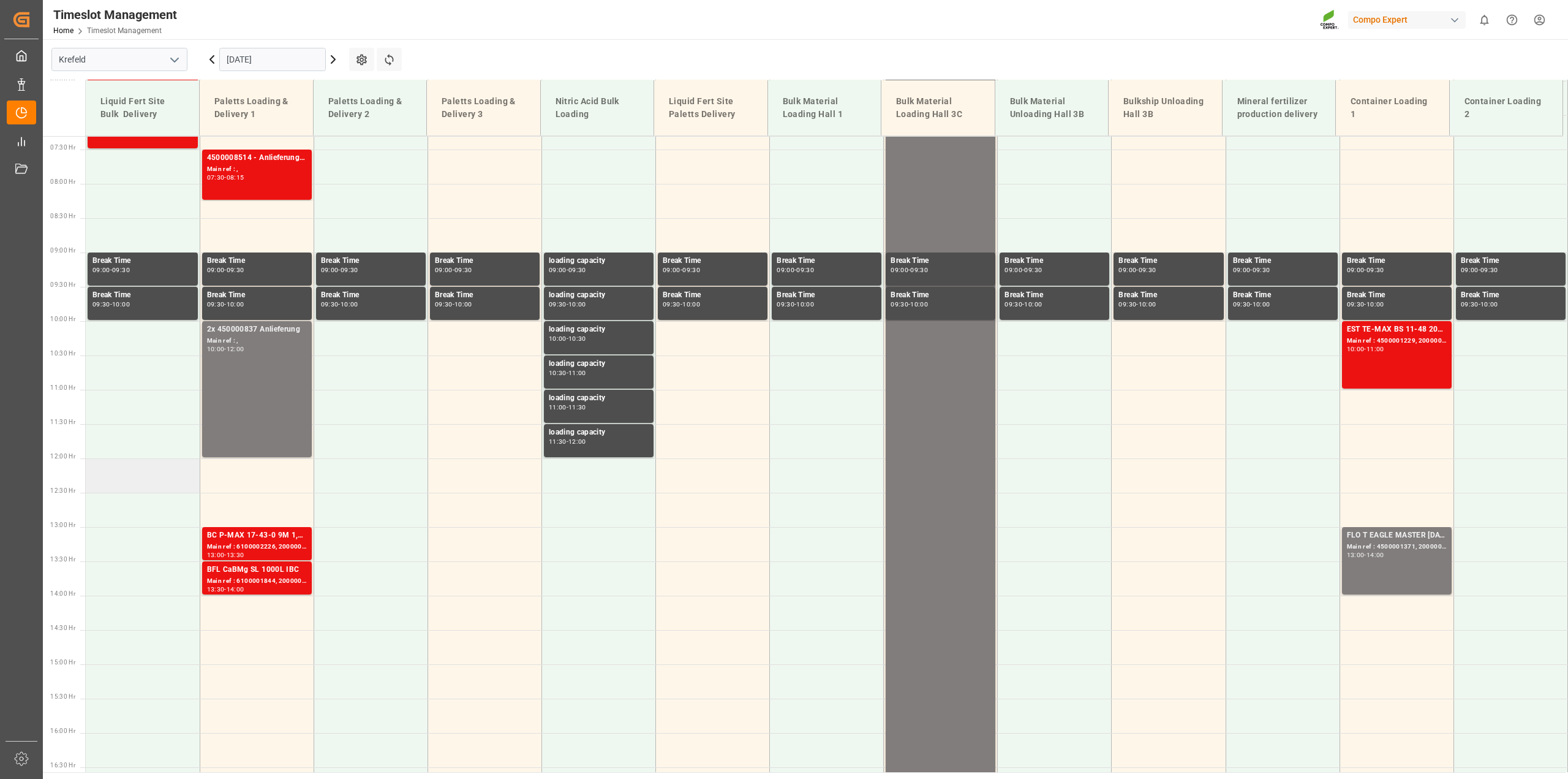
click at [112, 478] on td at bounding box center [142, 475] width 114 height 34
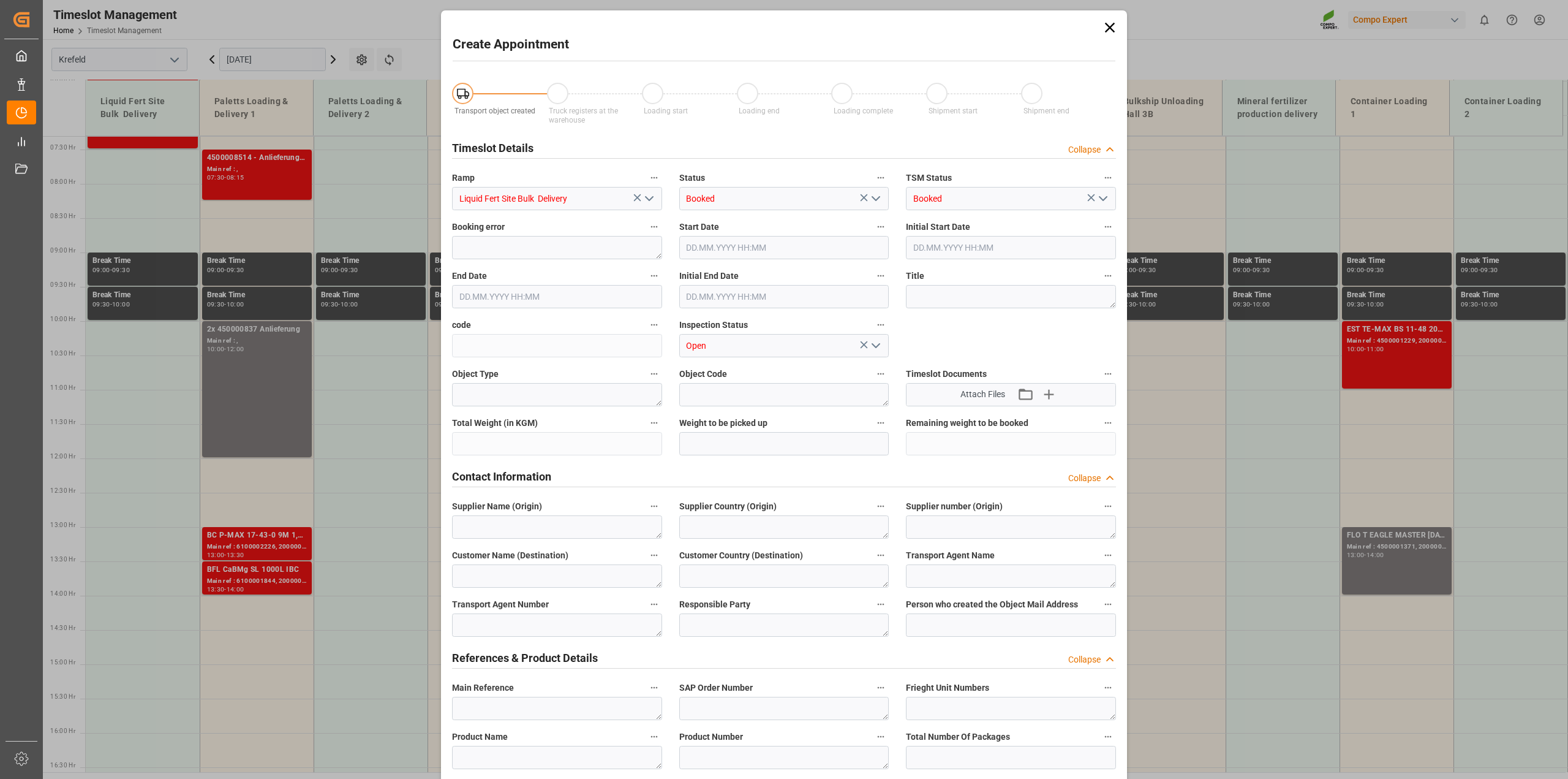
type input "[DATE] 12:00"
type input "[DATE] 12:30"
click at [874, 191] on icon "open menu" at bounding box center [876, 198] width 14 height 14
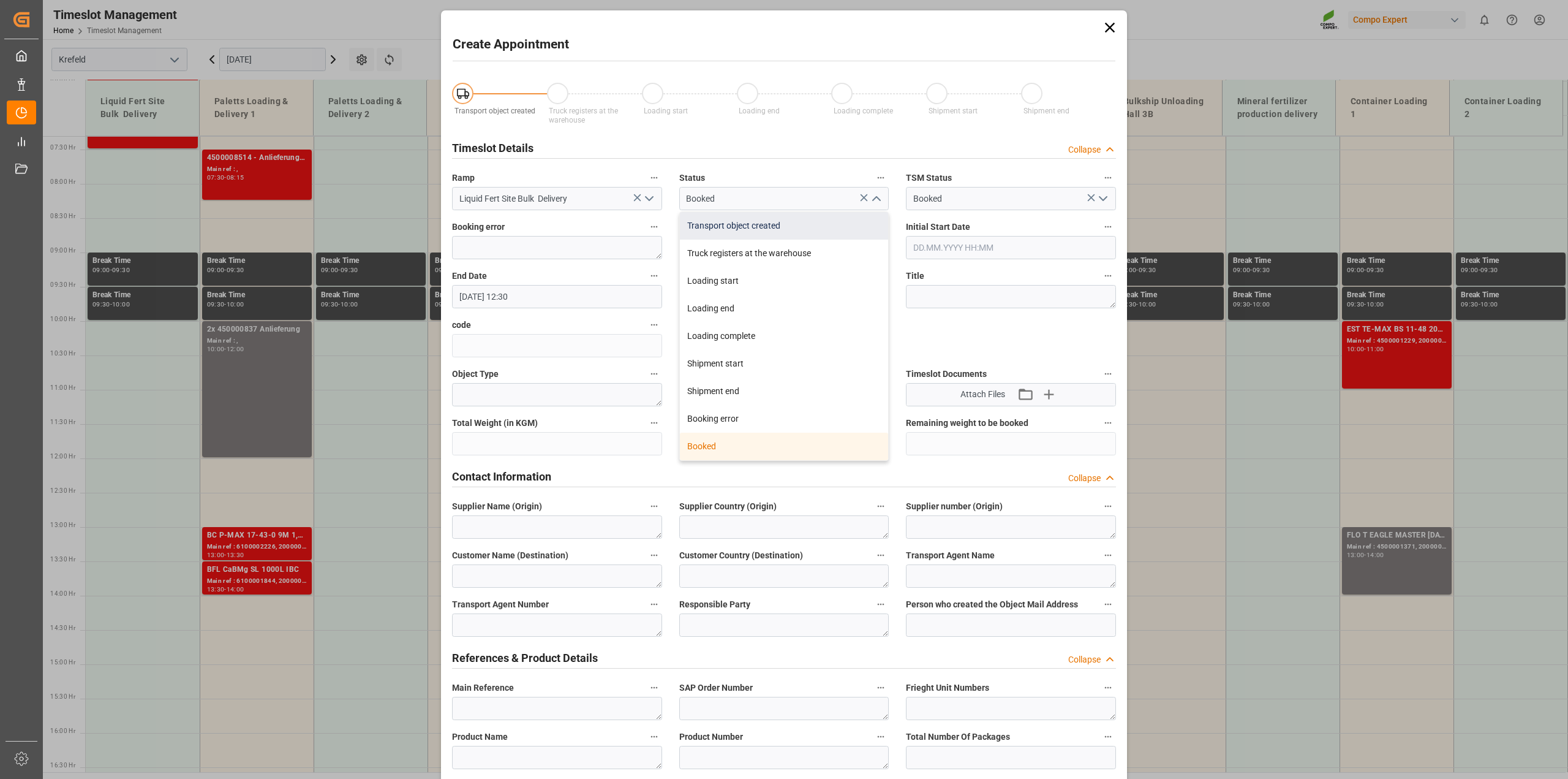
click at [744, 226] on div "Transport object created" at bounding box center [784, 226] width 209 height 27
type input "Transport object created"
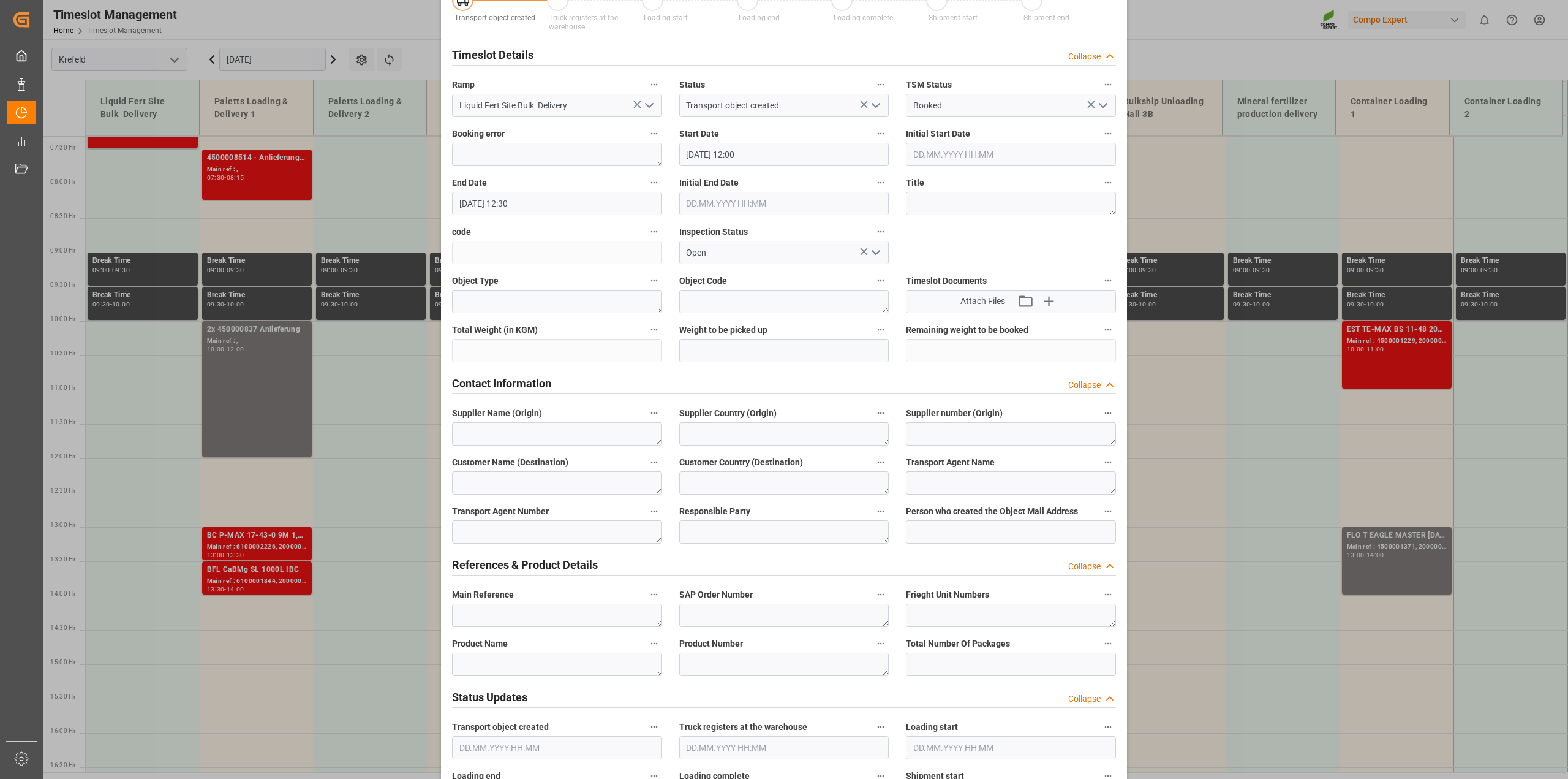
scroll to position [154, 0]
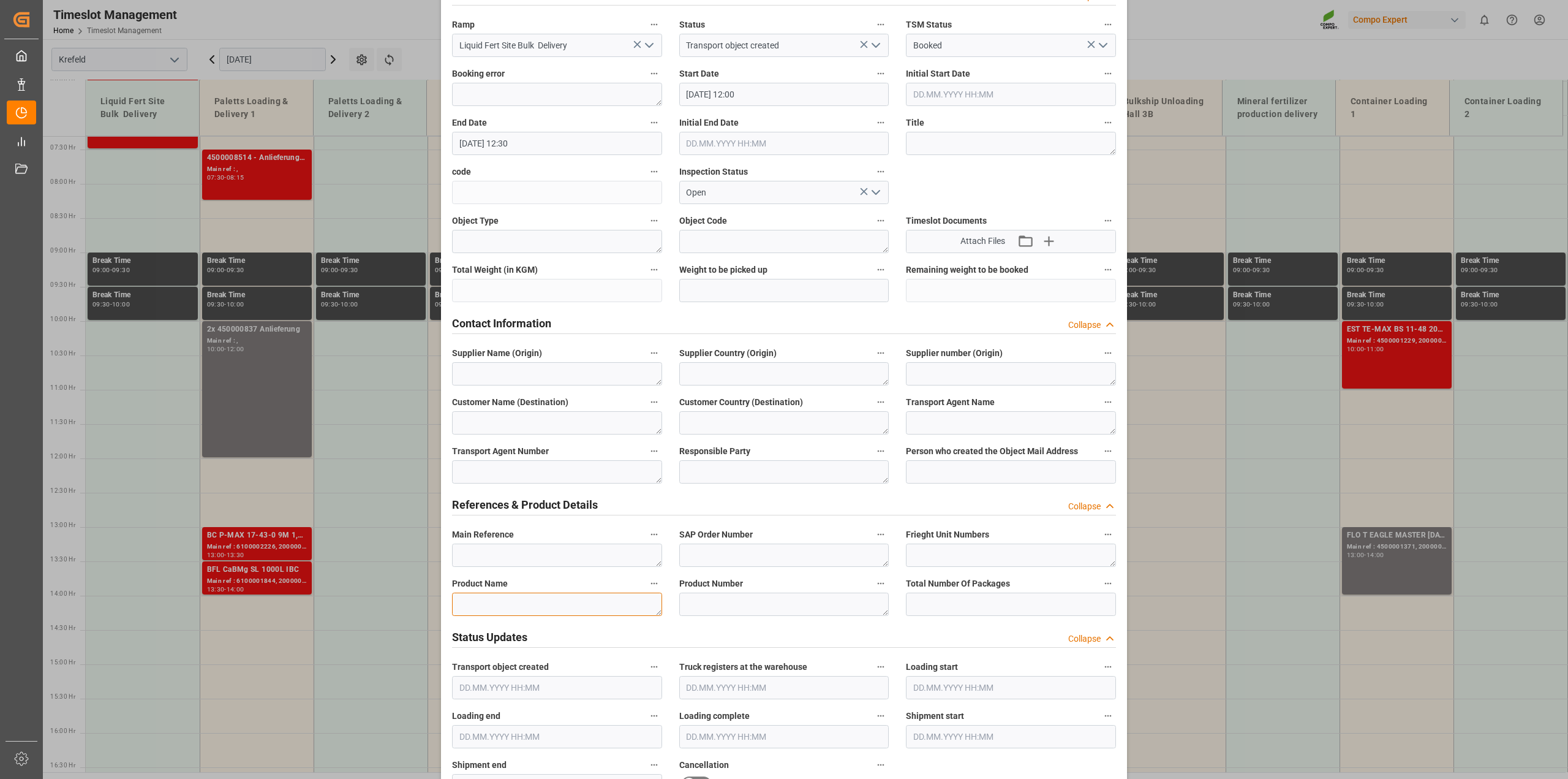
click at [507, 599] on textarea at bounding box center [557, 604] width 210 height 23
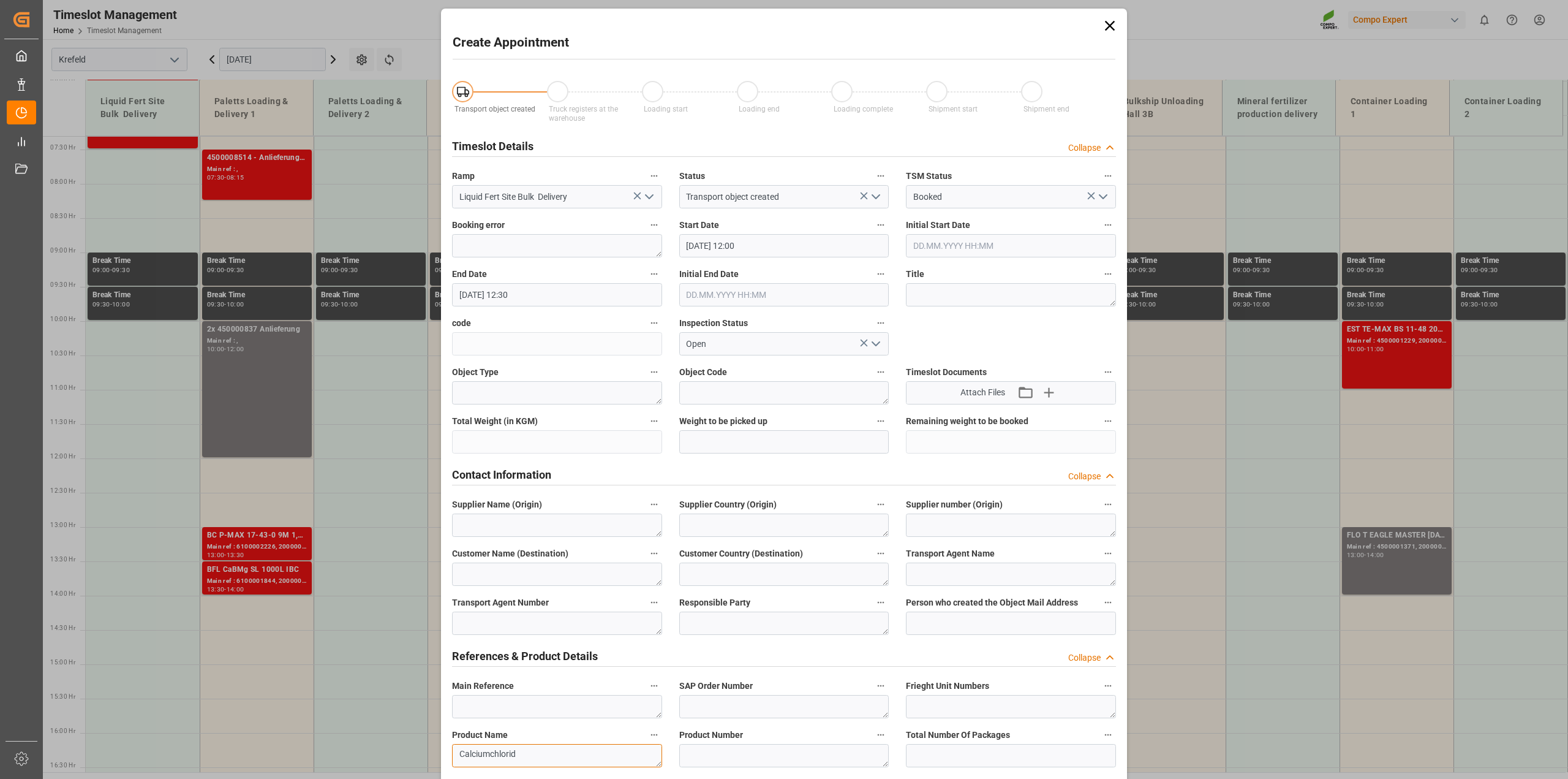
scroll to position [0, 0]
type textarea "Calciumchlorid"
click at [528, 294] on input "[DATE] 12:30" at bounding box center [557, 296] width 210 height 23
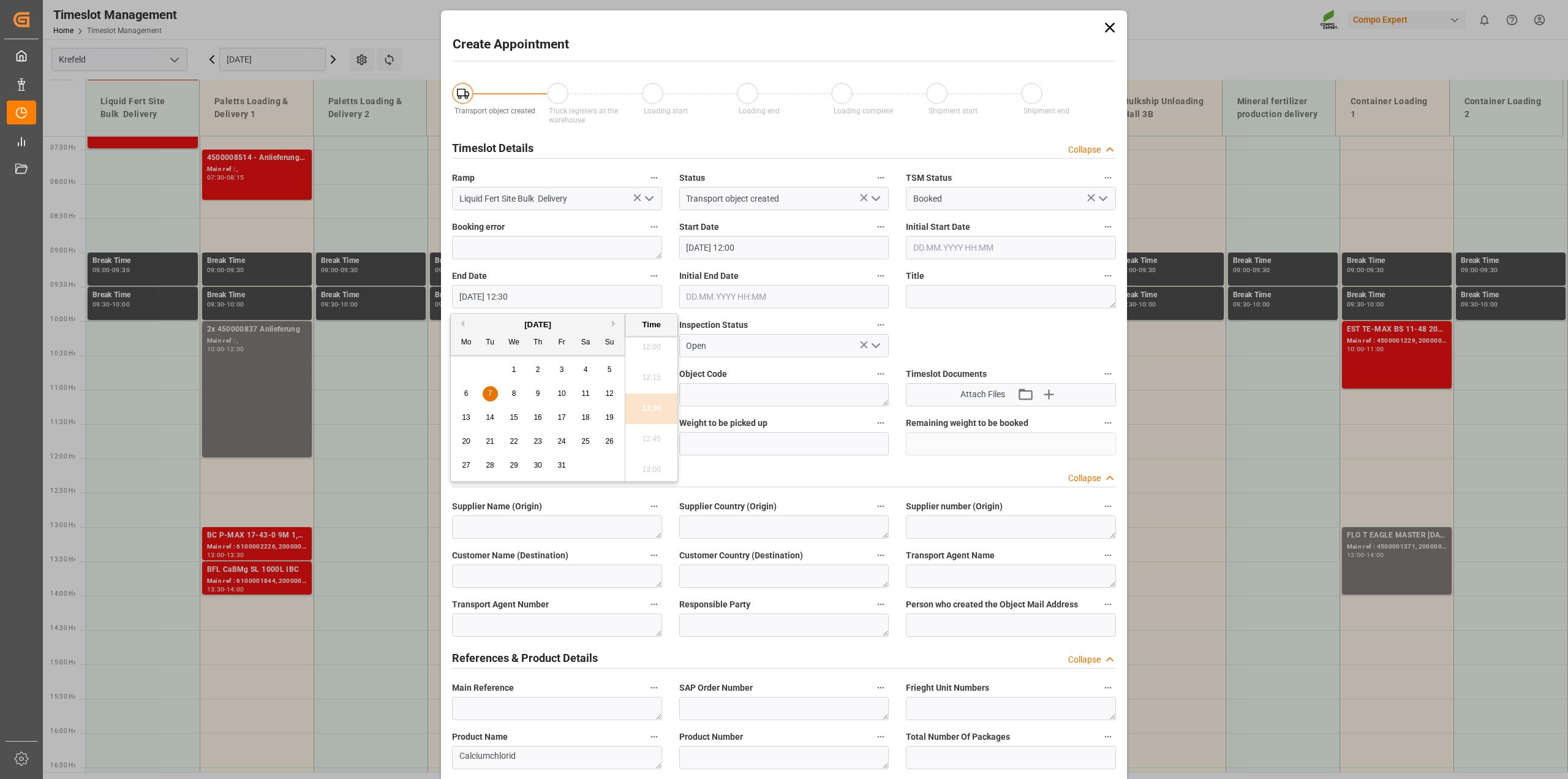
click at [494, 397] on div "7" at bounding box center [490, 393] width 15 height 14
click at [659, 400] on li "13:00" at bounding box center [651, 393] width 52 height 30
type input "[DATE] 13:00"
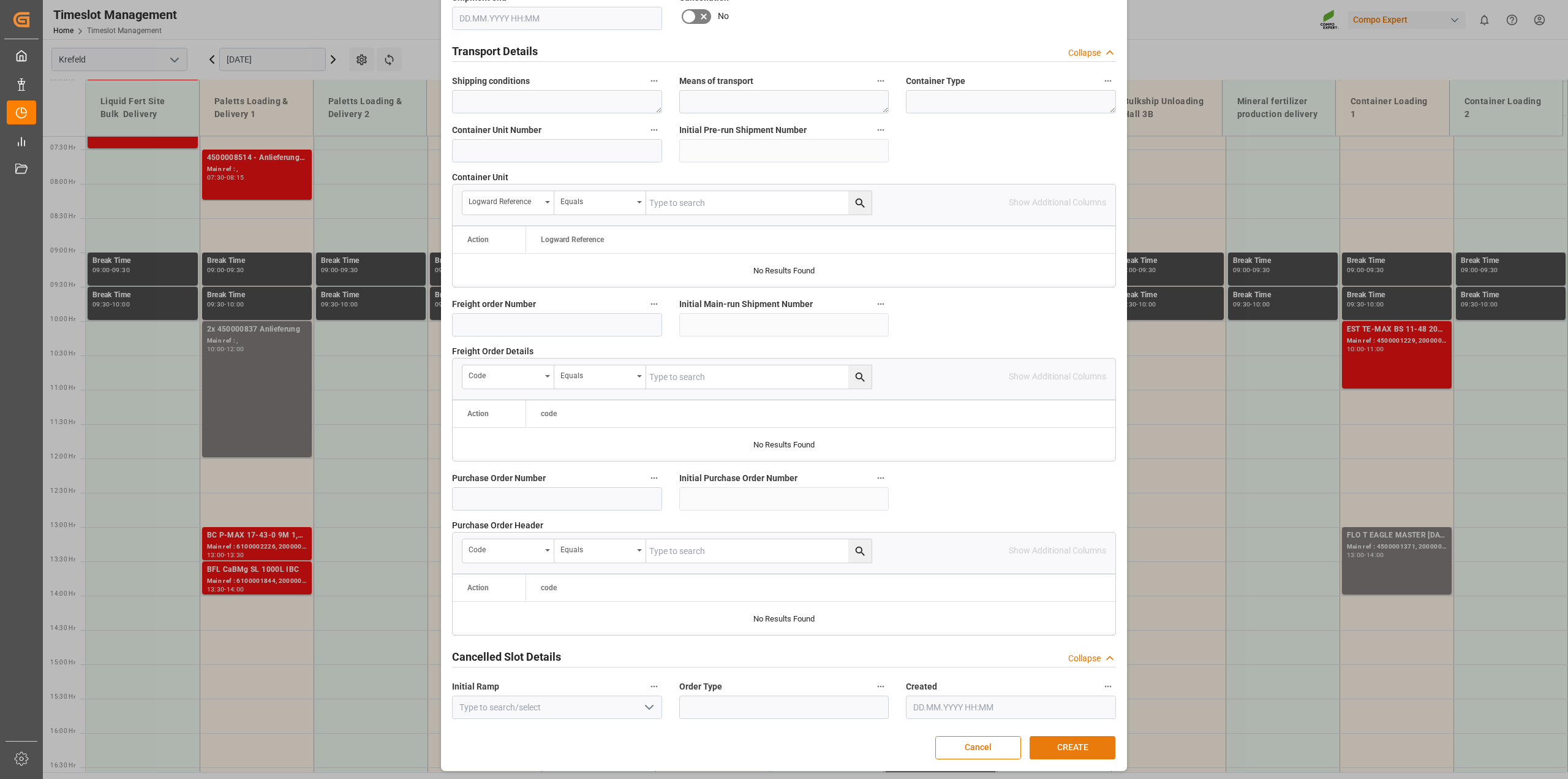
scroll to position [924, 0]
click at [1083, 752] on button "CREATE" at bounding box center [1072, 745] width 86 height 23
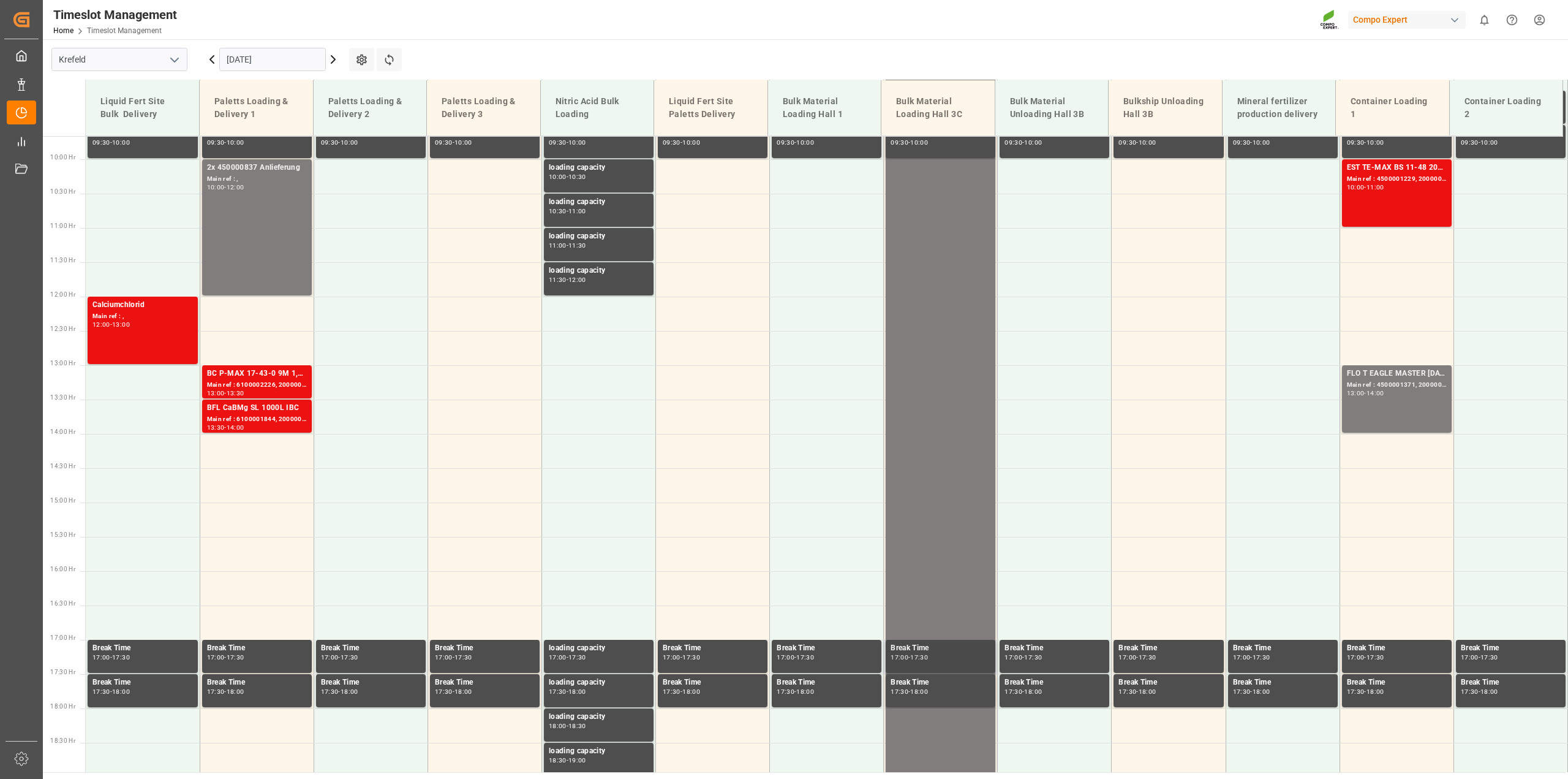
scroll to position [627, 0]
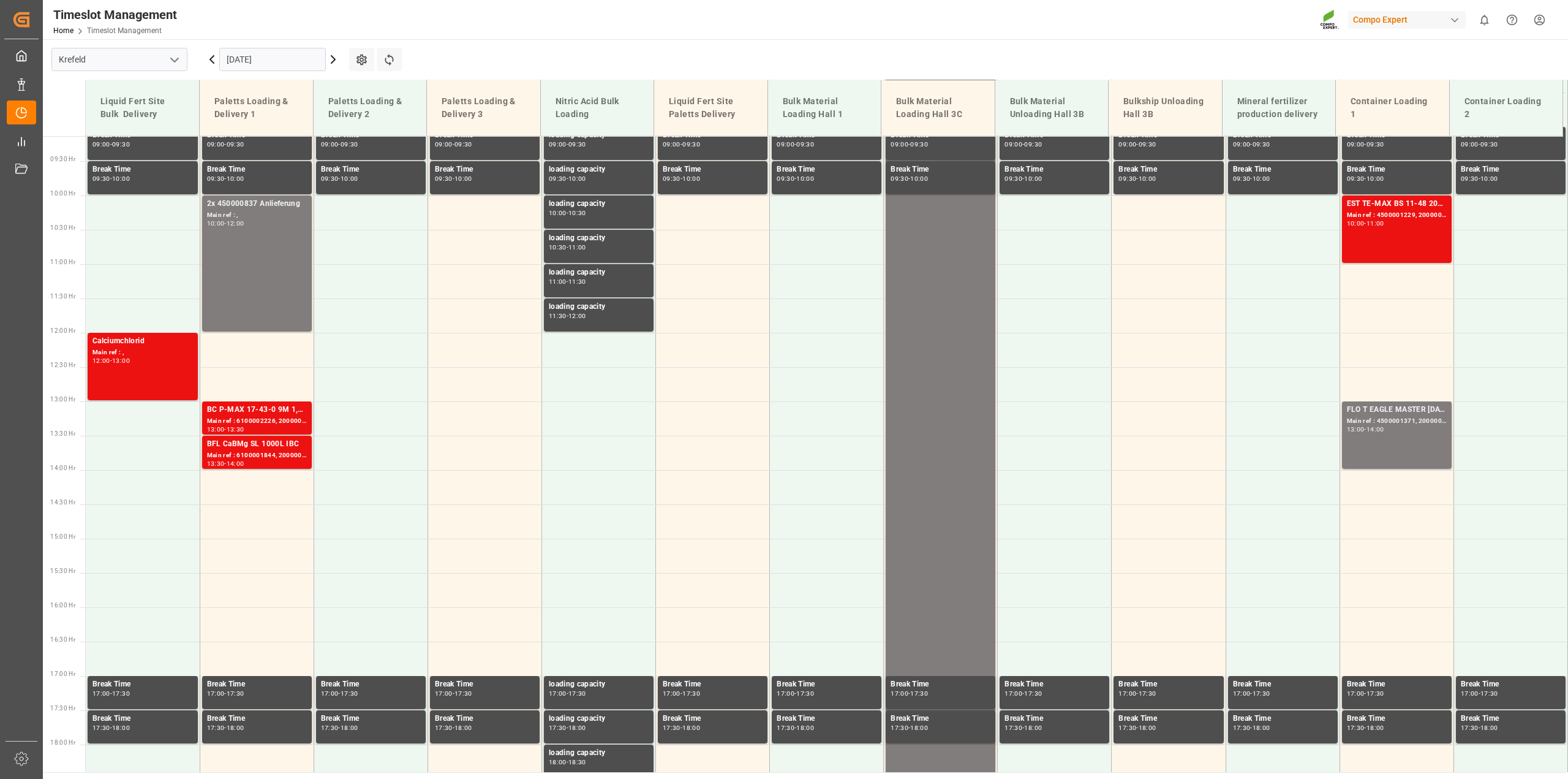
click at [249, 60] on input "[DATE]" at bounding box center [272, 59] width 106 height 23
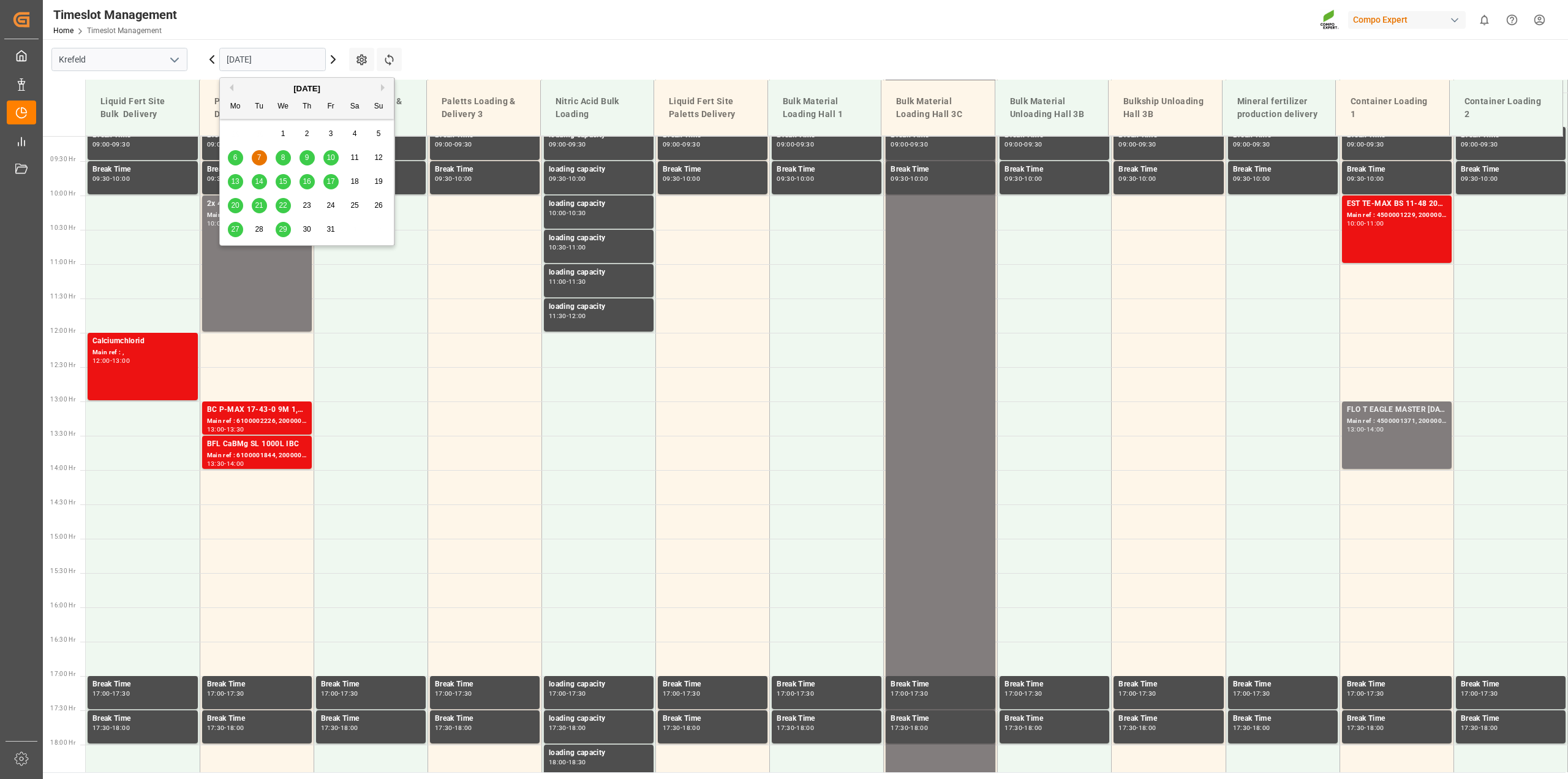
click at [230, 86] on button "Previous Month" at bounding box center [229, 87] width 7 height 7
click at [261, 232] on span "30" at bounding box center [259, 229] width 8 height 9
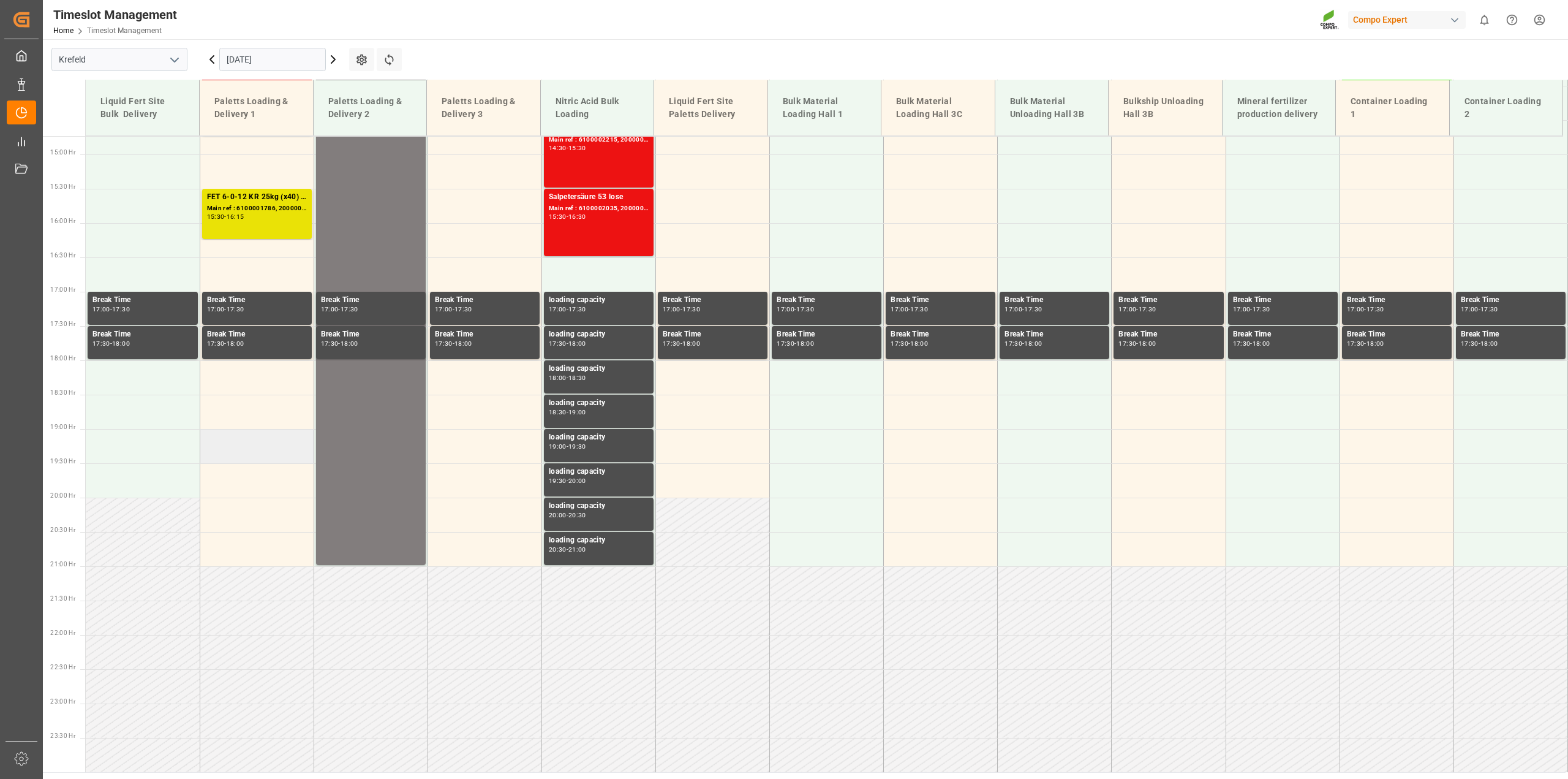
scroll to position [781, 0]
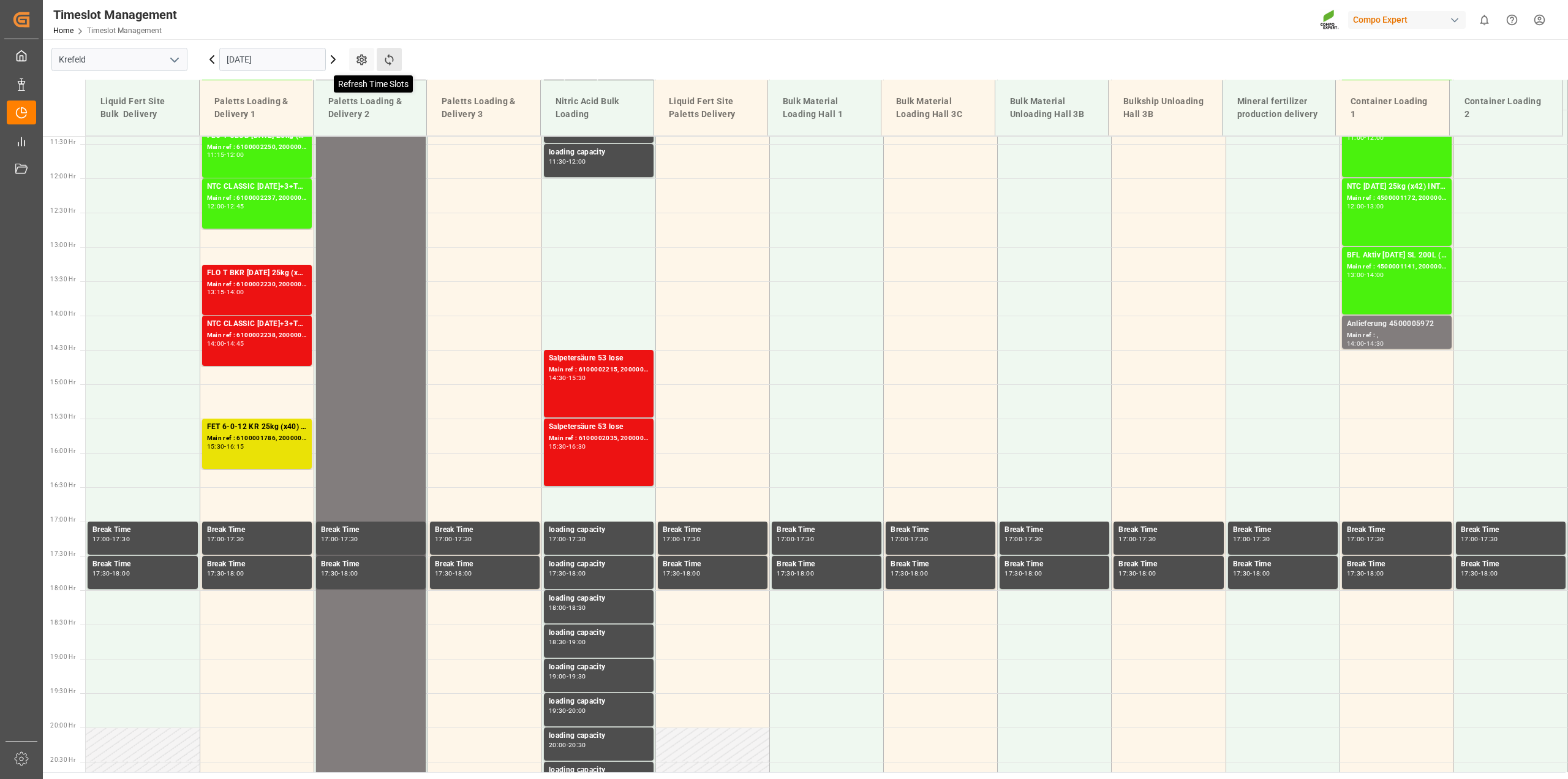
click at [386, 62] on icon at bounding box center [389, 59] width 9 height 12
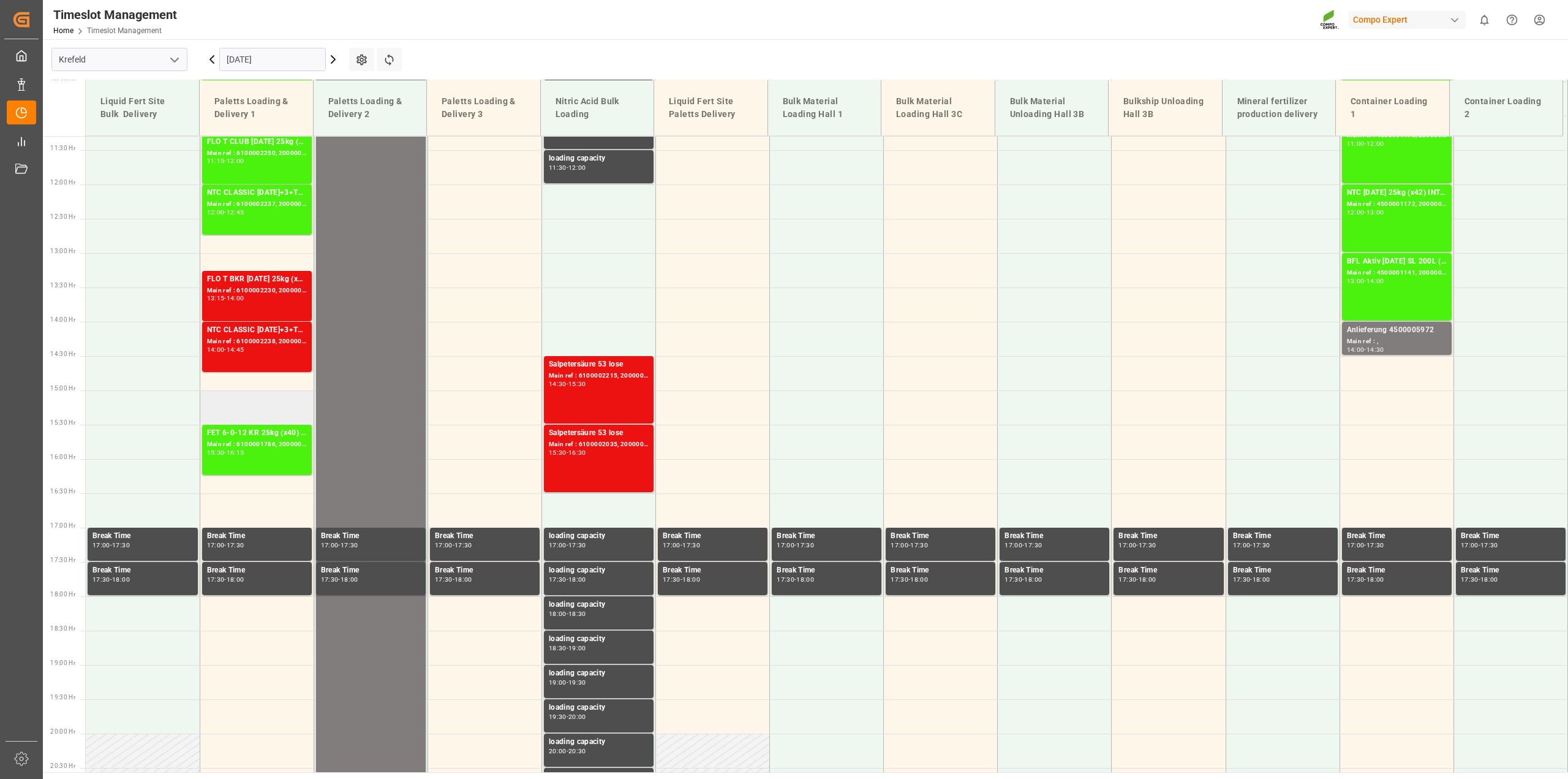
scroll to position [628, 0]
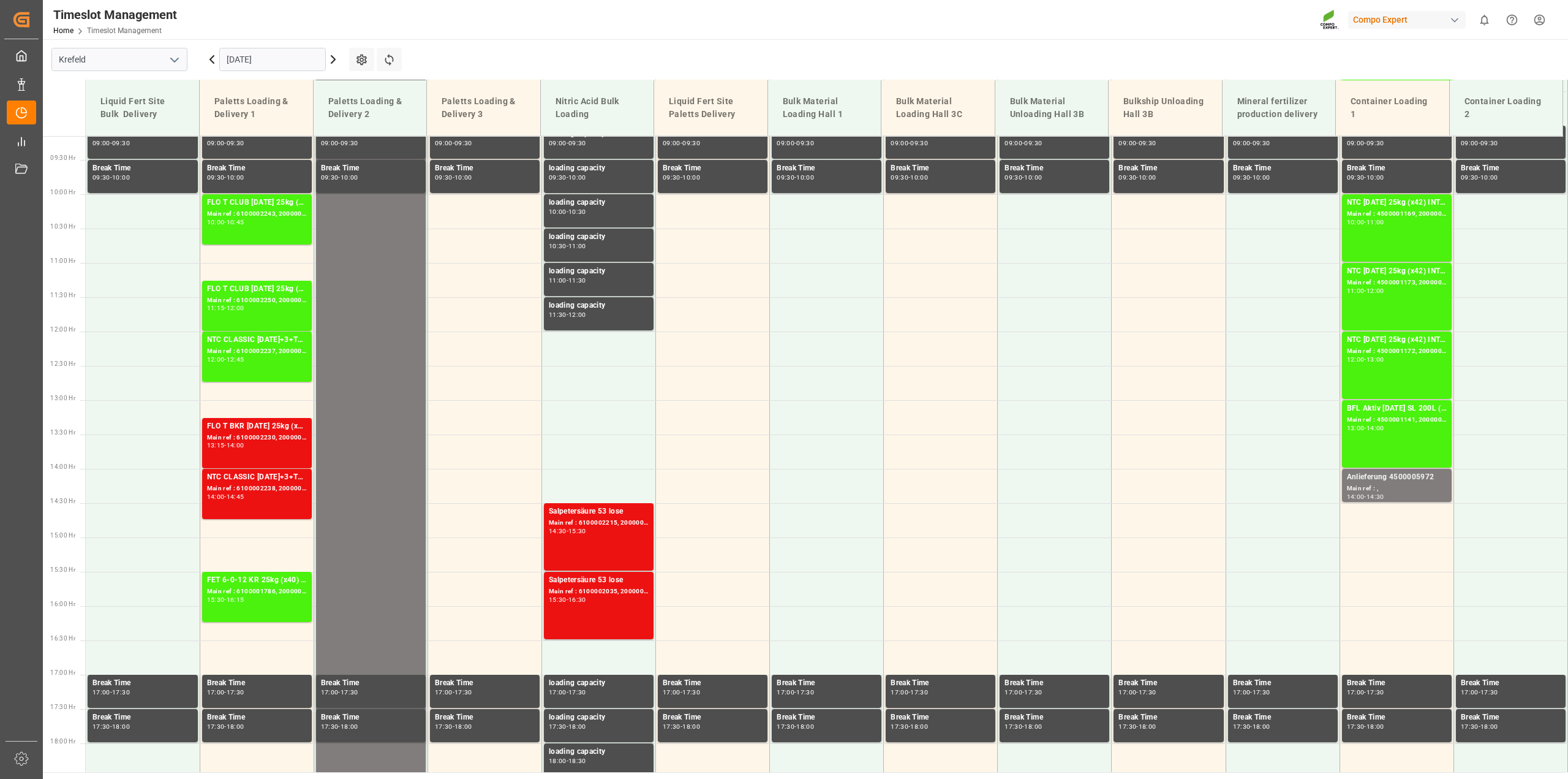
click at [256, 66] on input "[DATE]" at bounding box center [272, 59] width 106 height 23
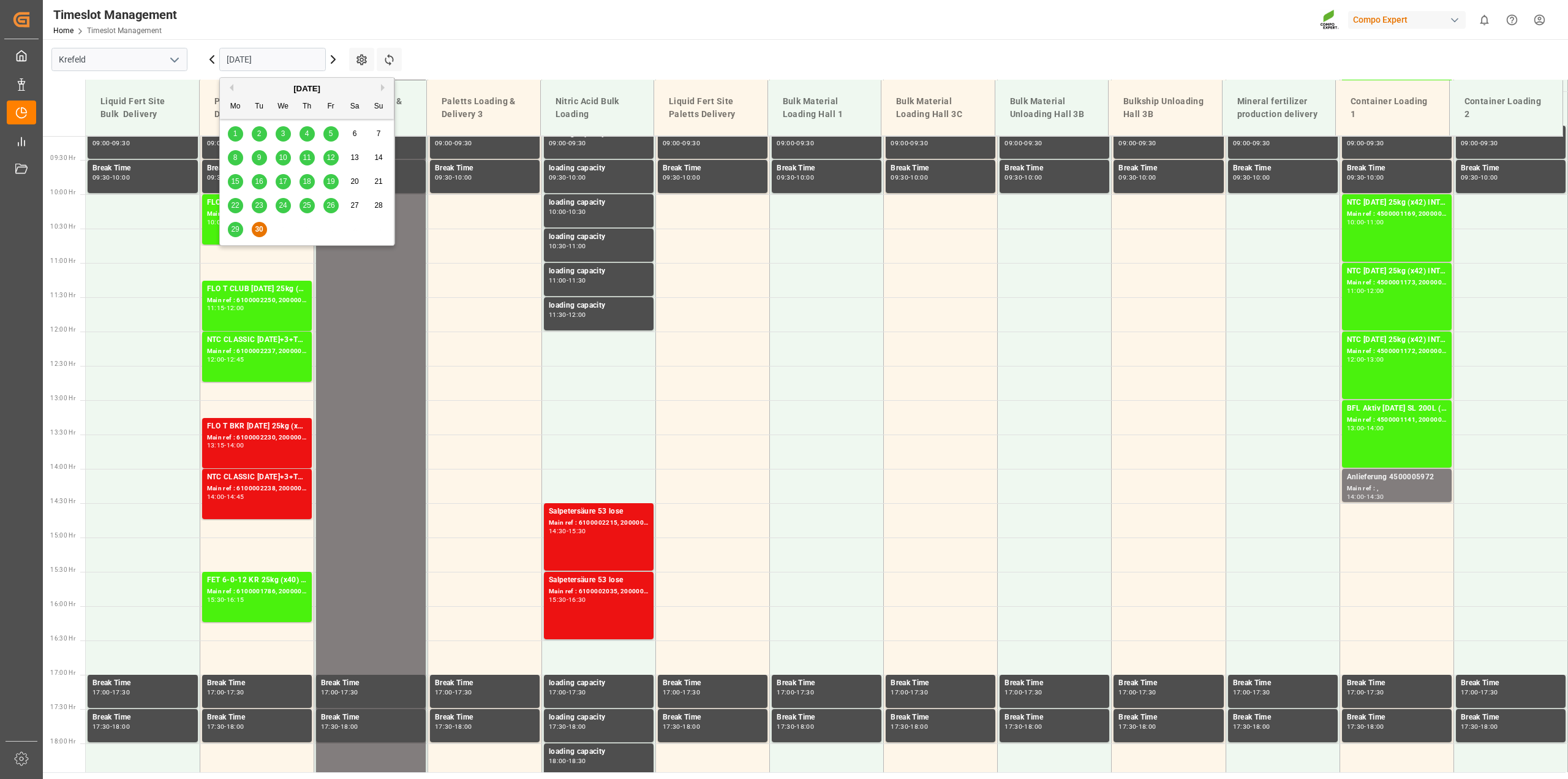
click at [381, 86] on button "Next Month" at bounding box center [385, 87] width 7 height 7
click at [261, 155] on div "7" at bounding box center [259, 158] width 15 height 14
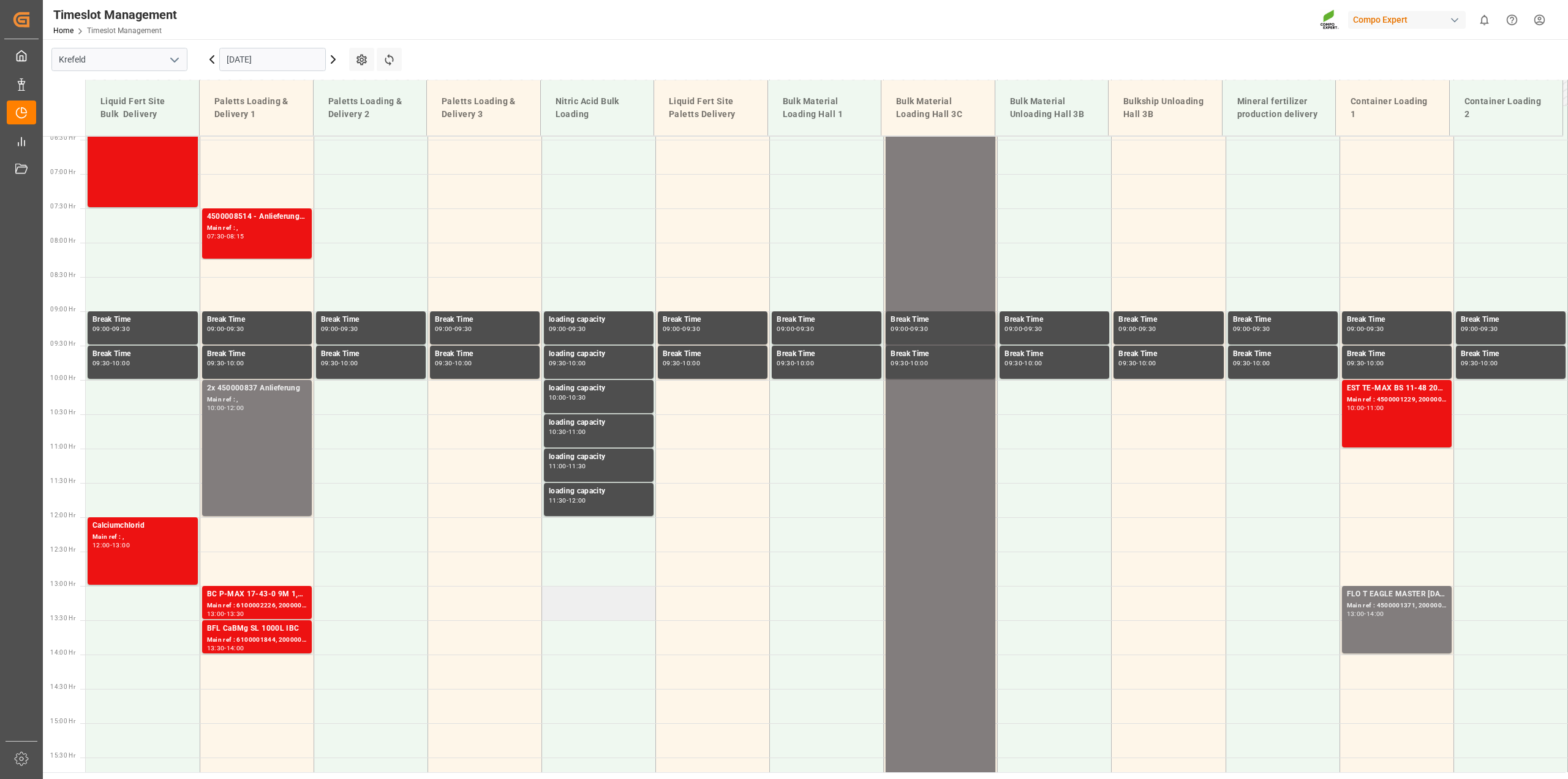
scroll to position [245, 0]
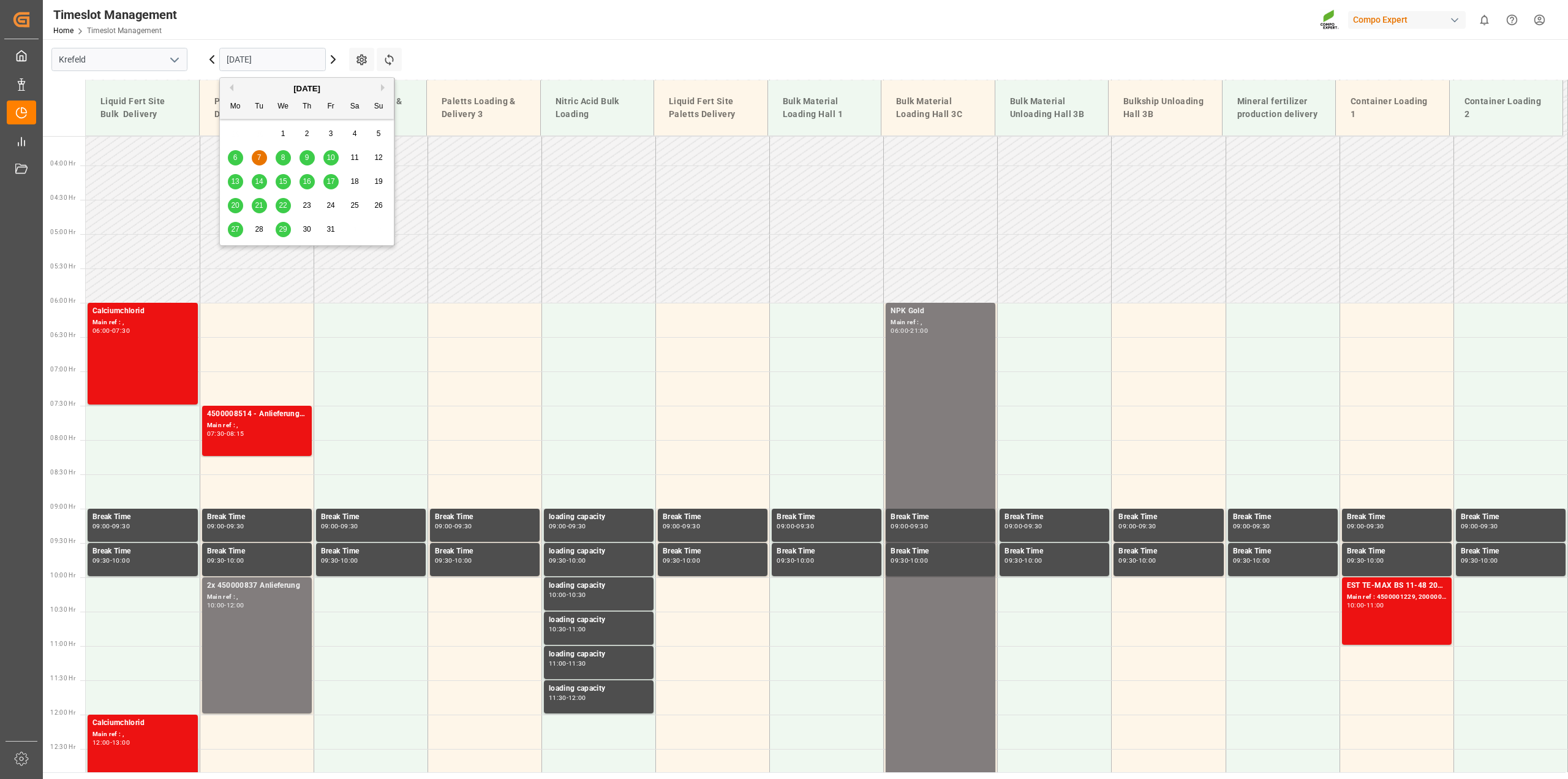
click at [249, 58] on input "[DATE]" at bounding box center [272, 59] width 106 height 23
click at [232, 88] on button "Previous Month" at bounding box center [229, 87] width 7 height 7
click at [261, 229] on span "30" at bounding box center [259, 229] width 8 height 9
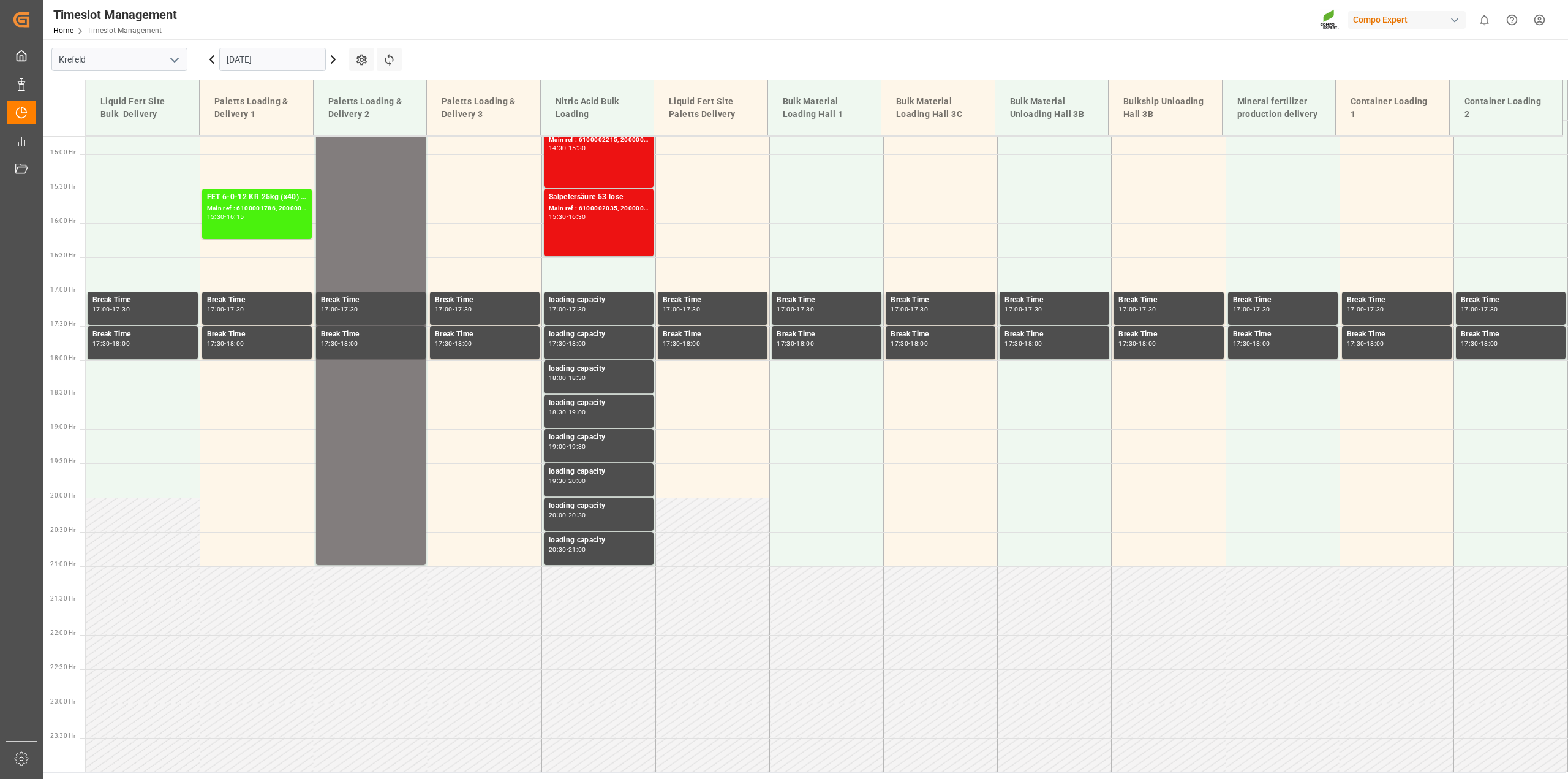
scroll to position [781, 0]
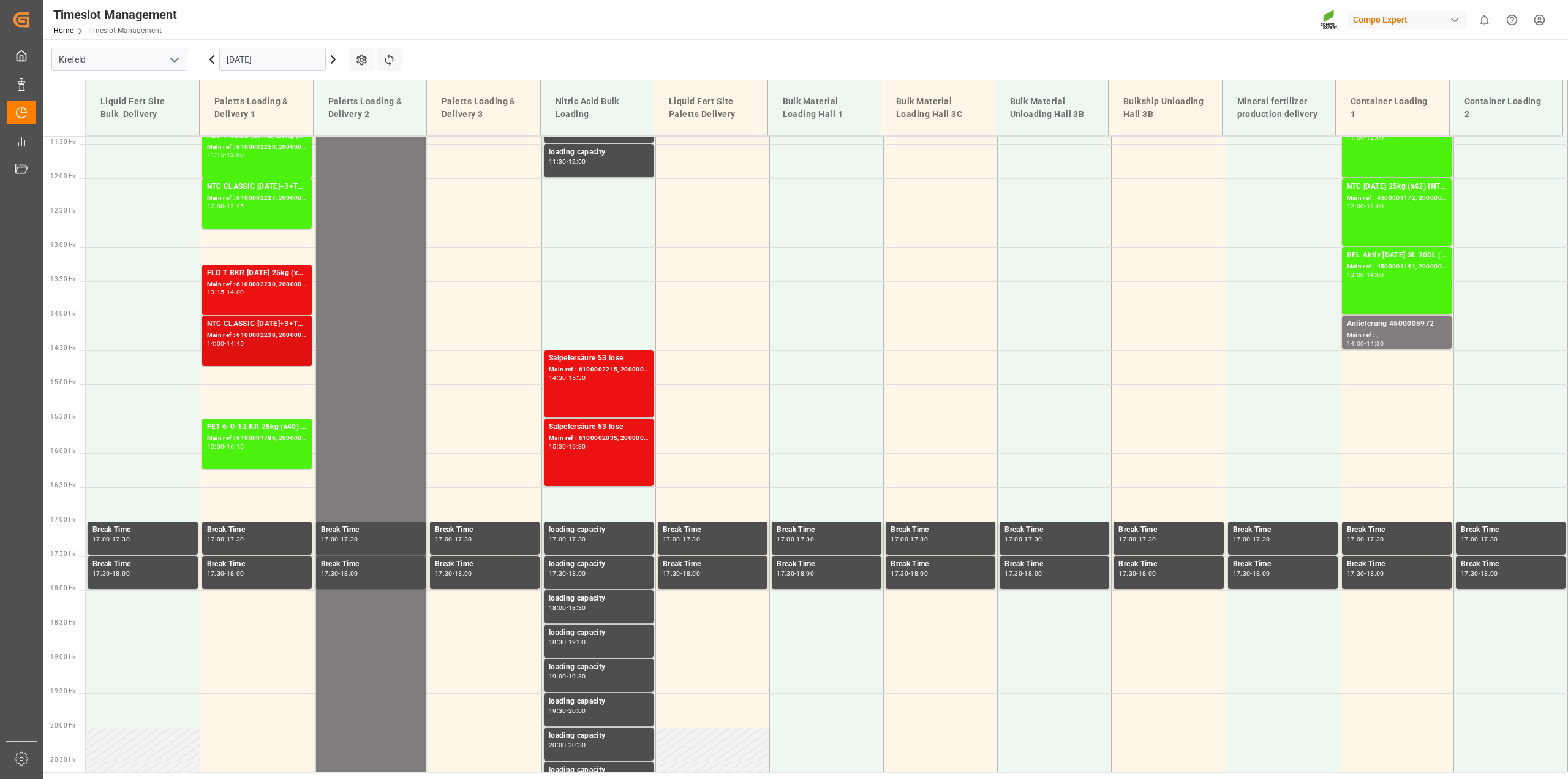
click at [273, 342] on div "14:00 - 14:45" at bounding box center [257, 344] width 100 height 6
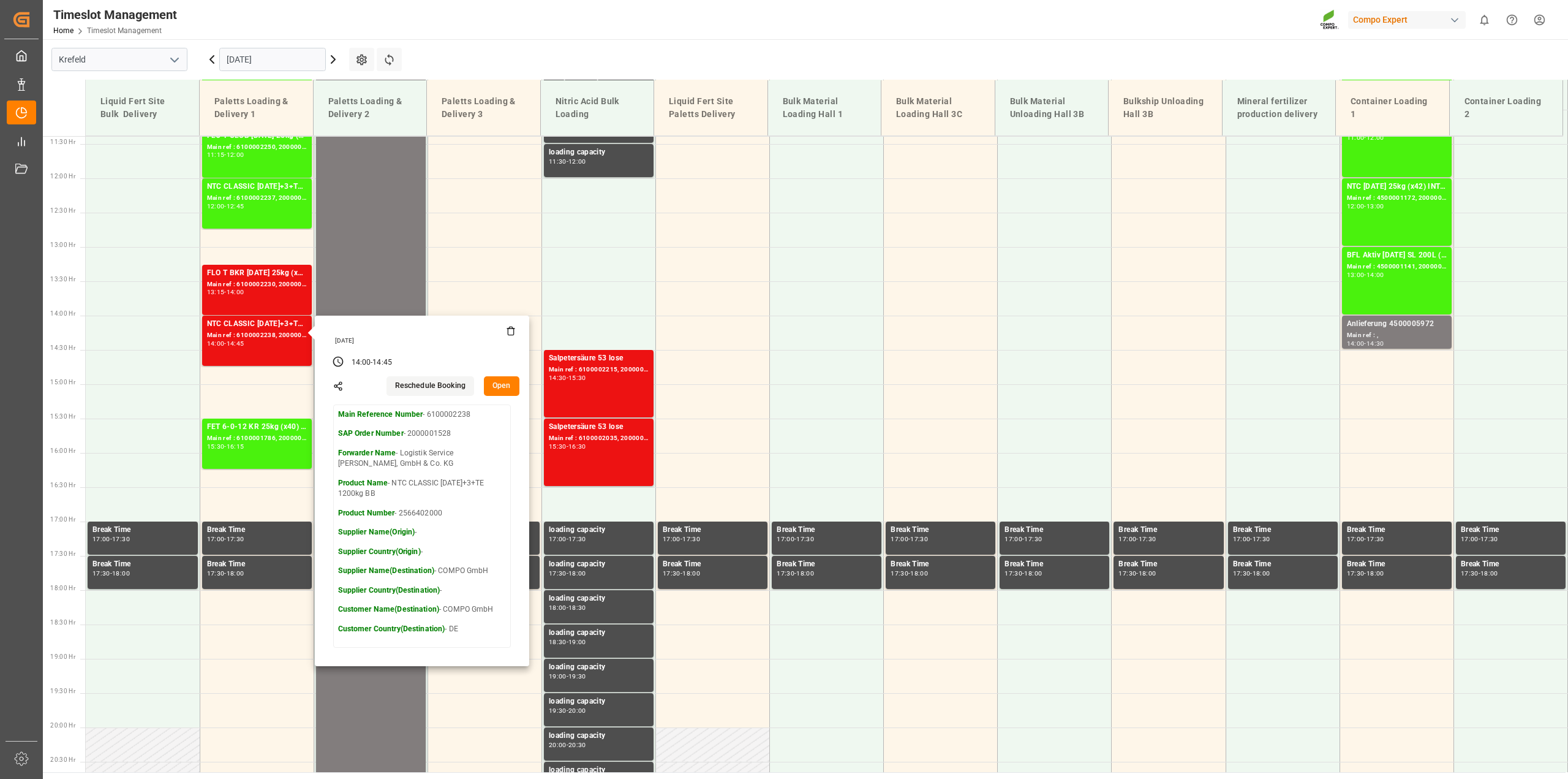
click at [861, 20] on div "Timeslot Management Home Timeslot Management Compo Expert 0 Notifications Only …" at bounding box center [801, 19] width 1534 height 39
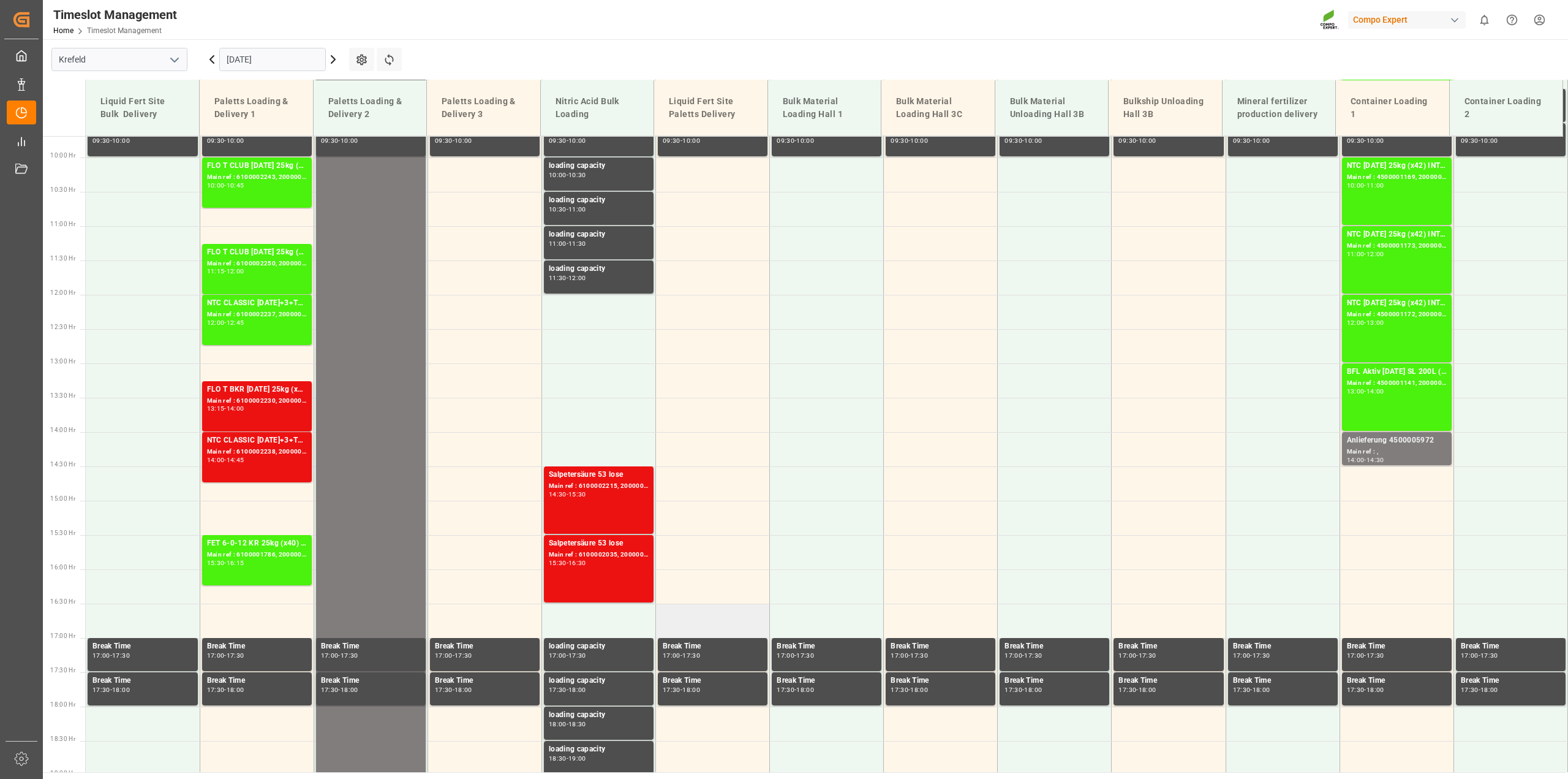
scroll to position [628, 0]
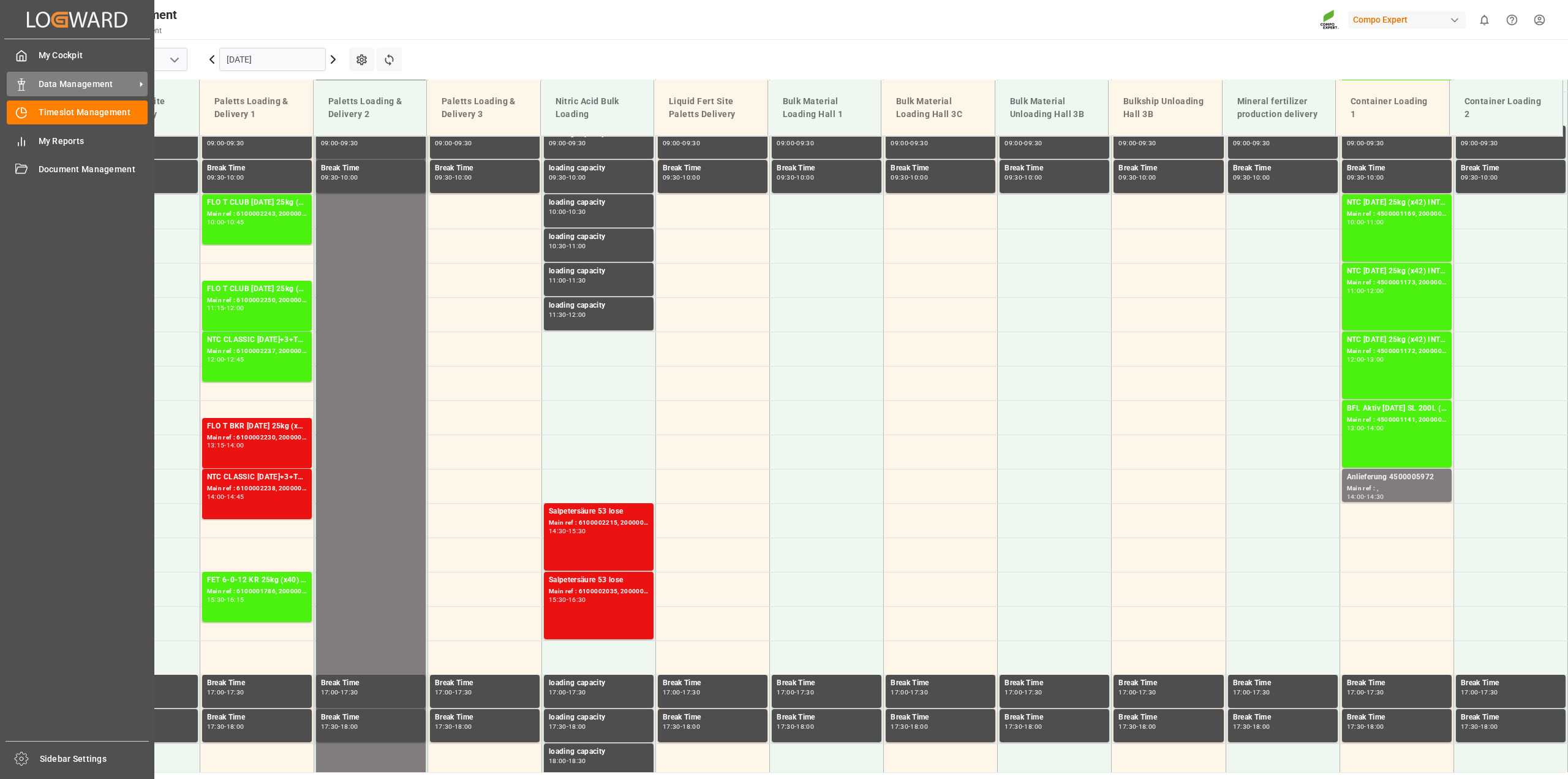
click at [54, 82] on span "Data Management" at bounding box center [86, 84] width 97 height 13
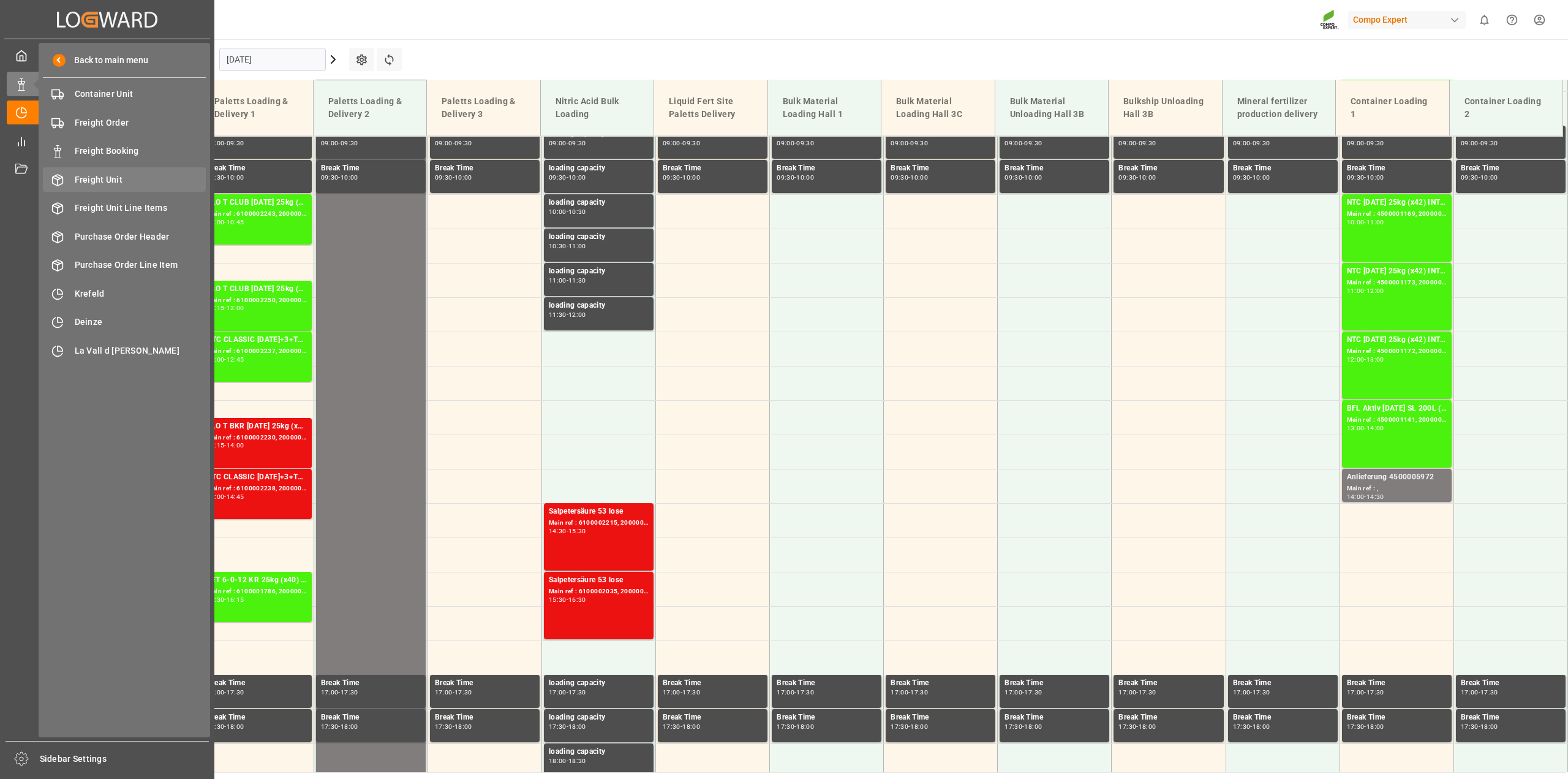
click at [107, 177] on span "Freight Unit" at bounding box center [140, 180] width 132 height 13
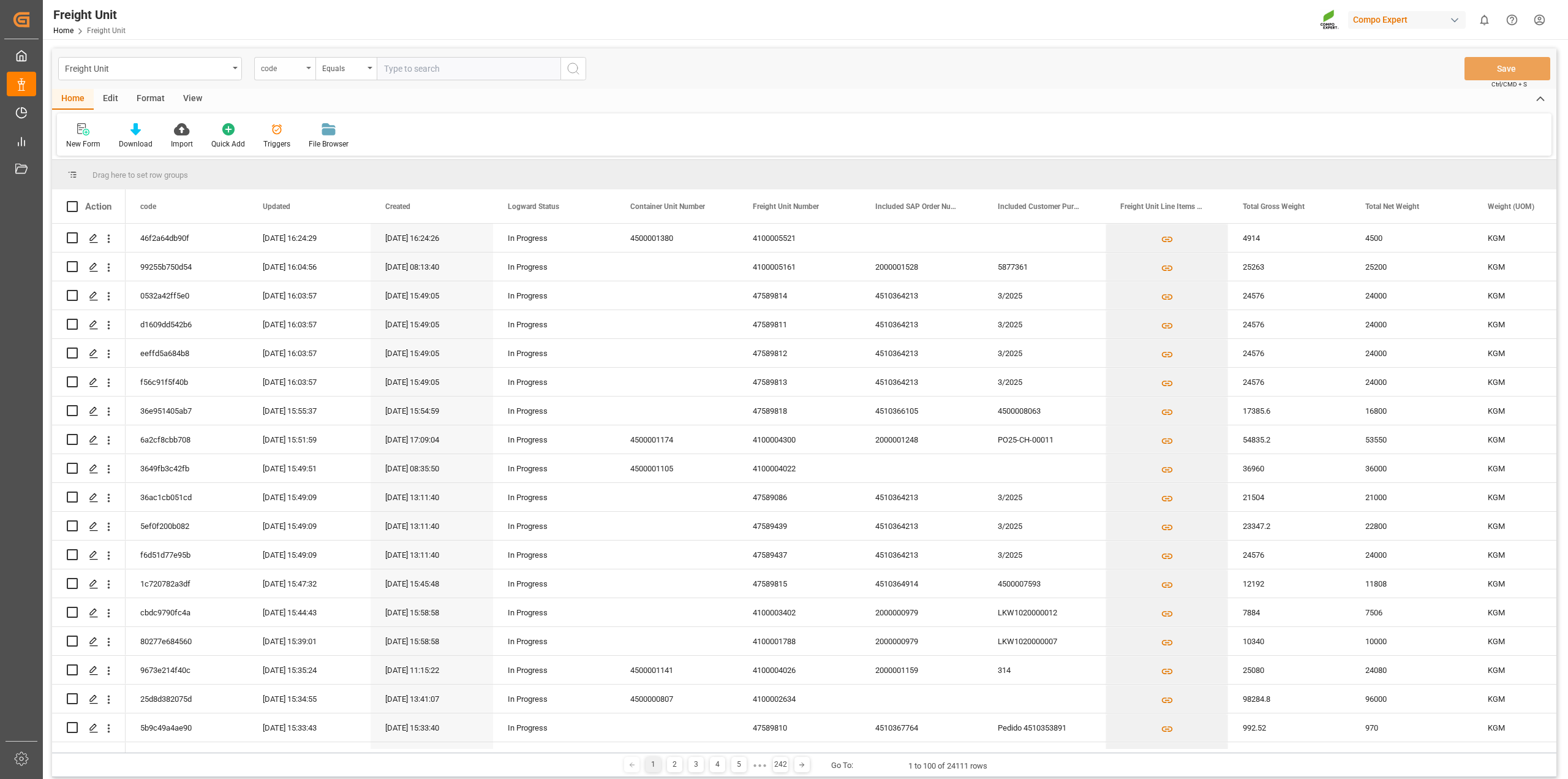
click at [283, 72] on div "code" at bounding box center [281, 67] width 42 height 14
type input "freight"
click at [284, 127] on div "Freight Unit Number" at bounding box center [346, 125] width 182 height 26
click at [454, 77] on input "text" at bounding box center [469, 68] width 184 height 23
paste input "80000991"
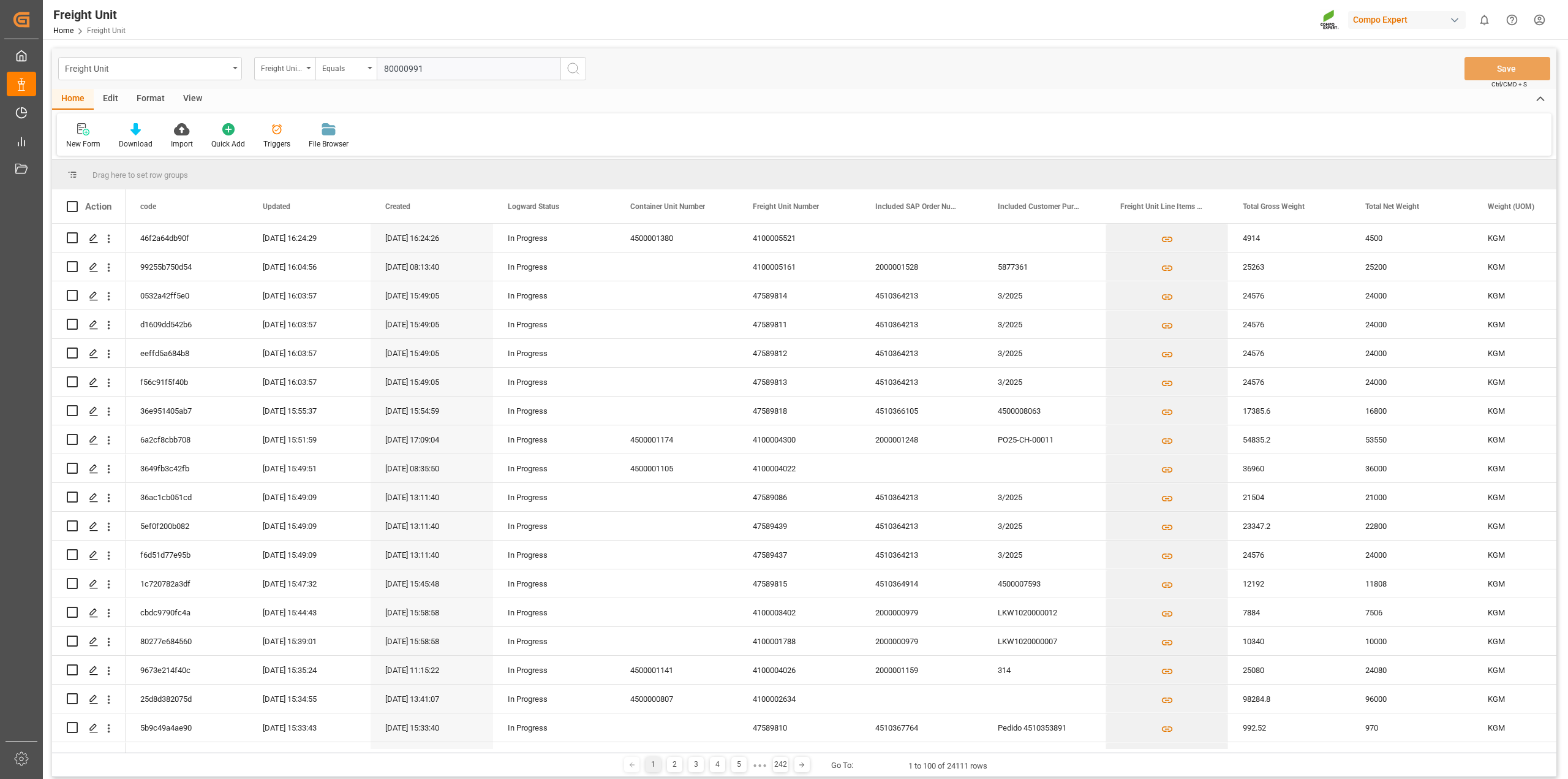
type input "80000991"
click at [577, 68] on icon "search button" at bounding box center [573, 69] width 14 height 14
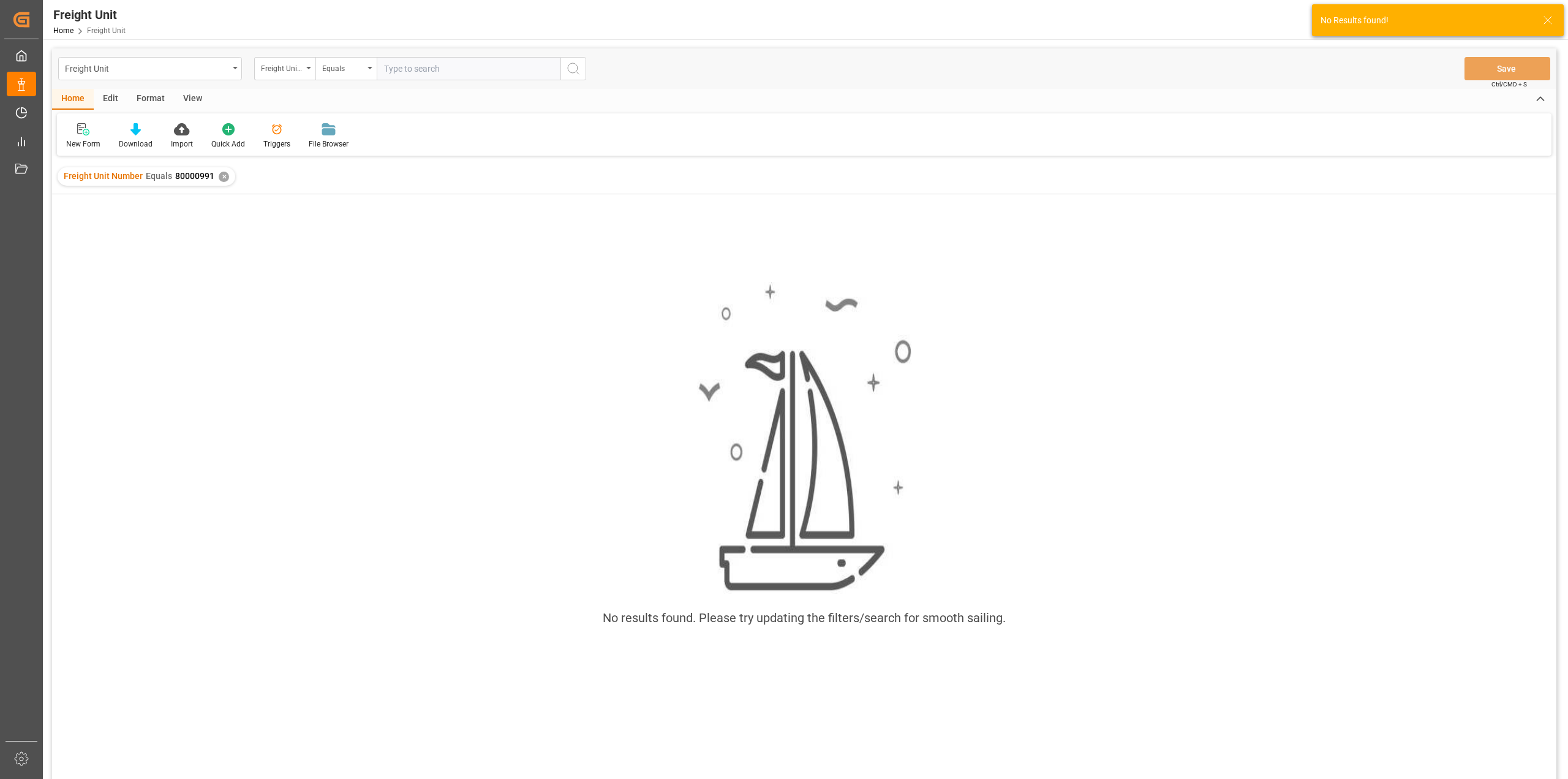
click at [224, 177] on div "✕" at bounding box center [224, 177] width 10 height 10
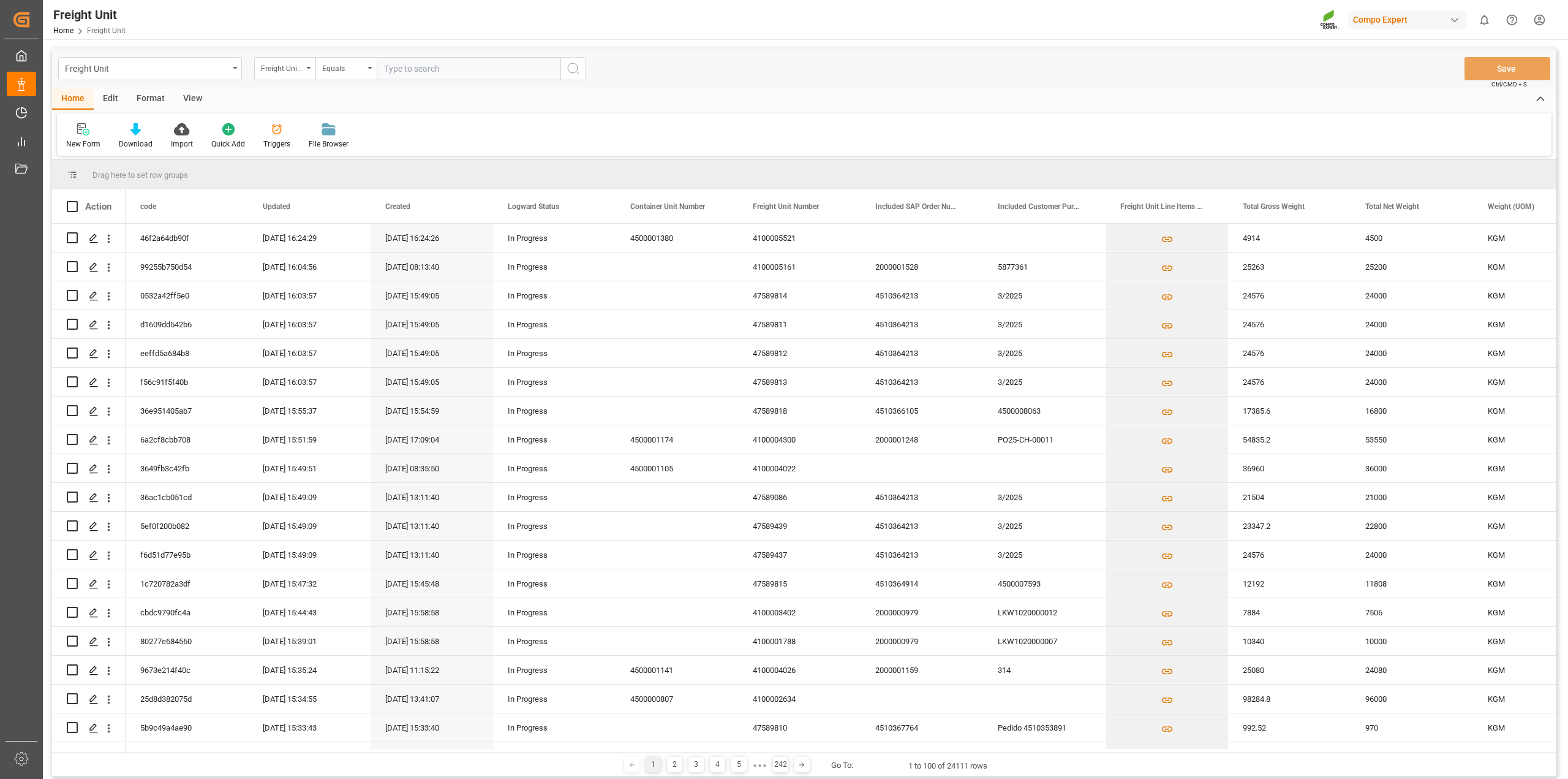
click at [397, 65] on input "text" at bounding box center [469, 68] width 184 height 23
paste input "80000991"
type input "80000991"
click at [575, 70] on icon "search button" at bounding box center [573, 69] width 14 height 14
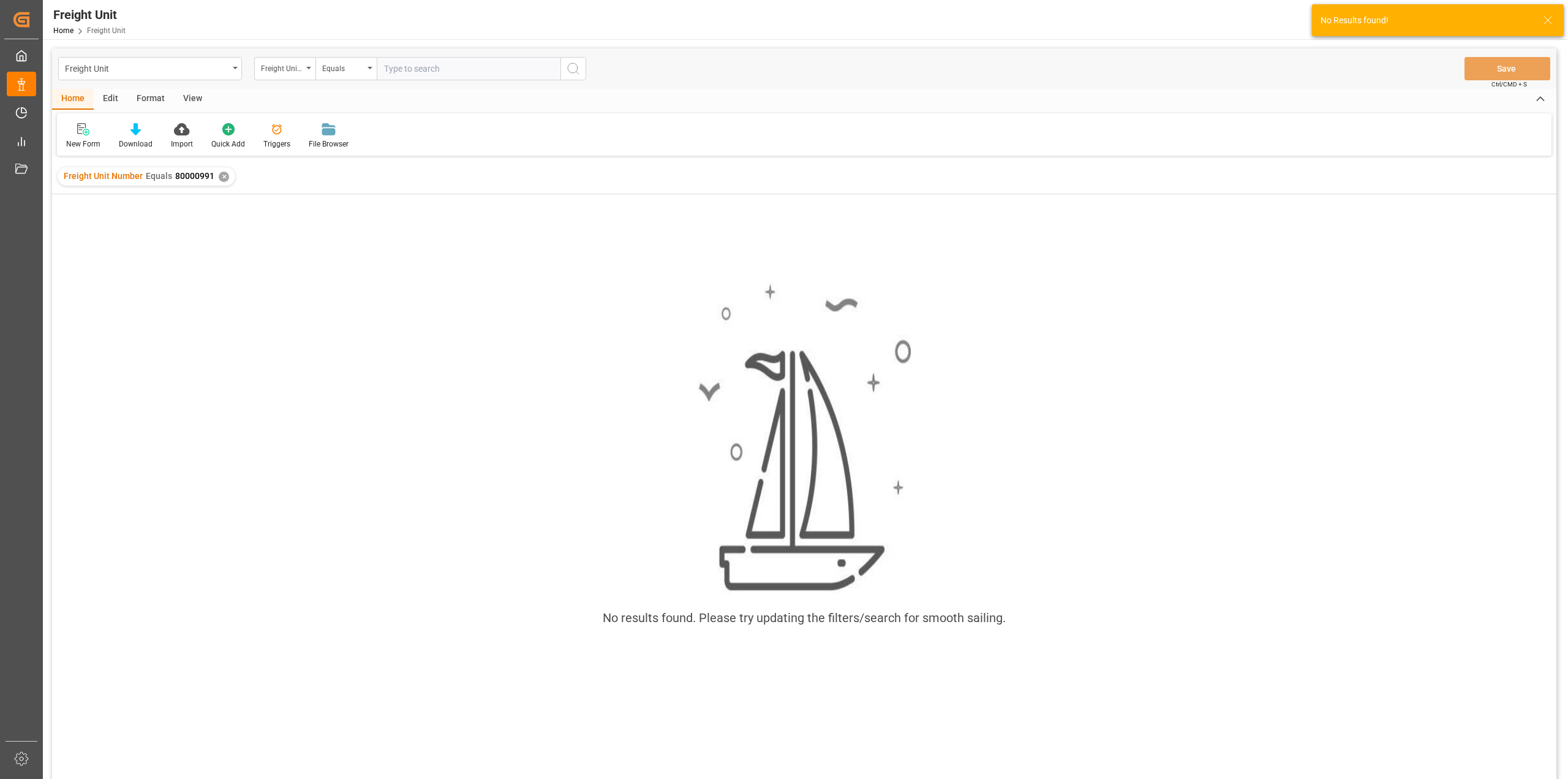
click at [227, 178] on div "Freight Unit Number Equals 80000991 ✕" at bounding box center [146, 176] width 178 height 18
click at [221, 176] on div "✕" at bounding box center [224, 177] width 10 height 10
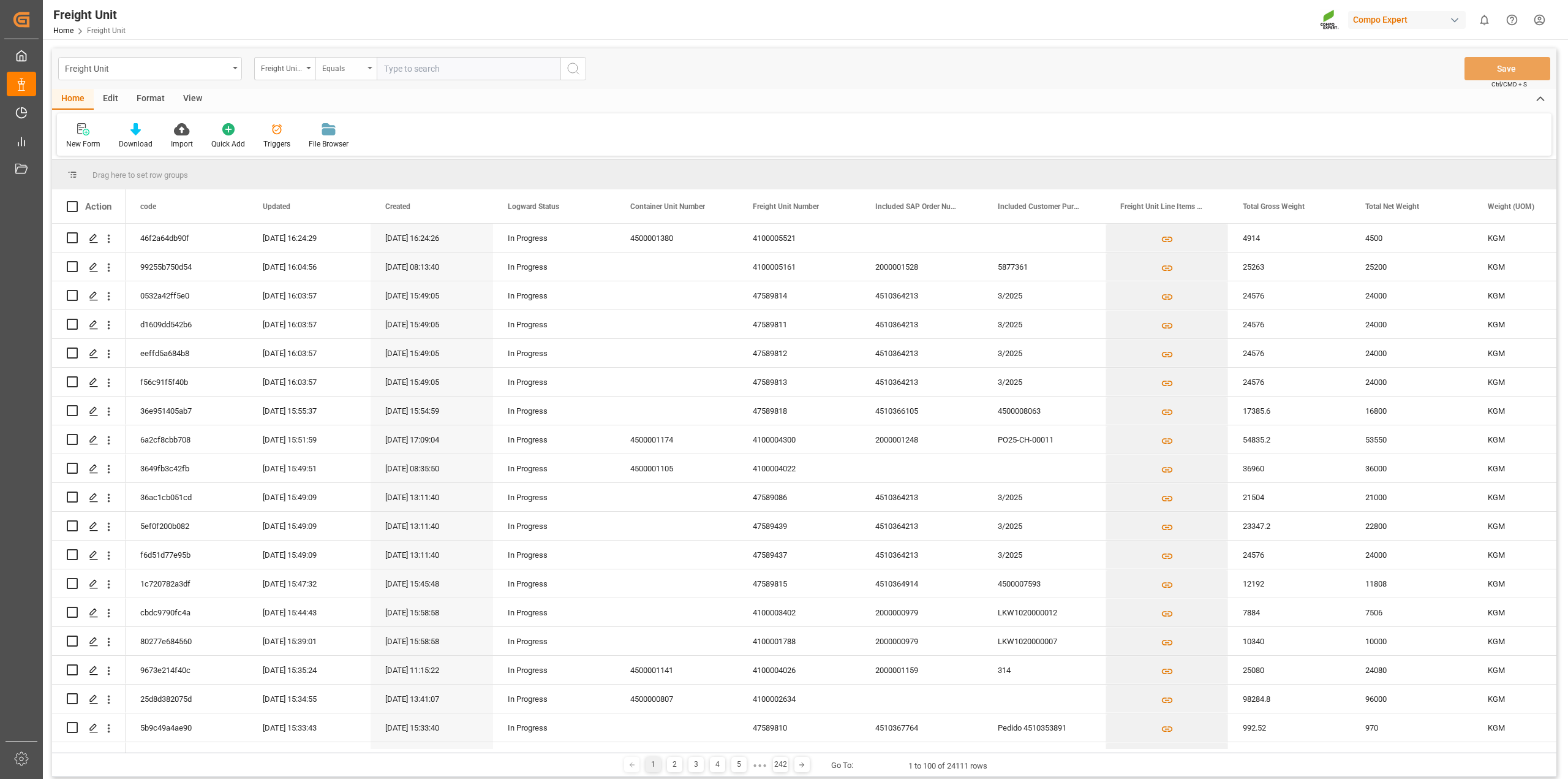
click at [362, 68] on div "Equals" at bounding box center [343, 67] width 42 height 14
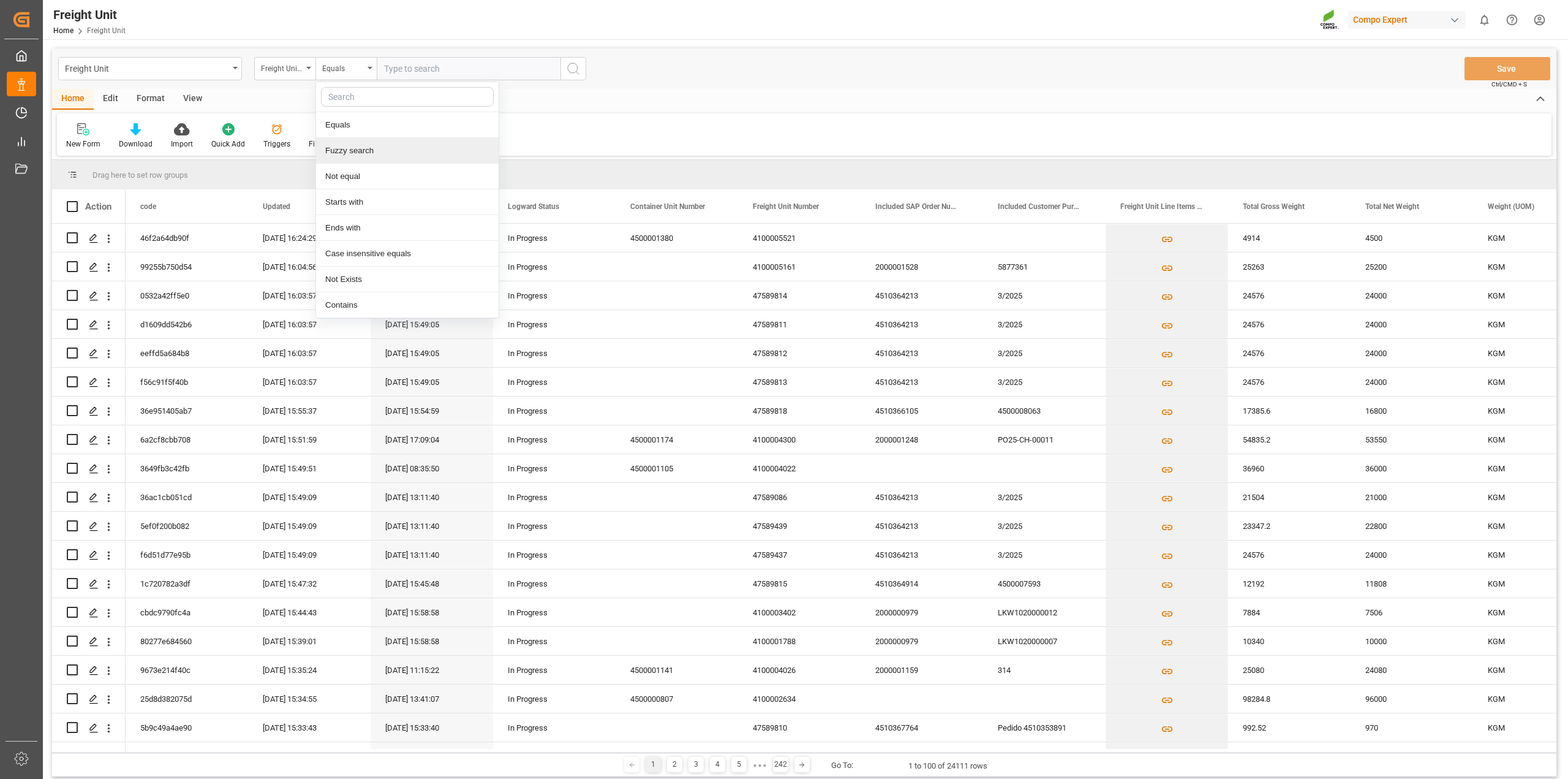
click at [351, 154] on div "Fuzzy search" at bounding box center [407, 150] width 182 height 26
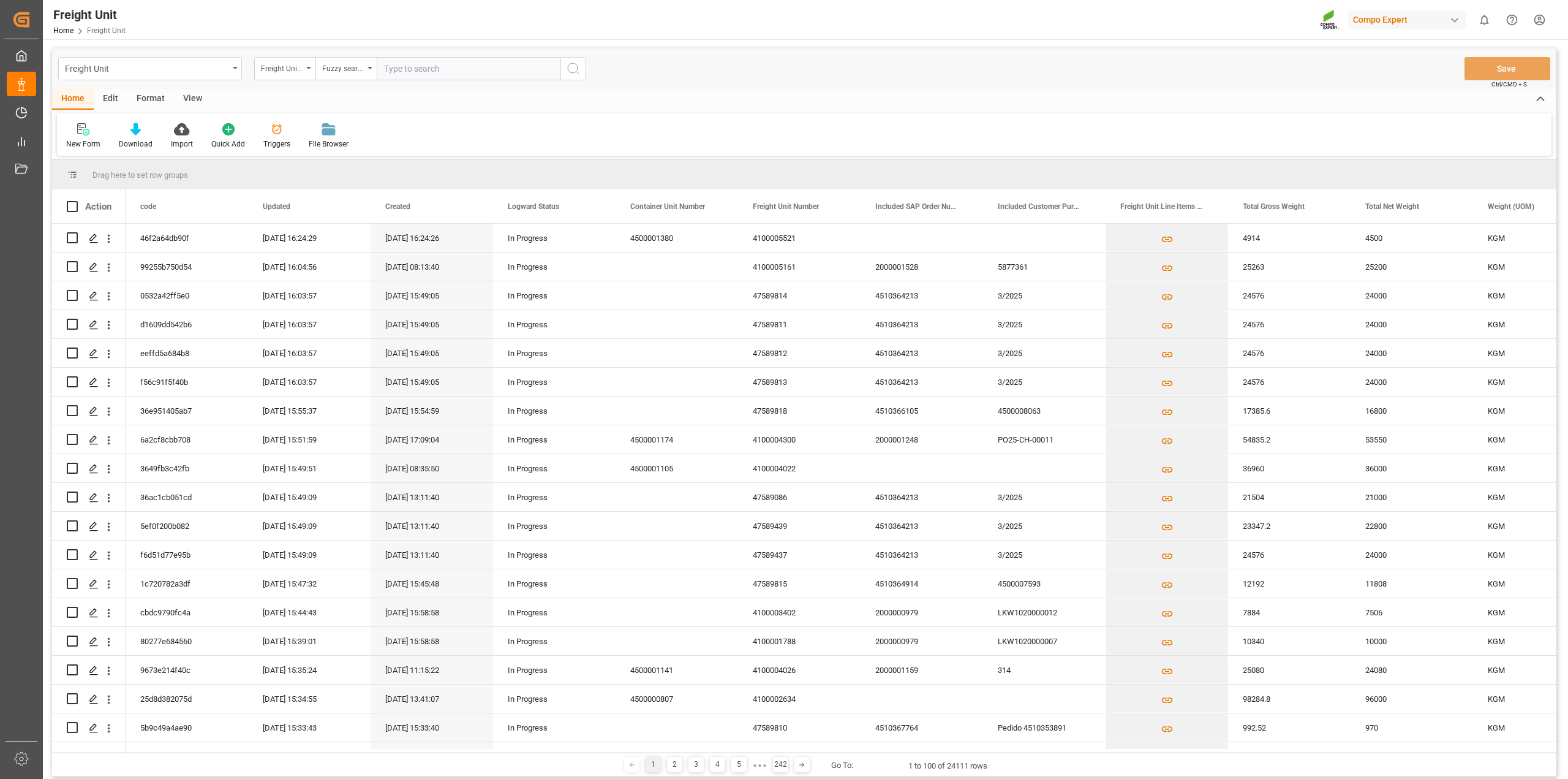
click at [407, 72] on input "text" at bounding box center [469, 68] width 184 height 23
paste input "80000991"
type input "80000991"
click at [571, 68] on icon "search button" at bounding box center [573, 69] width 14 height 14
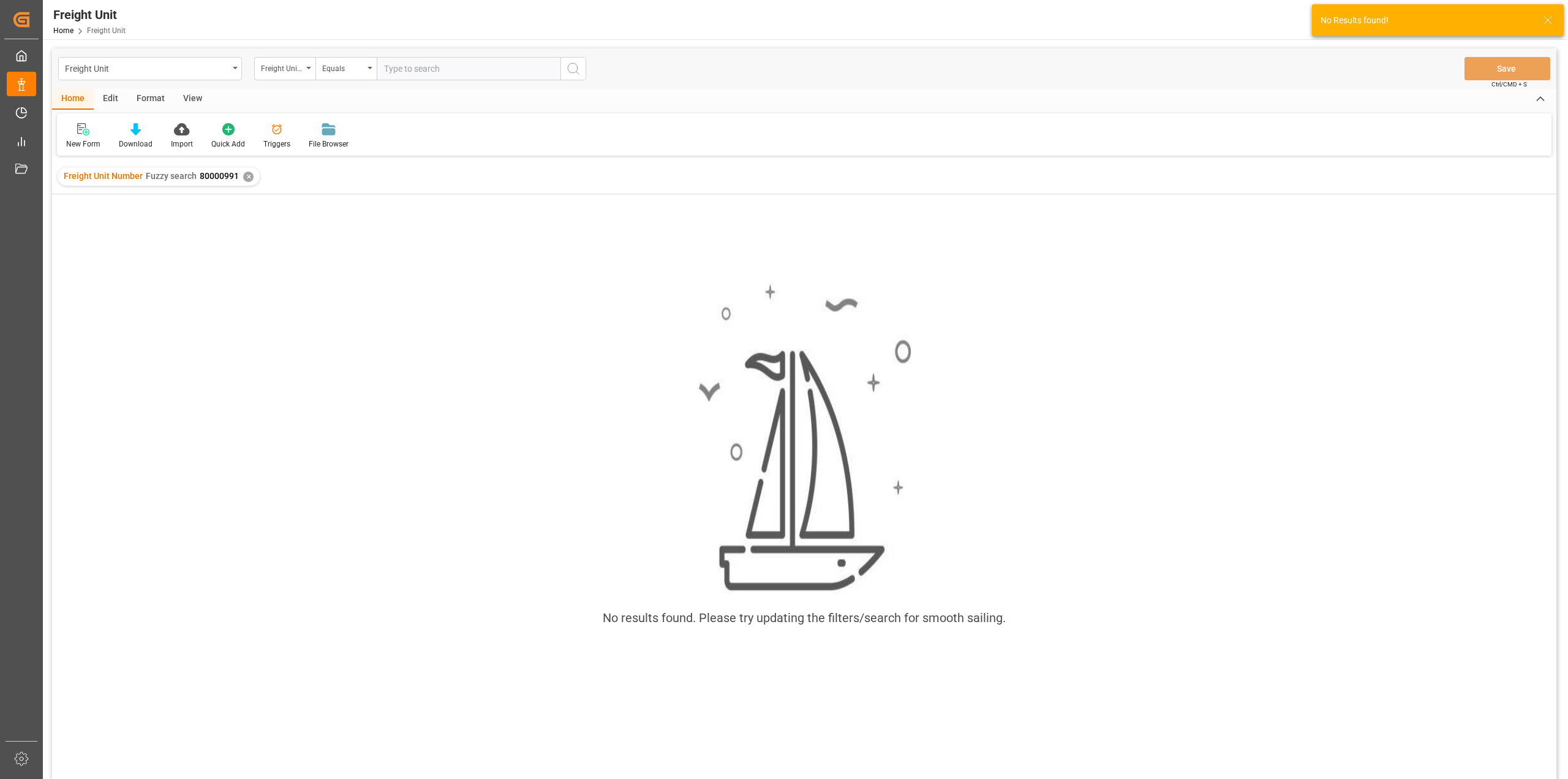
click at [248, 176] on div "✕" at bounding box center [248, 177] width 10 height 10
